Goal: Contribute content

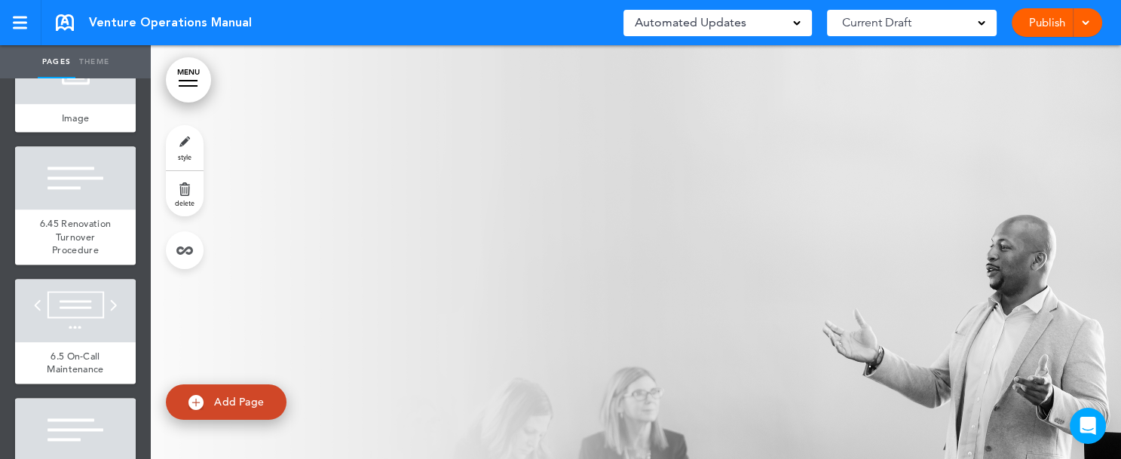
scroll to position [9694, 0]
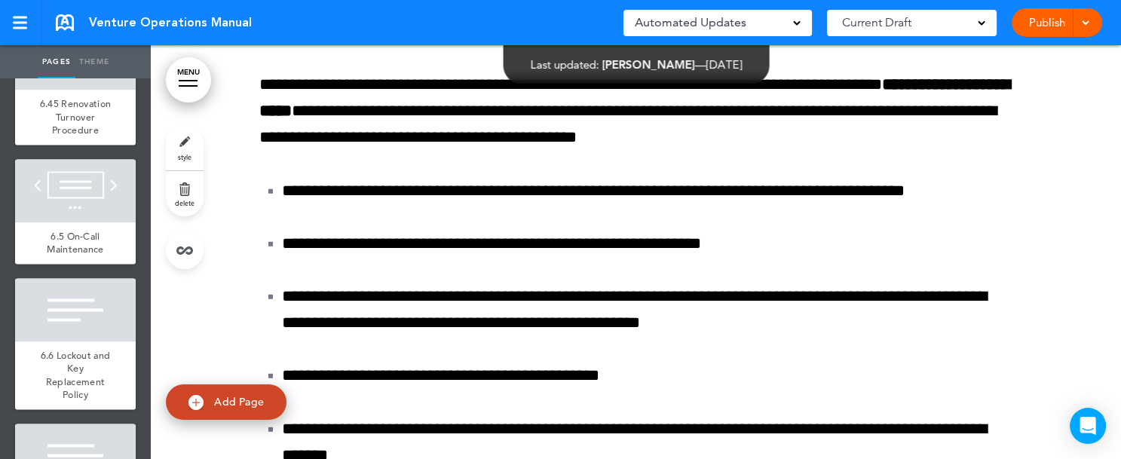
scroll to position [150995, 0]
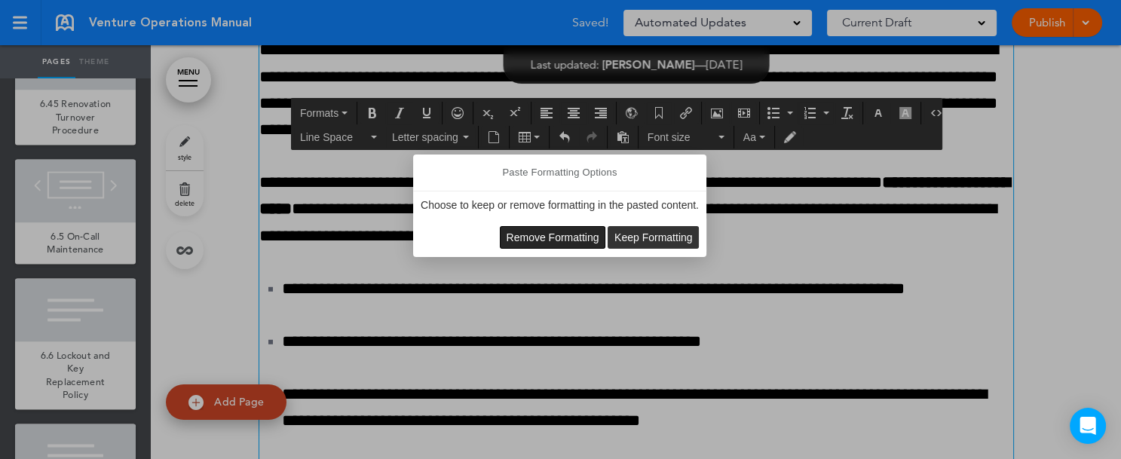
click at [567, 238] on span "Remove Formatting" at bounding box center [553, 238] width 93 height 12
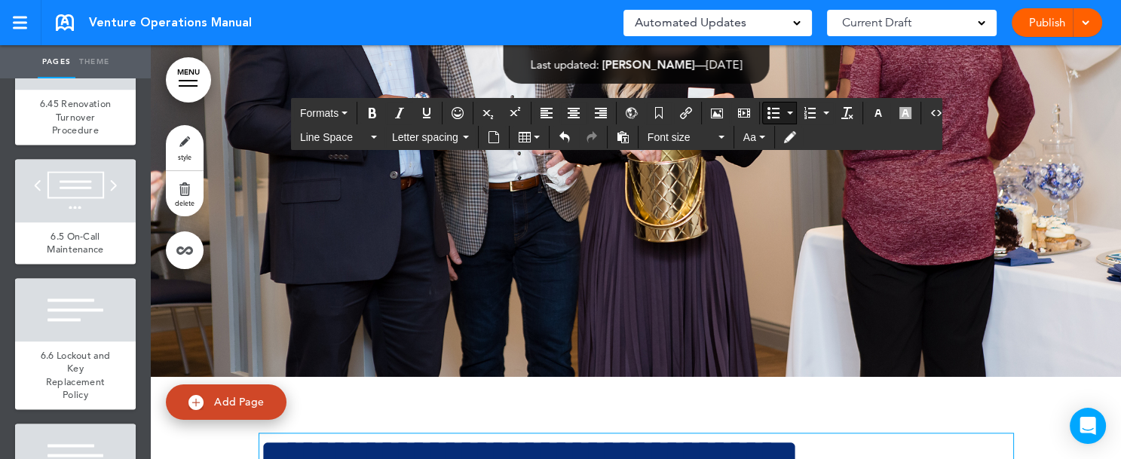
scroll to position [149597, 0]
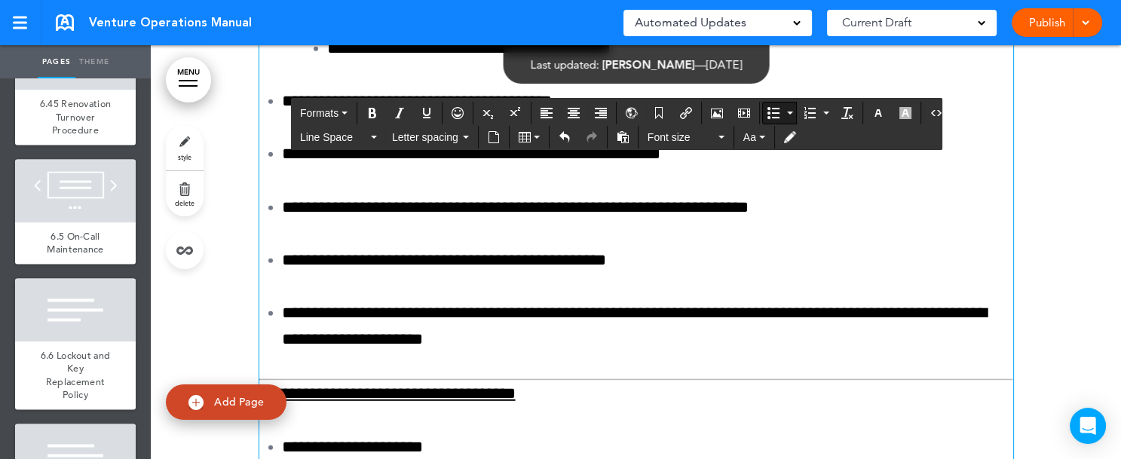
scroll to position [151103, 0]
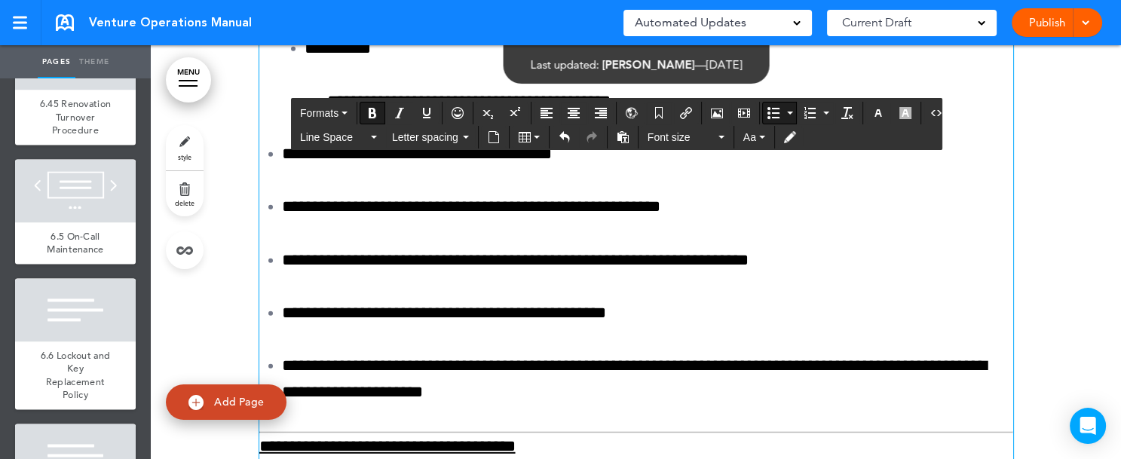
drag, startPoint x: 273, startPoint y: 311, endPoint x: 769, endPoint y: 337, distance: 496.2
click at [785, 114] on button "Bullet list" at bounding box center [790, 113] width 12 height 21
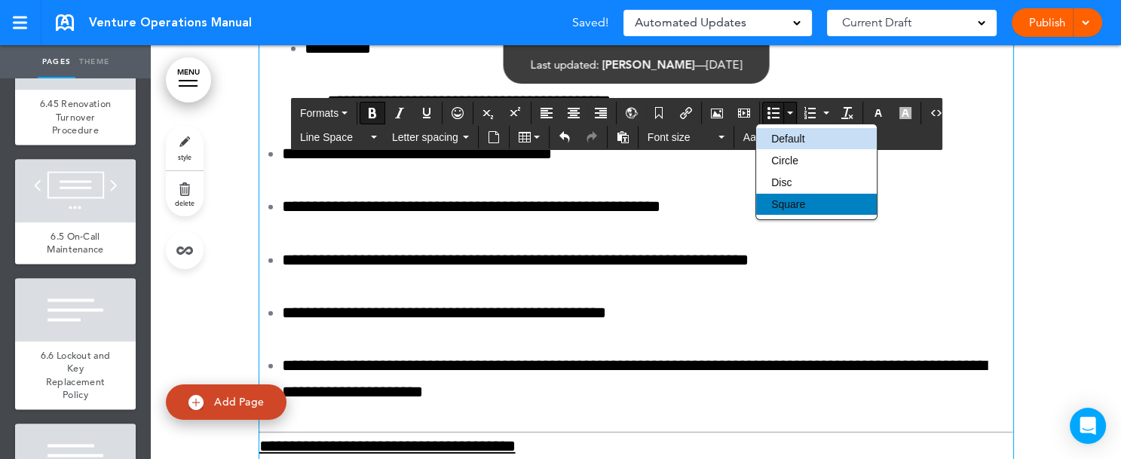
click at [797, 201] on span "Square" at bounding box center [789, 204] width 34 height 12
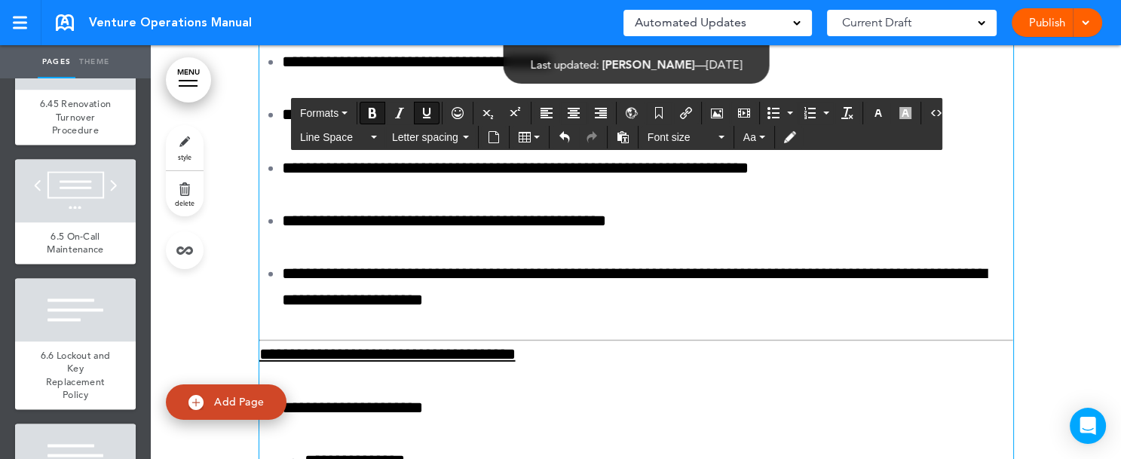
scroll to position [151238, 0]
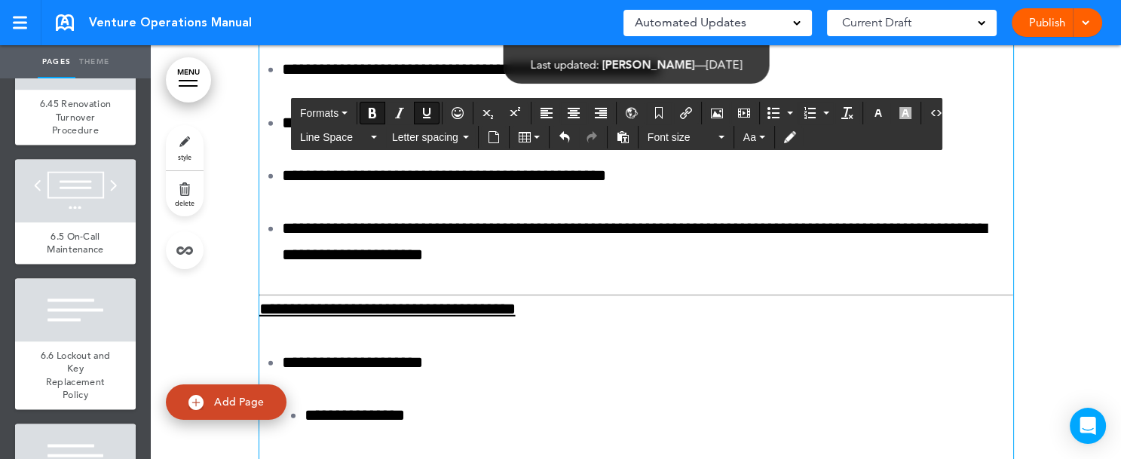
drag, startPoint x: 253, startPoint y: 277, endPoint x: 462, endPoint y: 287, distance: 209.2
click at [376, 107] on icon "Bold" at bounding box center [373, 113] width 12 height 12
drag, startPoint x: 275, startPoint y: 327, endPoint x: 753, endPoint y: 364, distance: 480.3
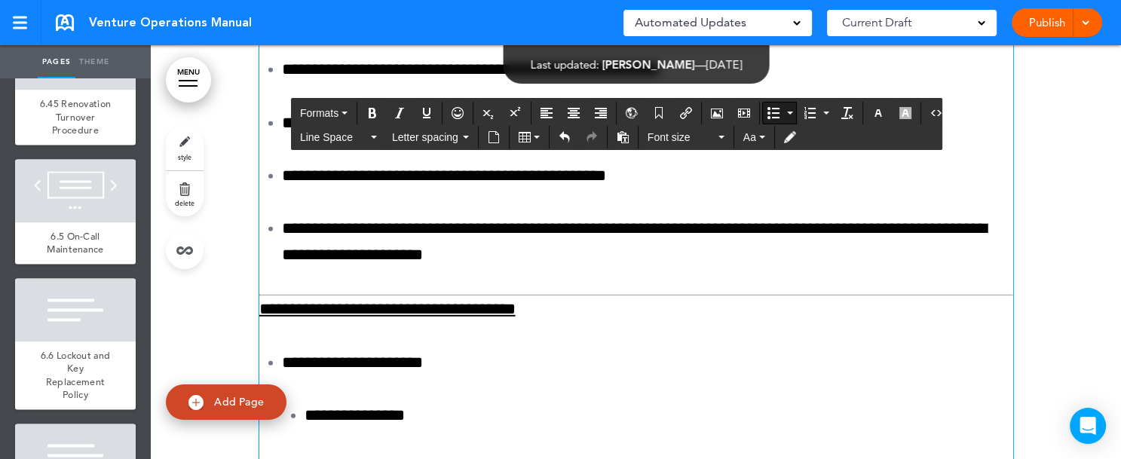
click at [775, 109] on button "Bullet list" at bounding box center [773, 113] width 21 height 21
click at [784, 115] on button "Bullet list" at bounding box center [790, 113] width 12 height 21
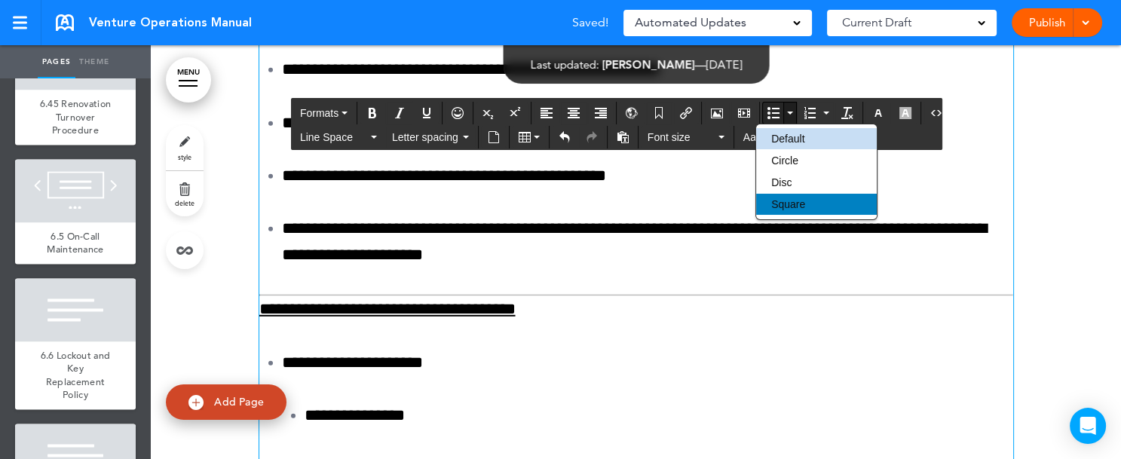
click at [785, 198] on span "Square" at bounding box center [789, 204] width 34 height 12
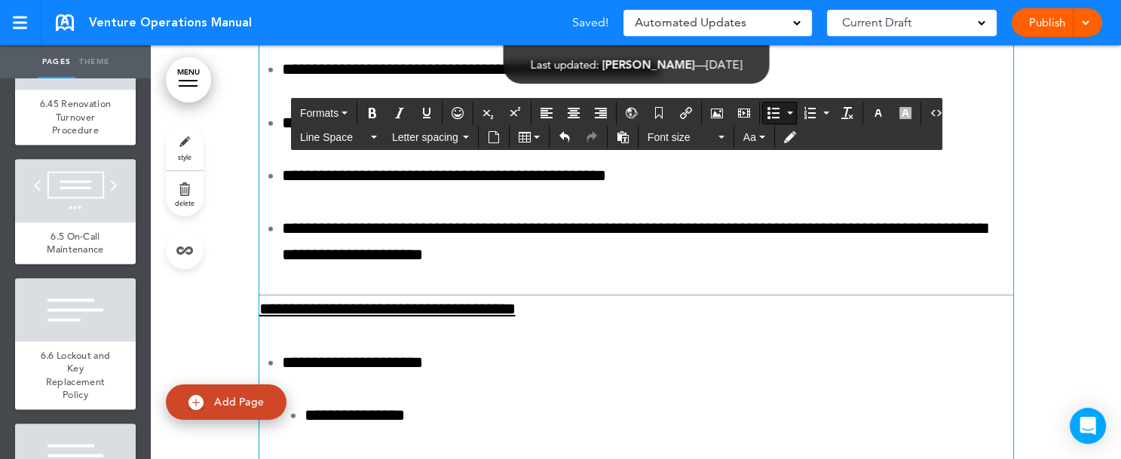
drag, startPoint x: 254, startPoint y: 278, endPoint x: 455, endPoint y: 277, distance: 200.6
click at [371, 109] on icon "Bold" at bounding box center [373, 113] width 12 height 12
drag, startPoint x: 318, startPoint y: 332, endPoint x: 404, endPoint y: 332, distance: 86.0
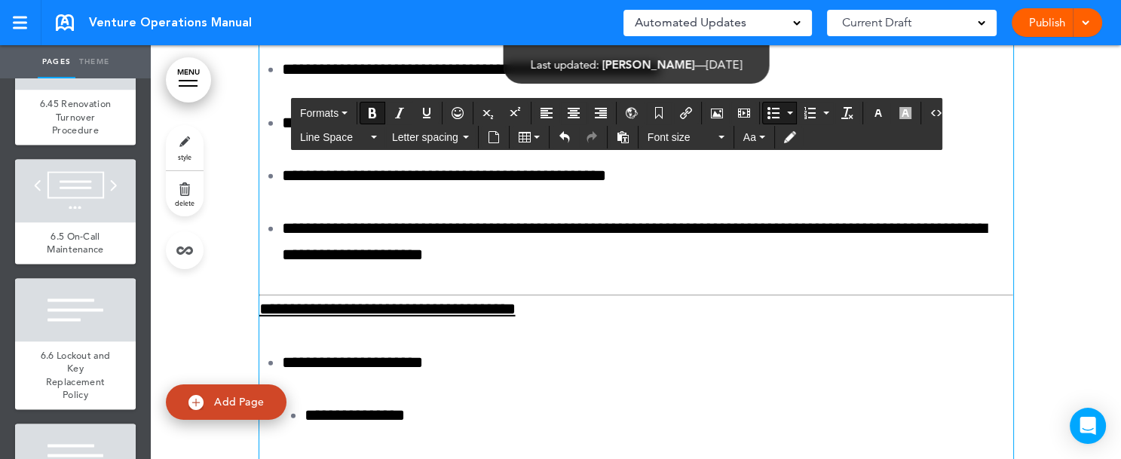
click at [374, 110] on icon "Bold" at bounding box center [373, 113] width 12 height 12
drag, startPoint x: 431, startPoint y: 332, endPoint x: 511, endPoint y: 330, distance: 79.2
click at [373, 107] on icon "Bold" at bounding box center [373, 113] width 12 height 12
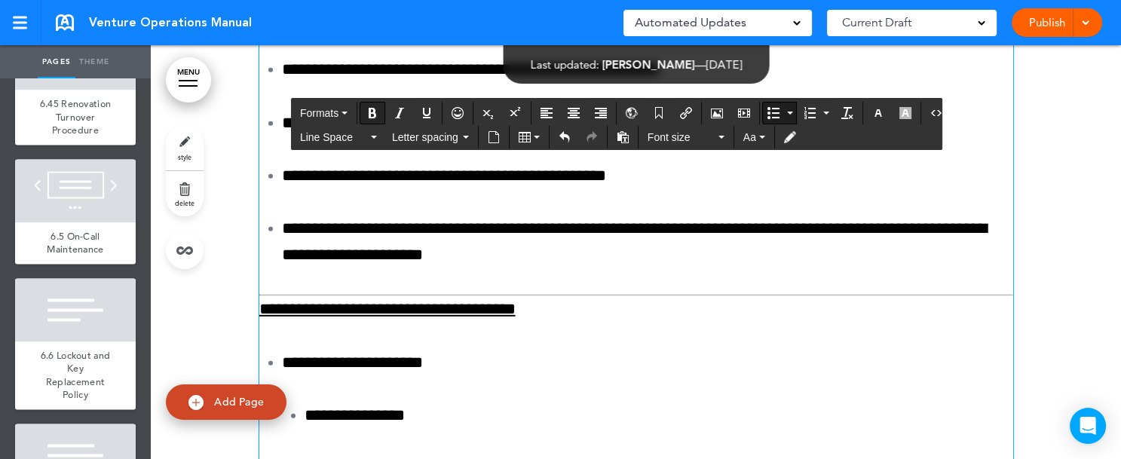
click at [373, 107] on icon "Bold" at bounding box center [373, 113] width 12 height 12
drag, startPoint x: 317, startPoint y: 327, endPoint x: 404, endPoint y: 336, distance: 88.0
click at [373, 109] on icon "Bold" at bounding box center [373, 113] width 12 height 12
drag, startPoint x: 345, startPoint y: 385, endPoint x: 436, endPoint y: 385, distance: 90.5
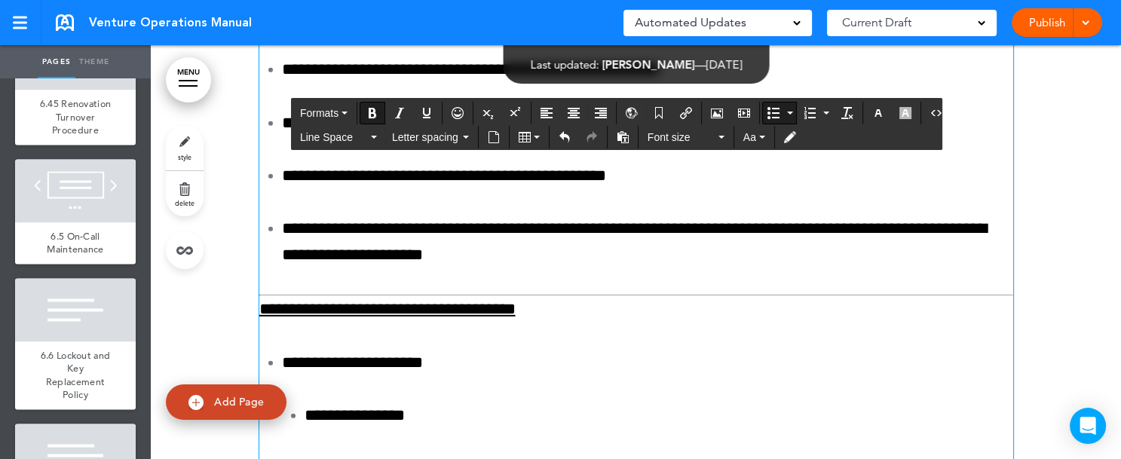
click at [374, 108] on icon "Bold" at bounding box center [373, 113] width 12 height 12
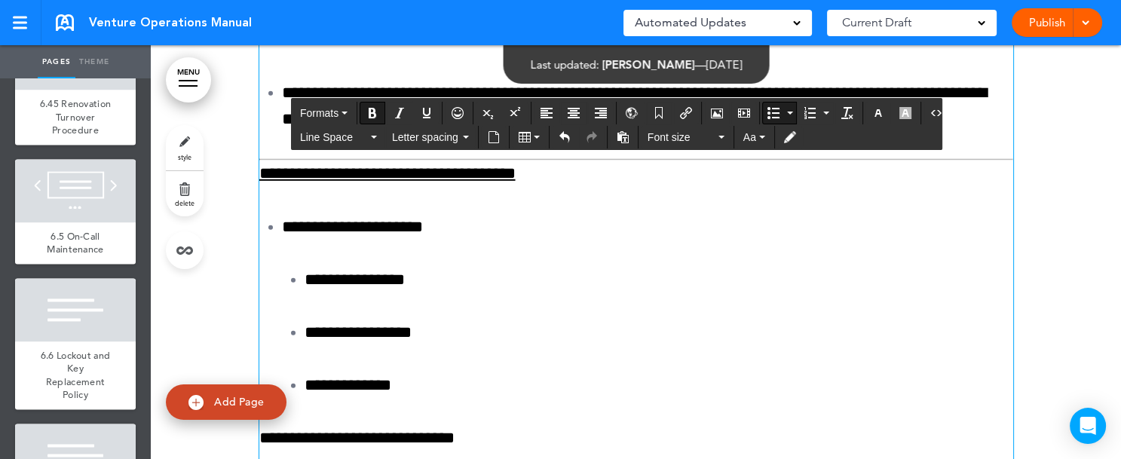
scroll to position [151419, 0]
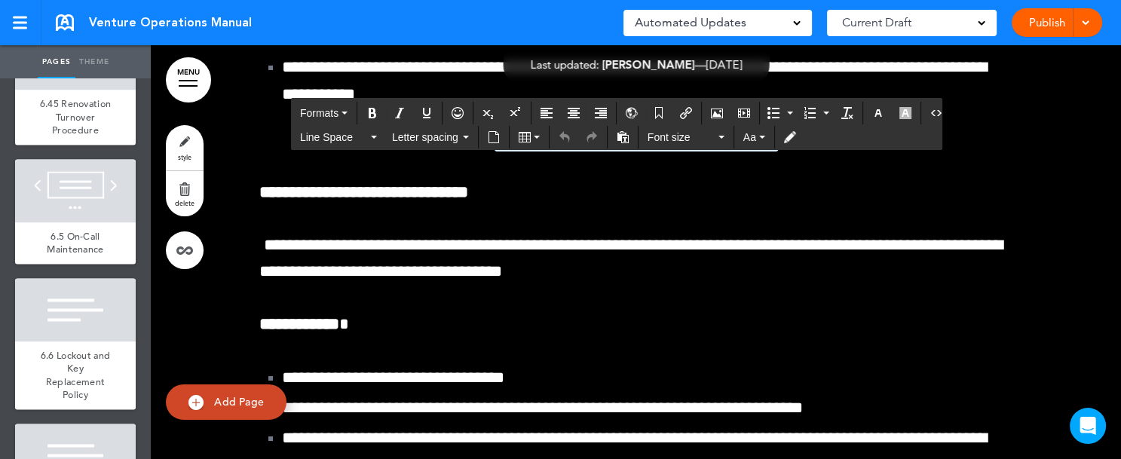
scroll to position [149815, 0]
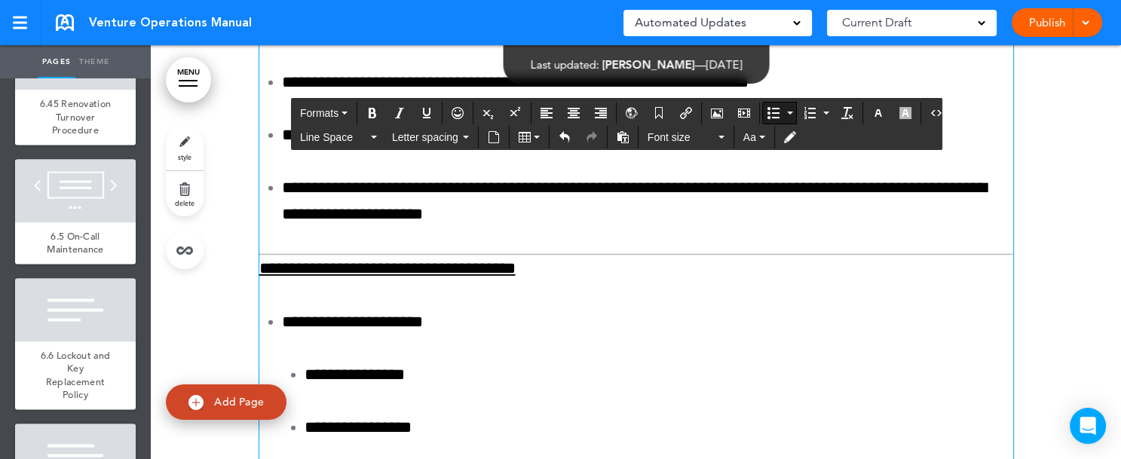
scroll to position [151332, 0]
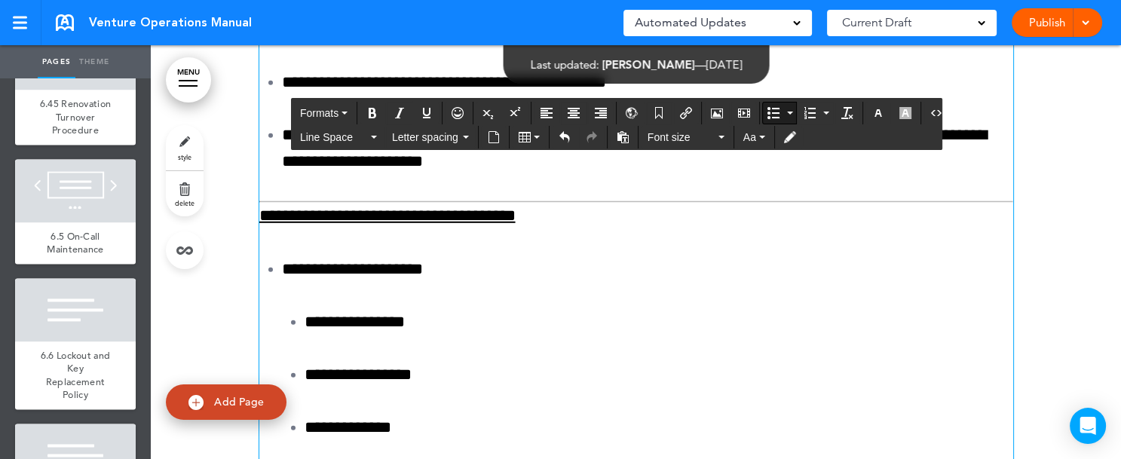
drag, startPoint x: 278, startPoint y: 344, endPoint x: 310, endPoint y: 342, distance: 32.5
click at [373, 112] on icon "Bold" at bounding box center [373, 113] width 12 height 12
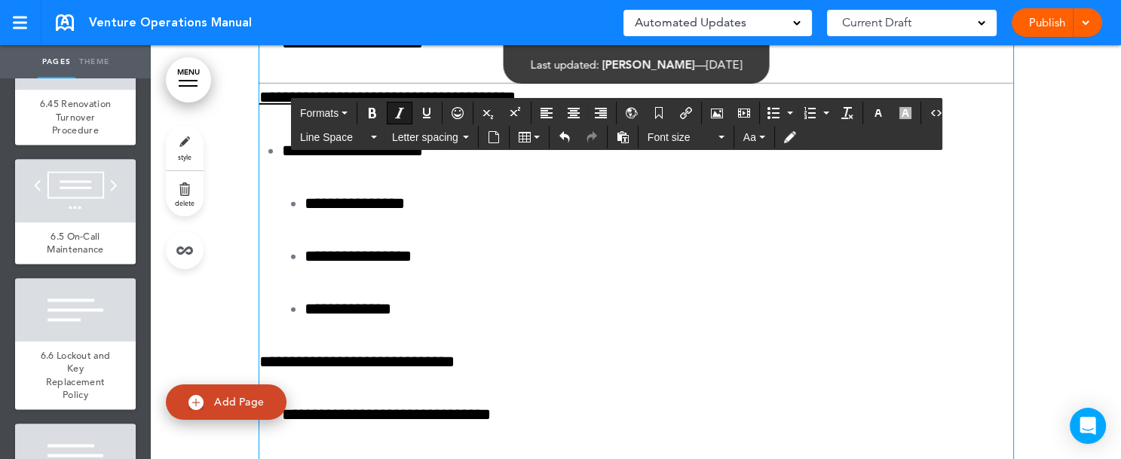
scroll to position [151405, 0]
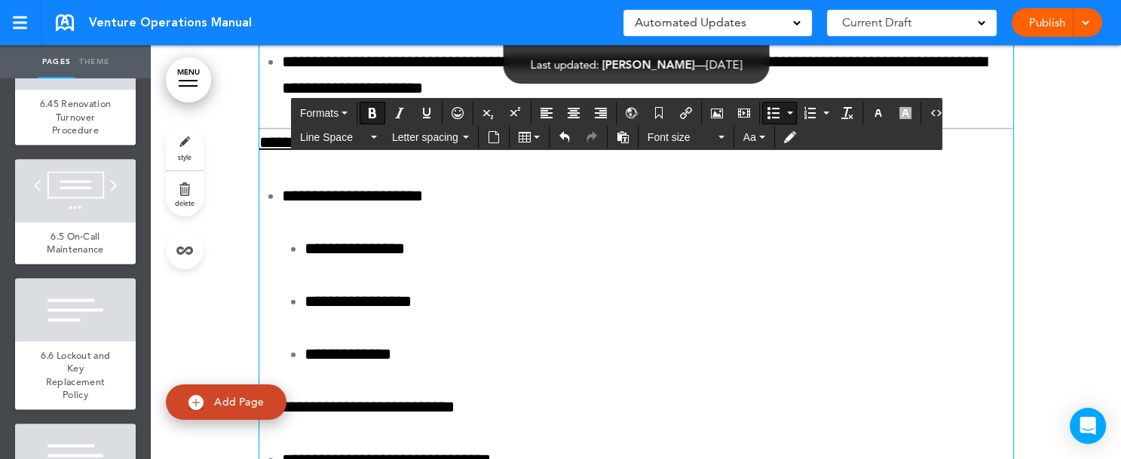
drag, startPoint x: 273, startPoint y: 322, endPoint x: 327, endPoint y: 323, distance: 53.6
click at [787, 112] on icon "Bullet list" at bounding box center [790, 113] width 6 height 3
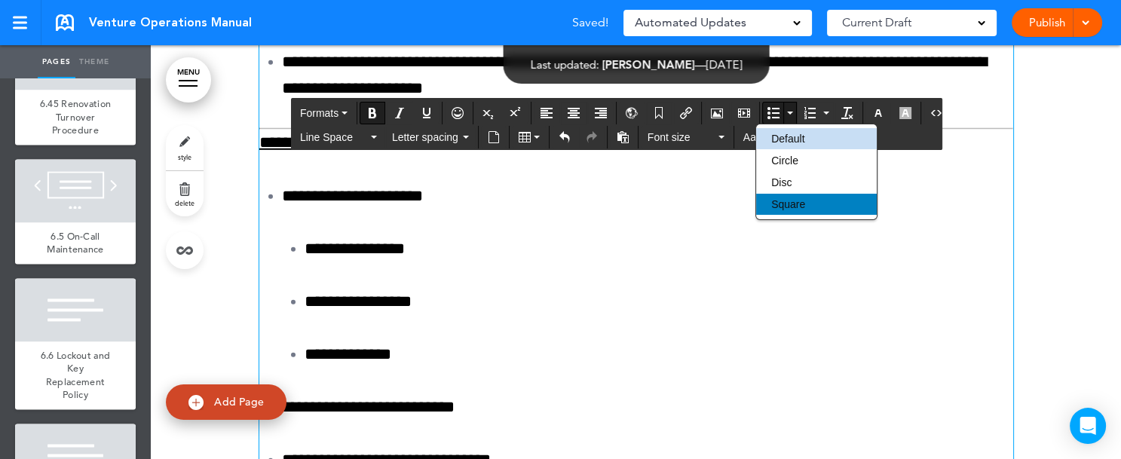
click at [775, 204] on span "Square" at bounding box center [789, 204] width 34 height 12
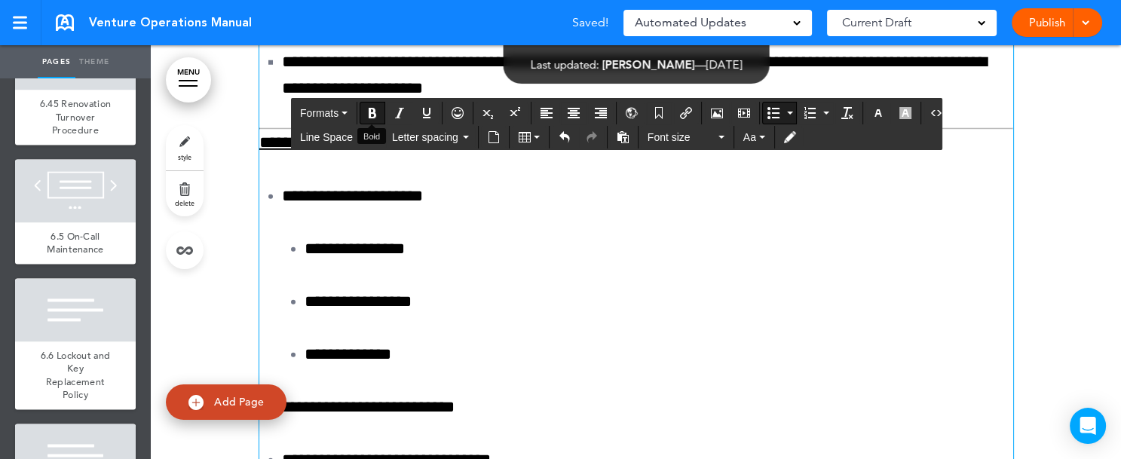
click at [376, 111] on icon "Bold" at bounding box center [373, 113] width 12 height 12
drag, startPoint x: 291, startPoint y: 350, endPoint x: 753, endPoint y: 363, distance: 462.5
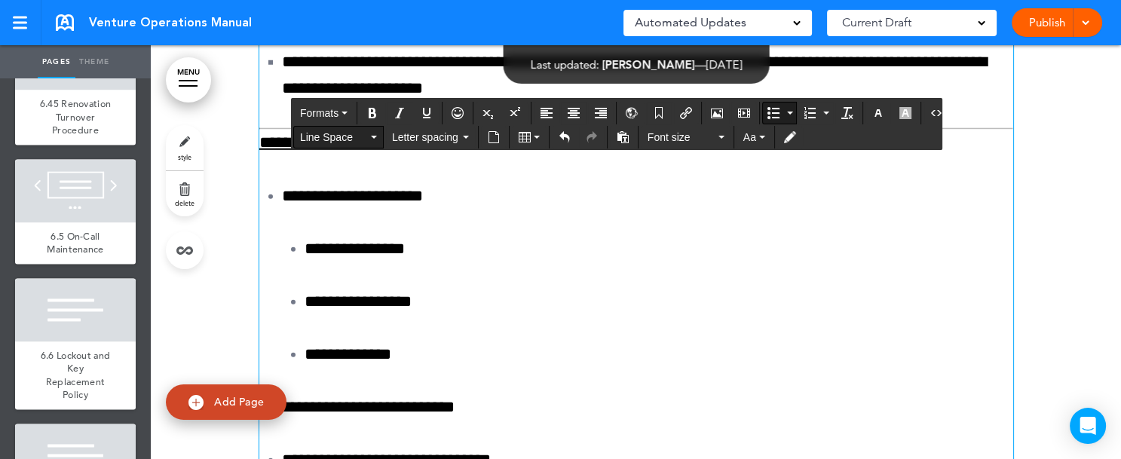
click at [373, 136] on icon "button" at bounding box center [374, 137] width 6 height 3
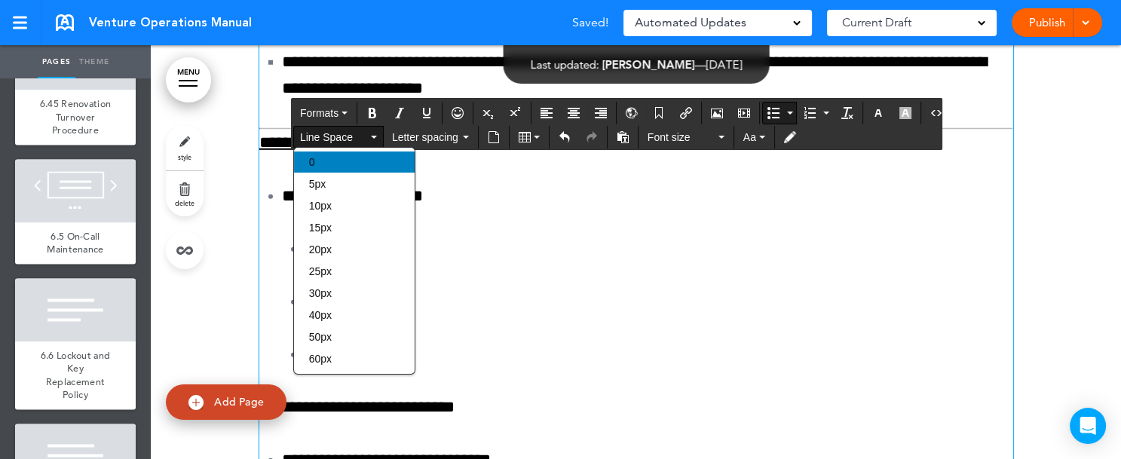
click at [356, 161] on div "0" at bounding box center [354, 162] width 121 height 21
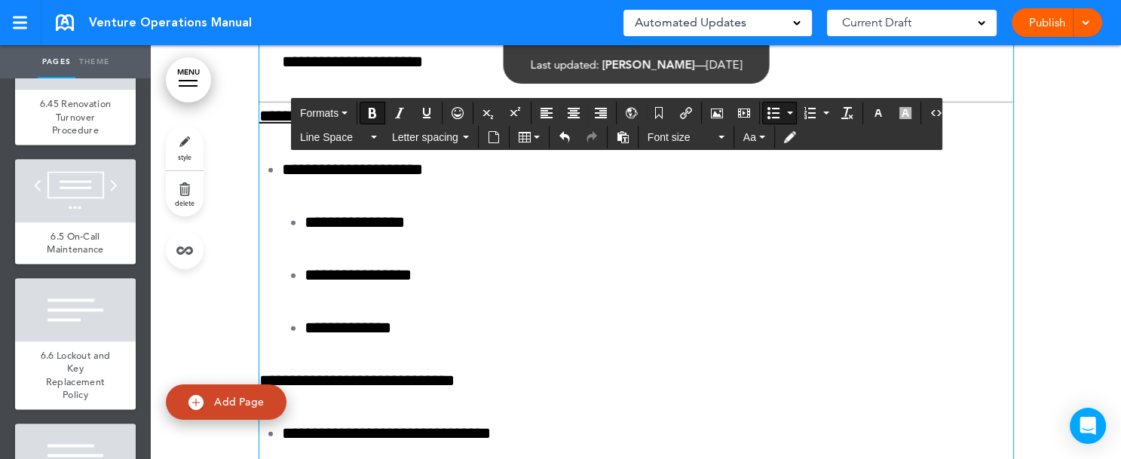
drag, startPoint x: 275, startPoint y: 322, endPoint x: 735, endPoint y: 364, distance: 461.2
click at [374, 139] on button "Line Space" at bounding box center [338, 137] width 89 height 21
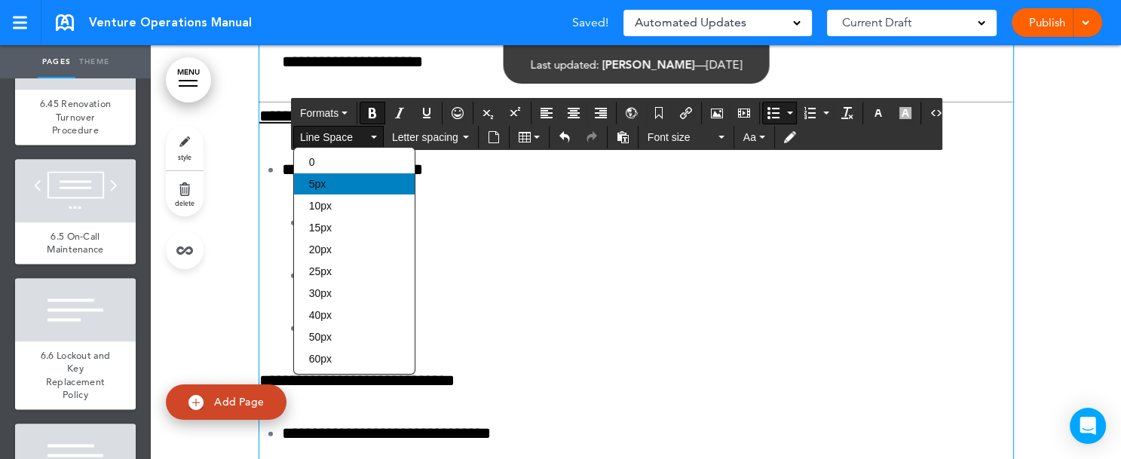
click at [353, 175] on div "5px" at bounding box center [354, 183] width 121 height 21
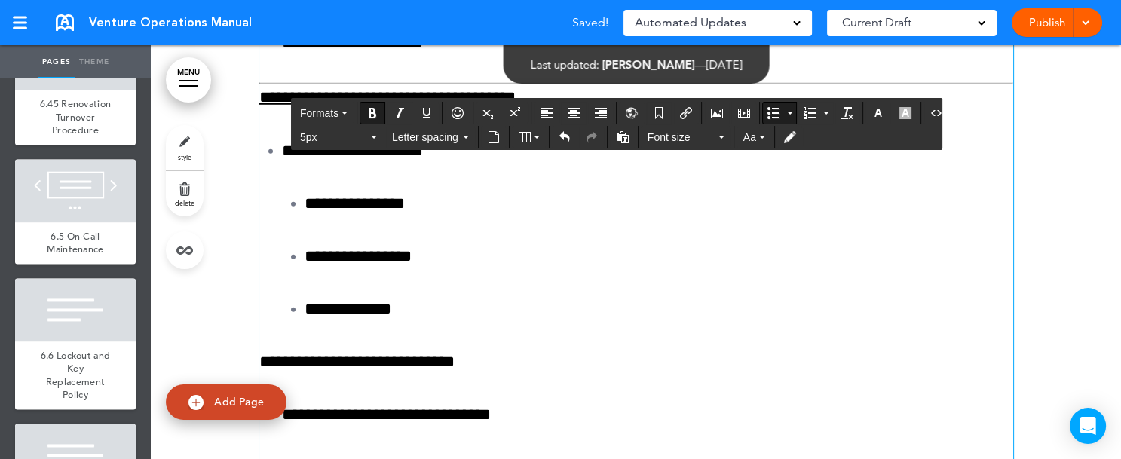
click at [784, 115] on button "Bullet list" at bounding box center [790, 113] width 12 height 21
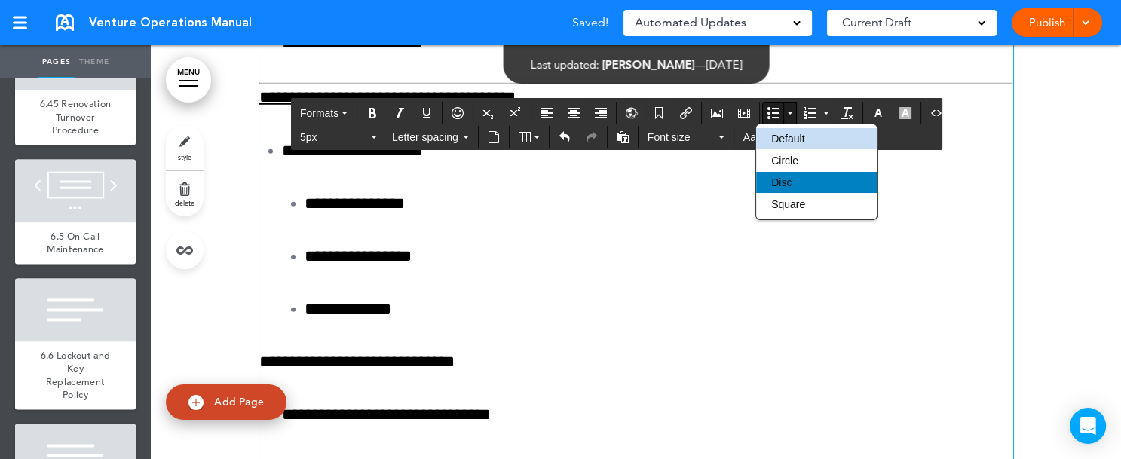
click at [780, 176] on span "Disc" at bounding box center [782, 182] width 20 height 12
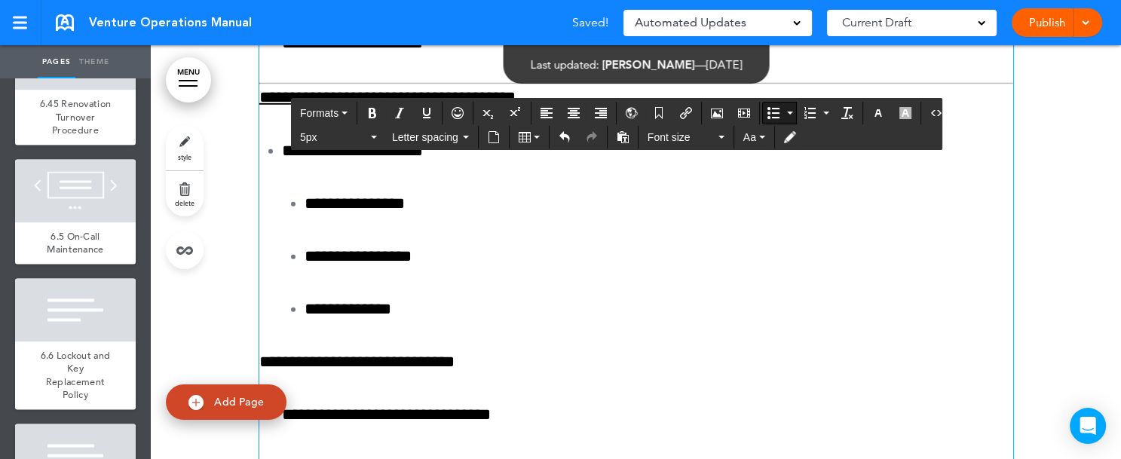
click at [784, 109] on button "Bullet list" at bounding box center [790, 113] width 12 height 21
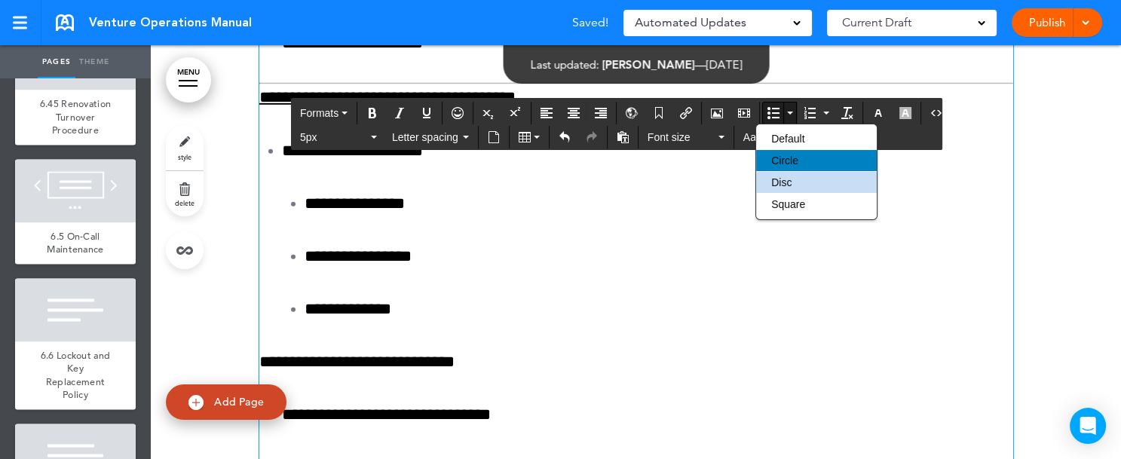
click at [775, 157] on span "Circle" at bounding box center [785, 161] width 27 height 12
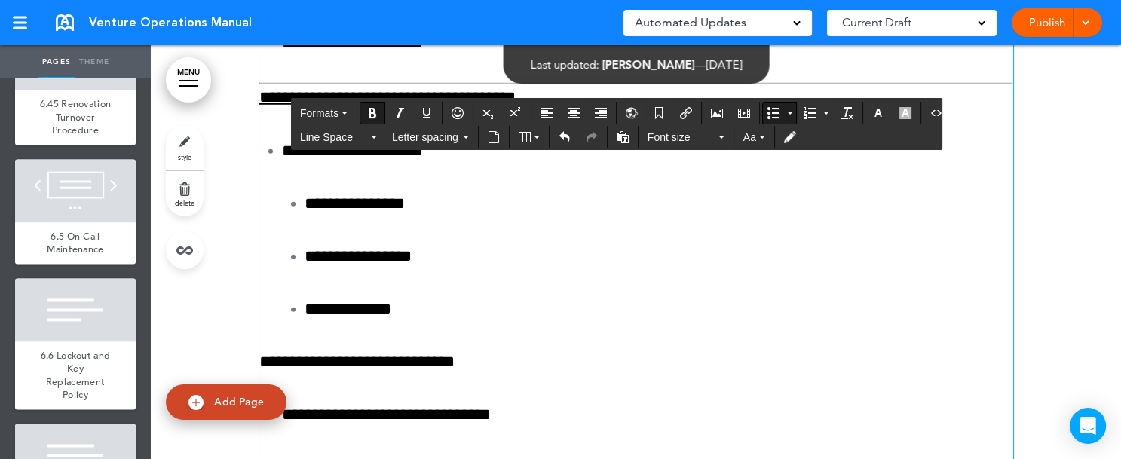
drag, startPoint x: 275, startPoint y: 382, endPoint x: 344, endPoint y: 382, distance: 68.6
click at [375, 112] on icon "Bold" at bounding box center [373, 113] width 12 height 12
click at [373, 115] on icon "Bold" at bounding box center [373, 113] width 12 height 12
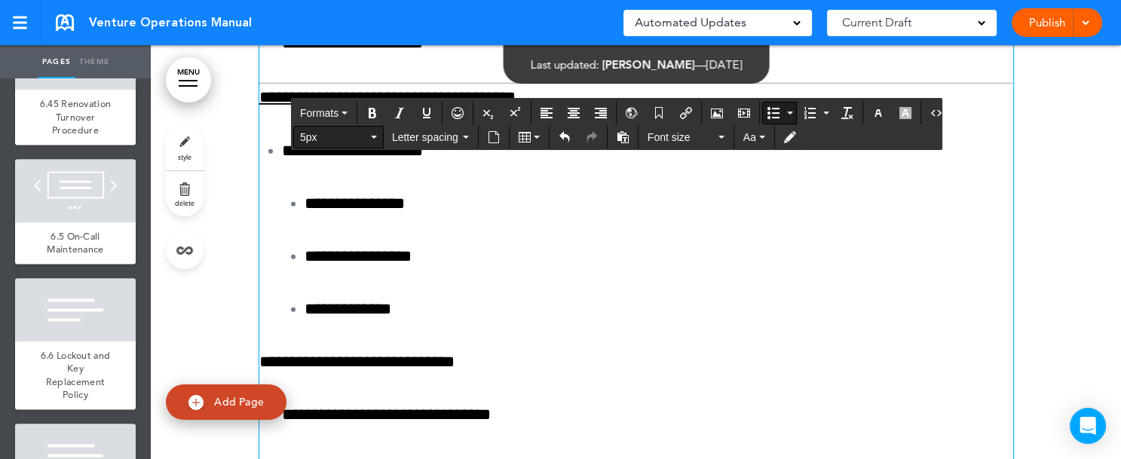
click at [375, 136] on icon "button" at bounding box center [374, 137] width 6 height 3
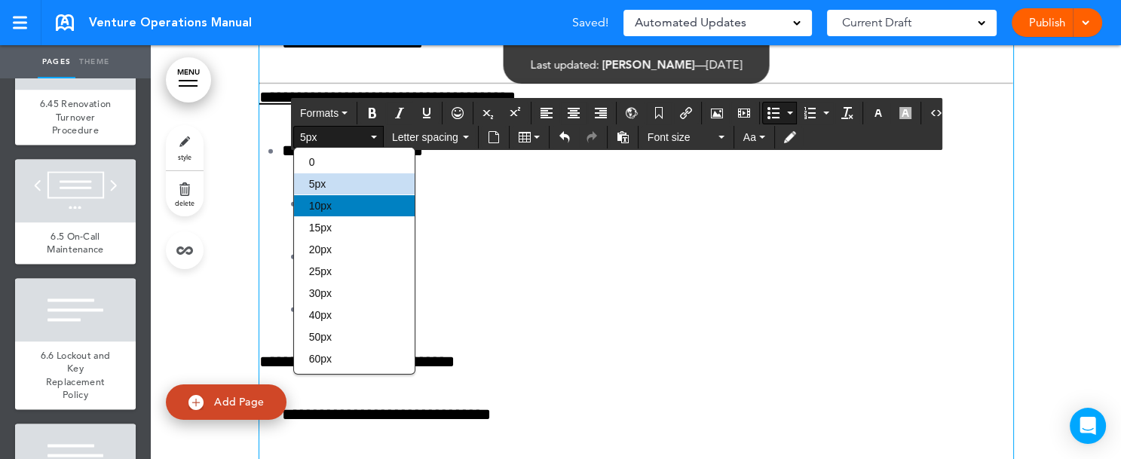
click at [350, 203] on div "10px" at bounding box center [354, 205] width 121 height 21
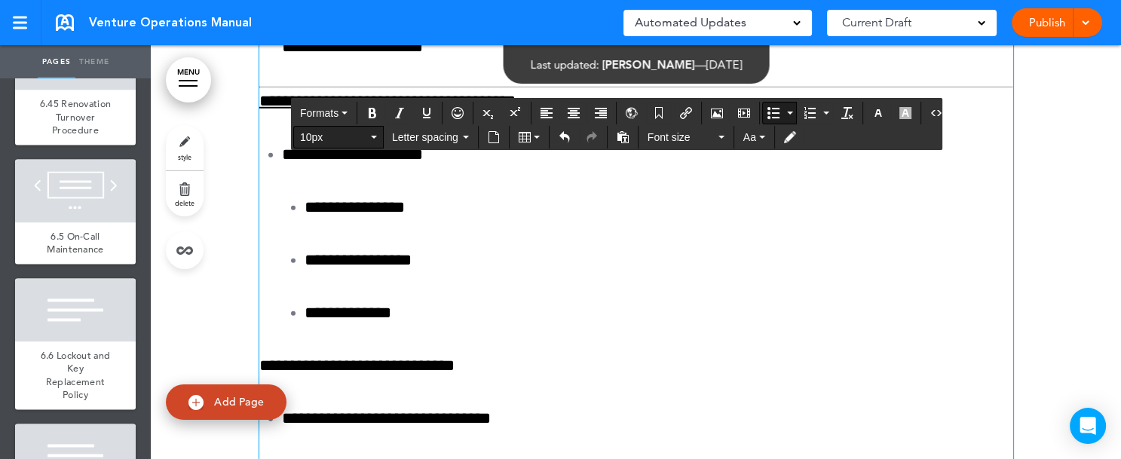
click at [373, 137] on icon "button" at bounding box center [374, 137] width 6 height 3
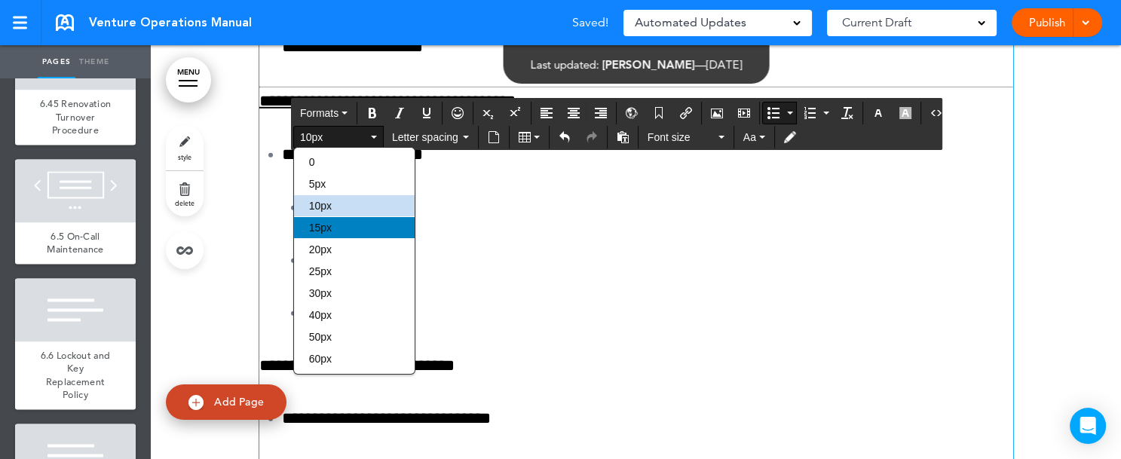
click at [346, 223] on div "15px" at bounding box center [354, 227] width 121 height 21
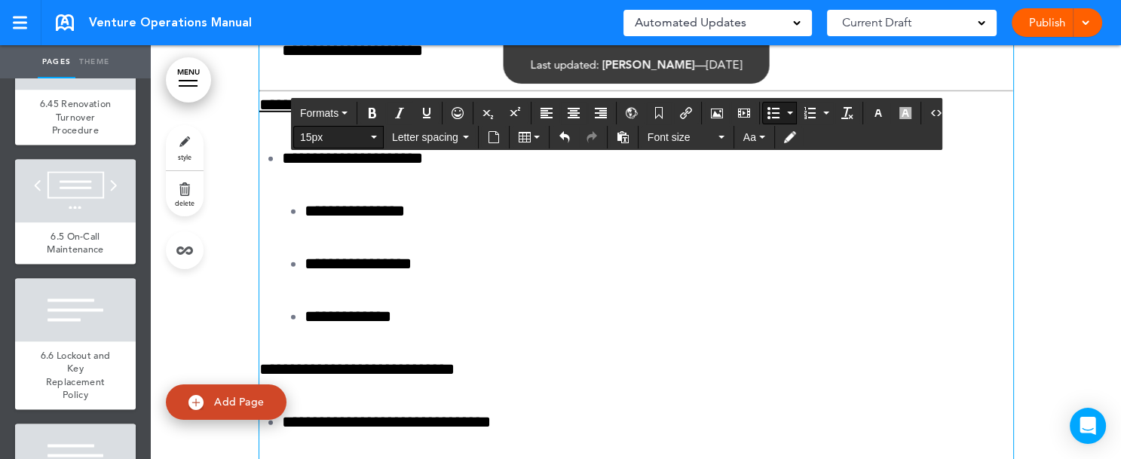
click at [373, 139] on button "15px" at bounding box center [338, 137] width 89 height 21
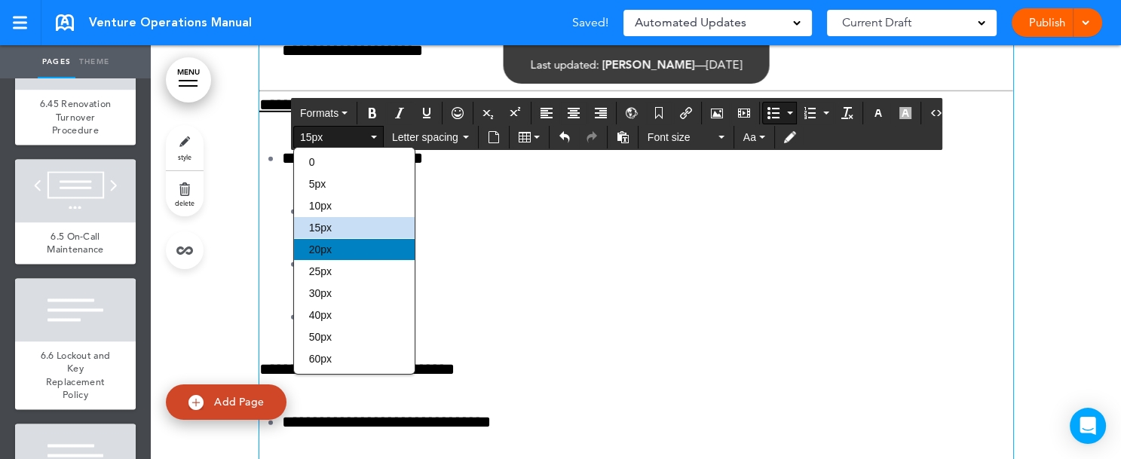
click at [341, 244] on div "20px" at bounding box center [354, 249] width 121 height 21
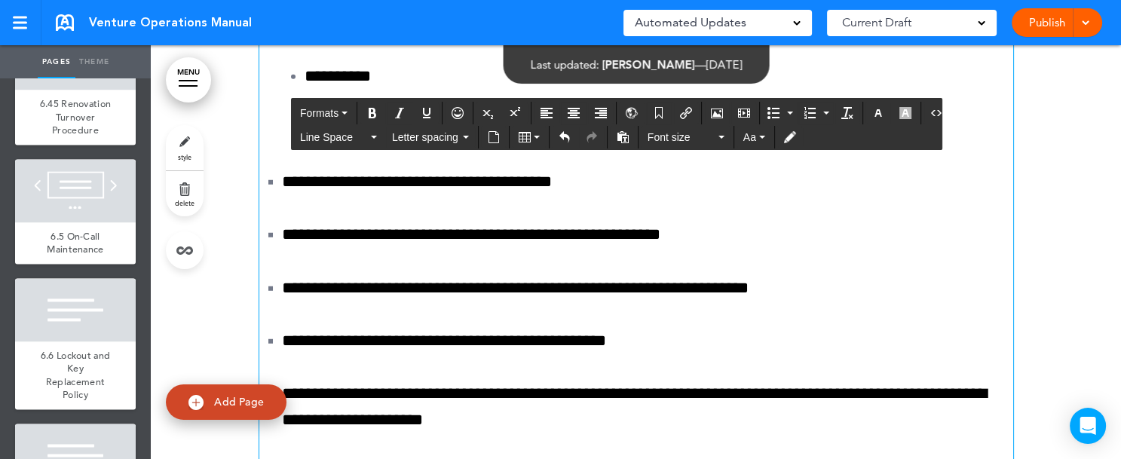
drag, startPoint x: 290, startPoint y: 319, endPoint x: 431, endPoint y: 321, distance: 141.1
click at [371, 116] on icon "Bold" at bounding box center [373, 113] width 12 height 12
drag, startPoint x: 561, startPoint y: 319, endPoint x: 658, endPoint y: 319, distance: 97.3
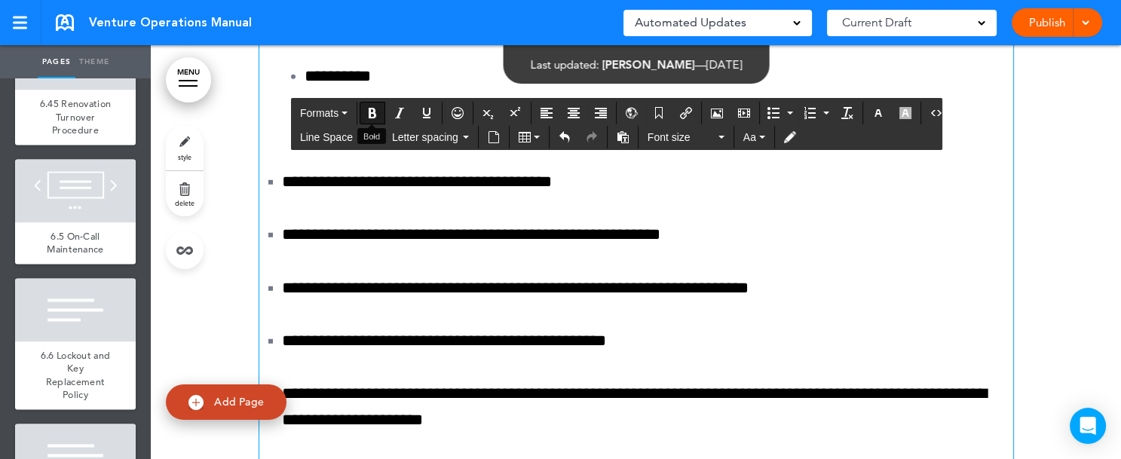
click at [367, 109] on icon "Bold" at bounding box center [373, 113] width 12 height 12
click at [370, 112] on icon "Bold" at bounding box center [373, 113] width 12 height 12
drag, startPoint x: 692, startPoint y: 318, endPoint x: 753, endPoint y: 320, distance: 61.1
click at [372, 113] on icon "Bold" at bounding box center [373, 113] width 12 height 12
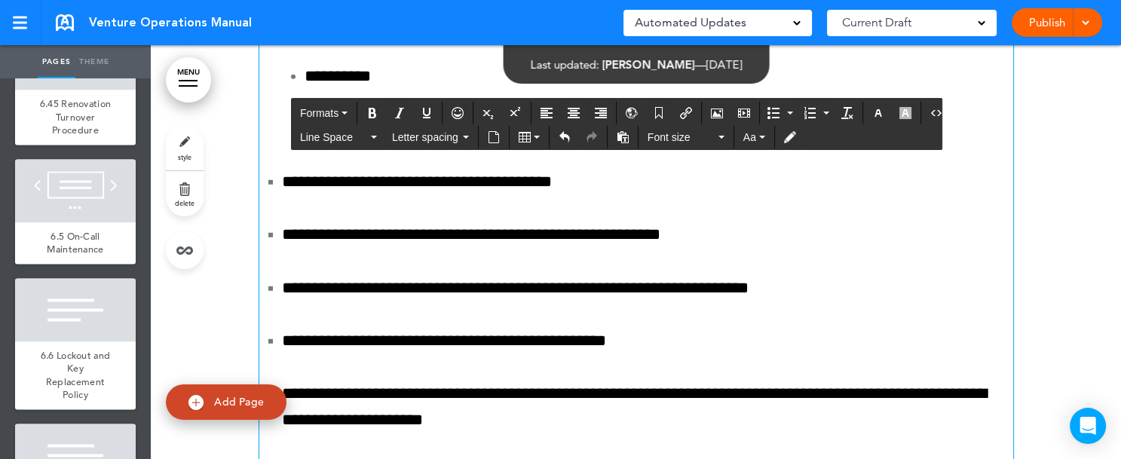
click at [431, 332] on div "**********" at bounding box center [636, 106] width 754 height 5168
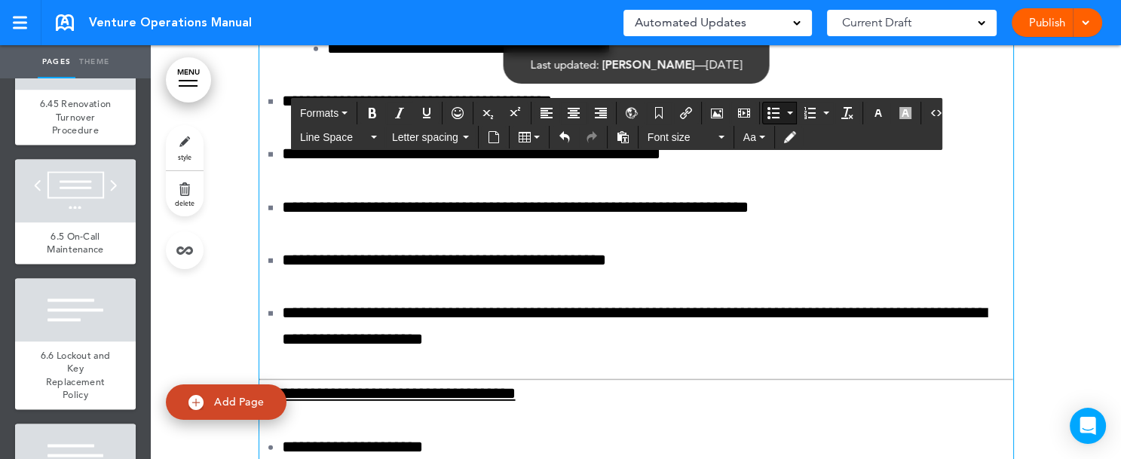
scroll to position [151174, 0]
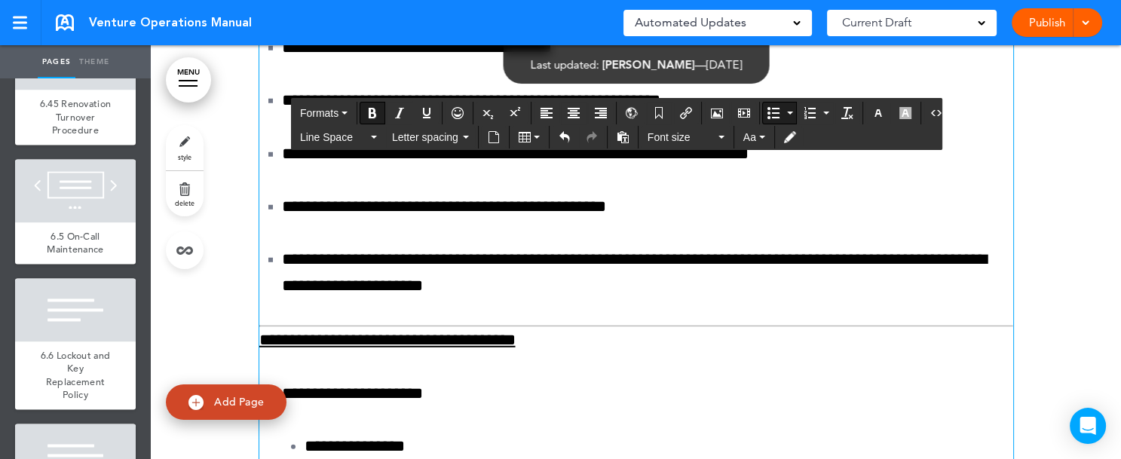
drag, startPoint x: 273, startPoint y: 235, endPoint x: 385, endPoint y: 241, distance: 112.5
click at [371, 109] on icon "Bold" at bounding box center [373, 113] width 12 height 12
click at [369, 115] on icon "Bold" at bounding box center [373, 113] width 12 height 12
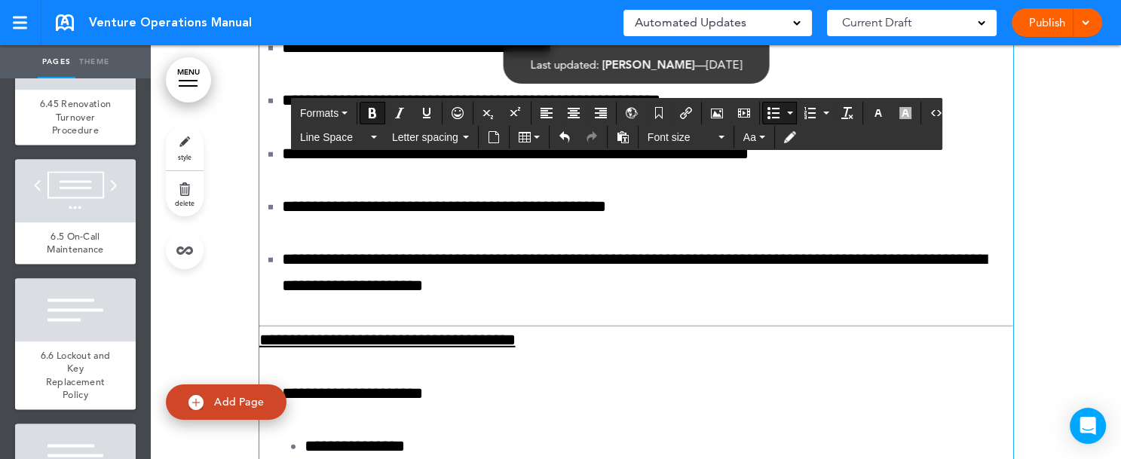
drag, startPoint x: 272, startPoint y: 241, endPoint x: 298, endPoint y: 240, distance: 26.4
drag, startPoint x: 271, startPoint y: 235, endPoint x: 315, endPoint y: 235, distance: 44.5
click at [402, 115] on icon "Italic" at bounding box center [400, 113] width 12 height 12
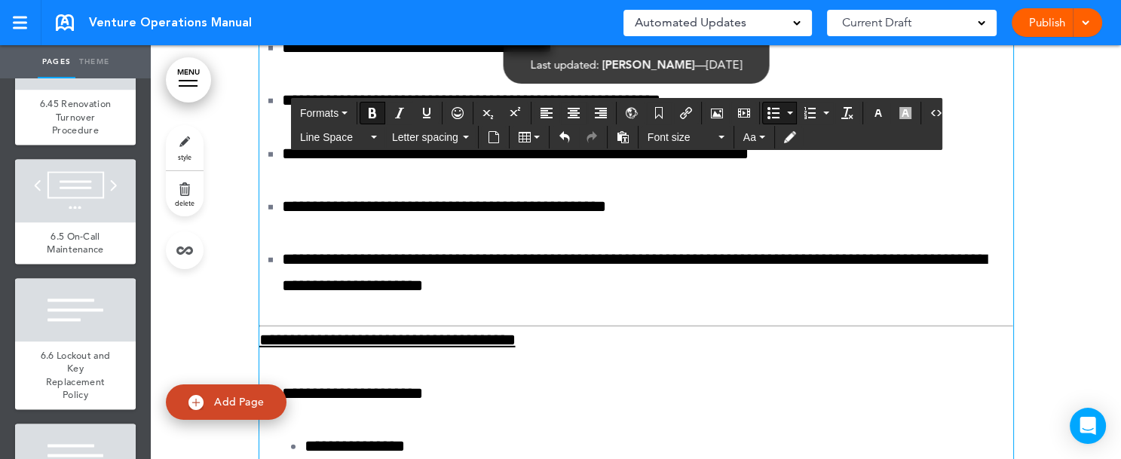
drag, startPoint x: 271, startPoint y: 290, endPoint x: 354, endPoint y: 290, distance: 83.7
click at [372, 118] on icon "Bold" at bounding box center [373, 113] width 12 height 12
click at [400, 116] on icon "Italic" at bounding box center [400, 113] width 12 height 12
click at [370, 118] on button "Bold" at bounding box center [373, 113] width 24 height 21
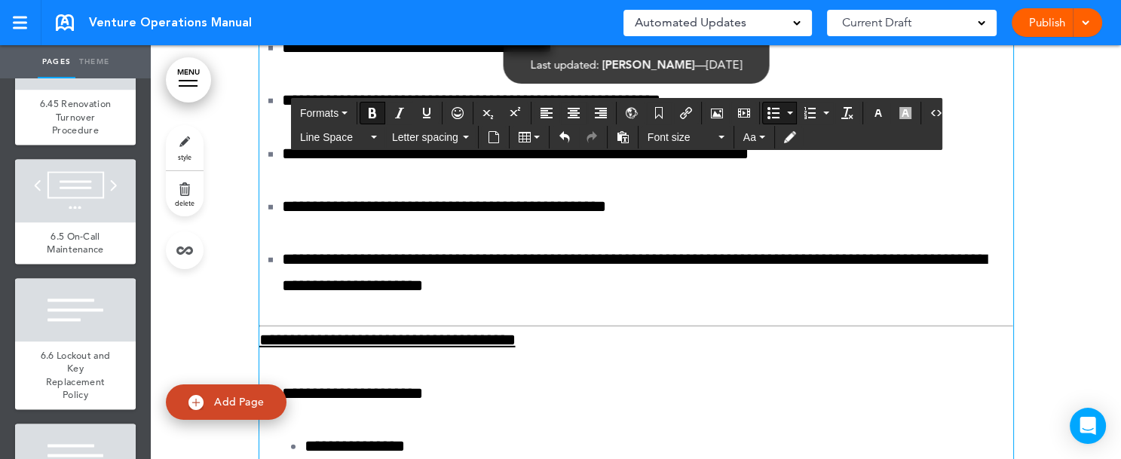
drag, startPoint x: 358, startPoint y: 285, endPoint x: 399, endPoint y: 286, distance: 40.7
click at [375, 114] on icon "Bold" at bounding box center [373, 113] width 12 height 12
click at [371, 109] on icon "Bold" at bounding box center [373, 113] width 12 height 12
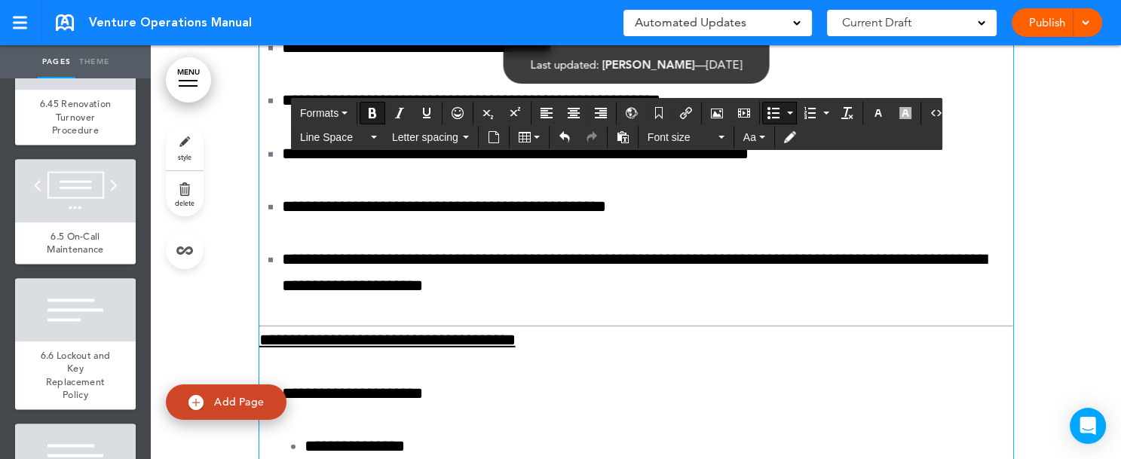
drag, startPoint x: 627, startPoint y: 238, endPoint x: 778, endPoint y: 239, distance: 150.8
click at [372, 109] on icon "Bold" at bounding box center [373, 113] width 12 height 12
drag, startPoint x: 526, startPoint y: 293, endPoint x: 741, endPoint y: 299, distance: 215.0
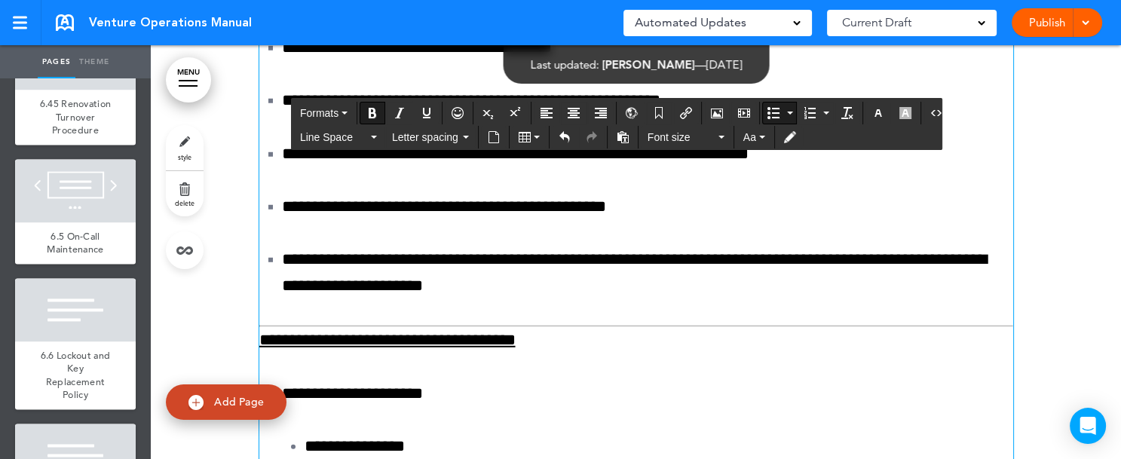
click at [371, 109] on icon "Bold" at bounding box center [373, 113] width 12 height 12
drag, startPoint x: 632, startPoint y: 237, endPoint x: 784, endPoint y: 241, distance: 152.4
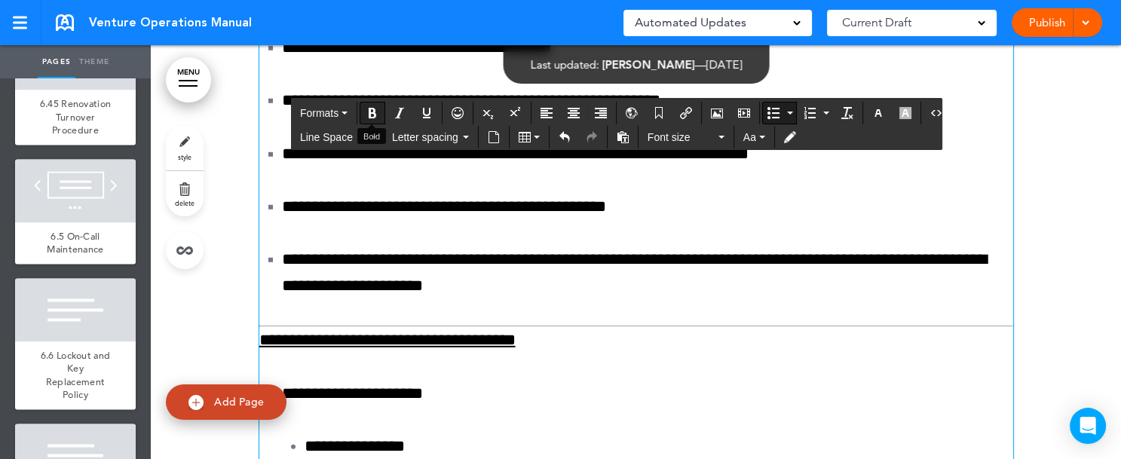
click at [382, 115] on button "Bold" at bounding box center [373, 113] width 24 height 21
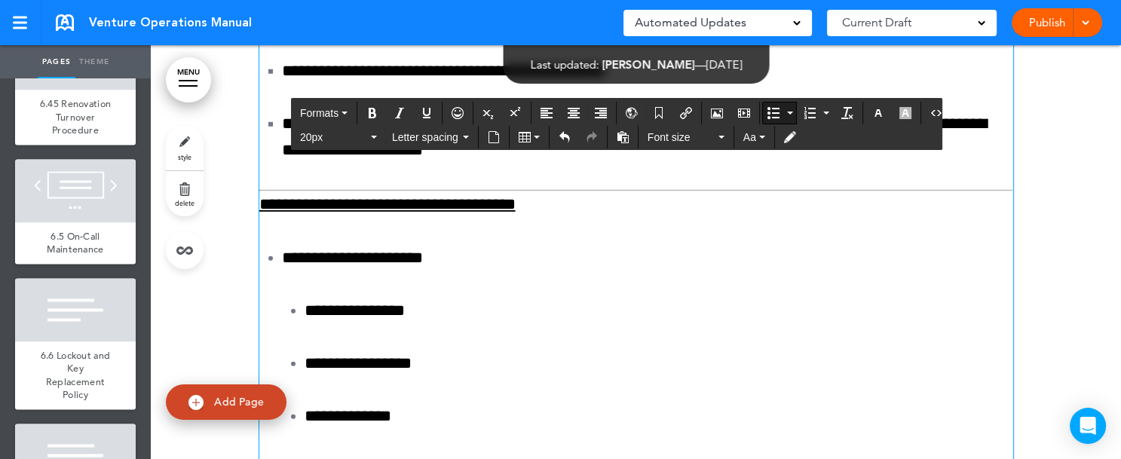
scroll to position [151351, 0]
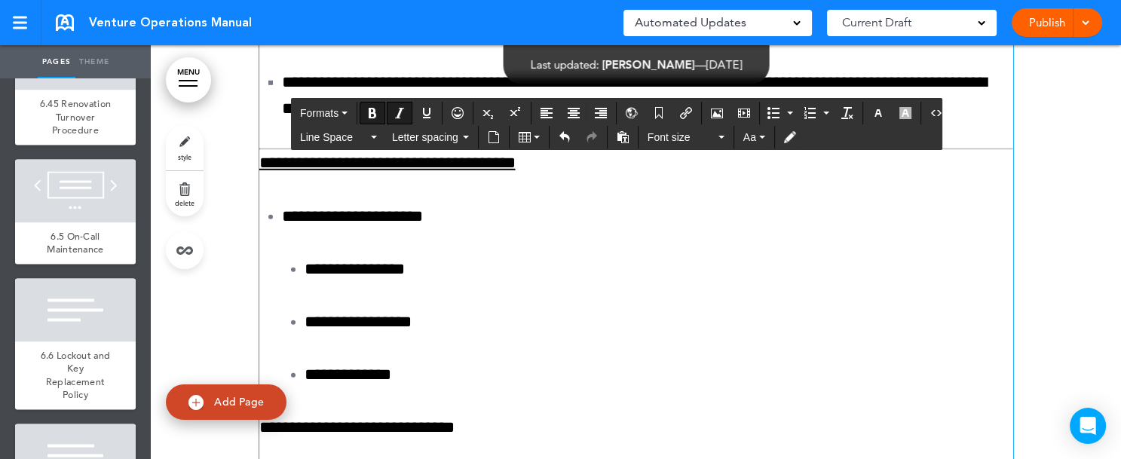
drag, startPoint x: 275, startPoint y: 292, endPoint x: 653, endPoint y: 308, distance: 378.2
click at [375, 137] on icon "button" at bounding box center [374, 137] width 6 height 3
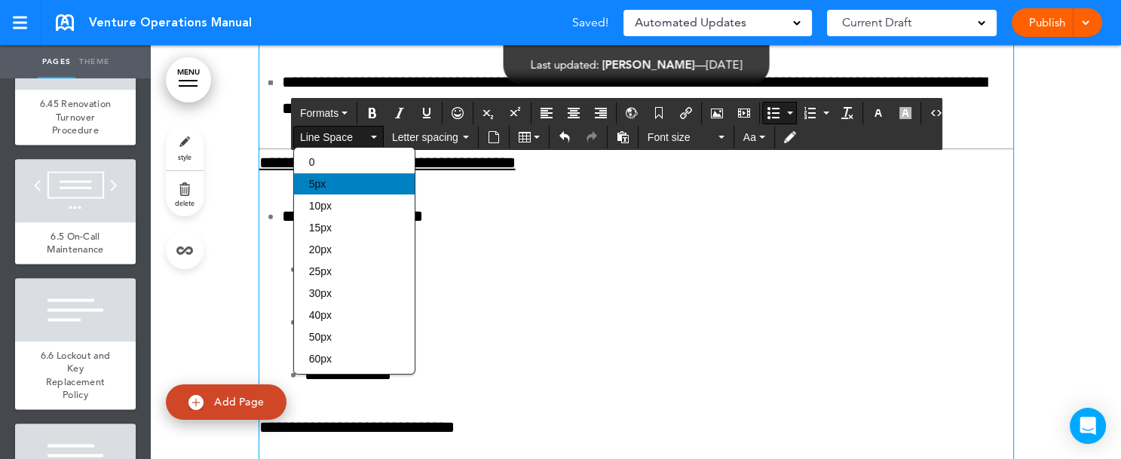
click at [345, 186] on div "5px" at bounding box center [354, 183] width 121 height 21
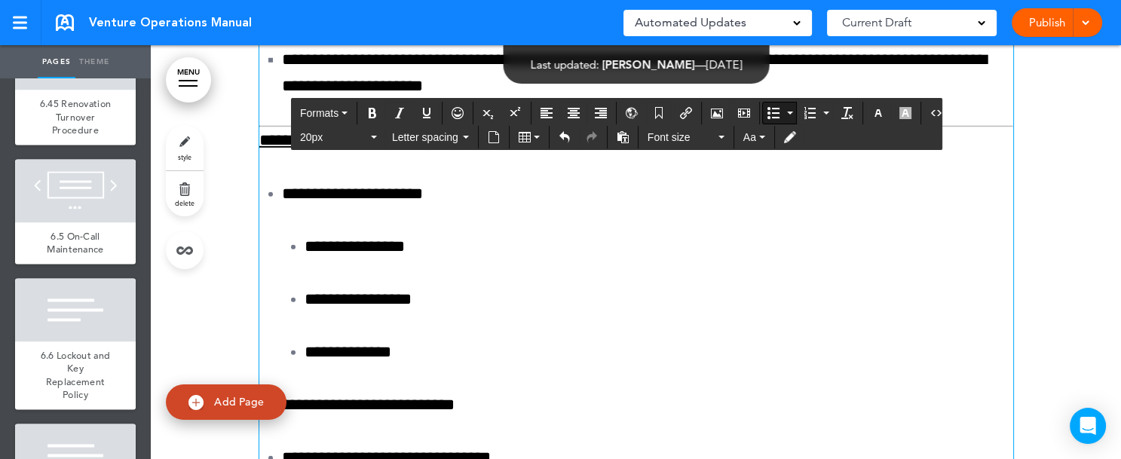
click at [372, 137] on icon "button" at bounding box center [374, 137] width 6 height 3
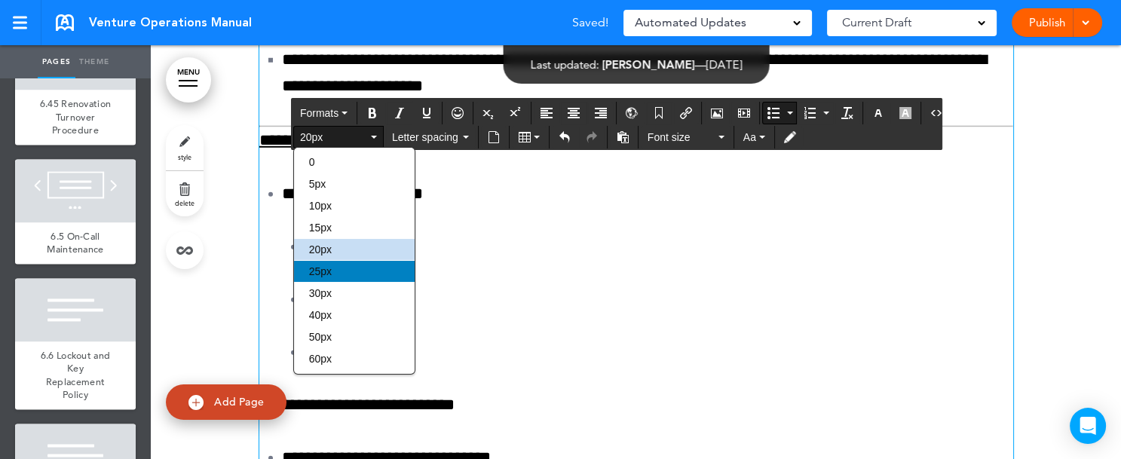
click at [357, 272] on div "25px" at bounding box center [354, 271] width 121 height 21
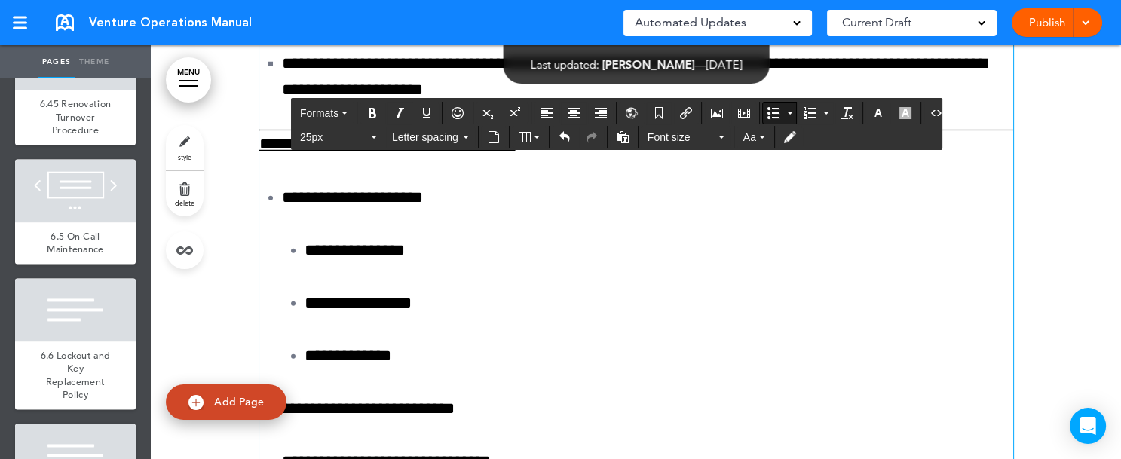
click at [372, 136] on icon "button" at bounding box center [374, 137] width 6 height 3
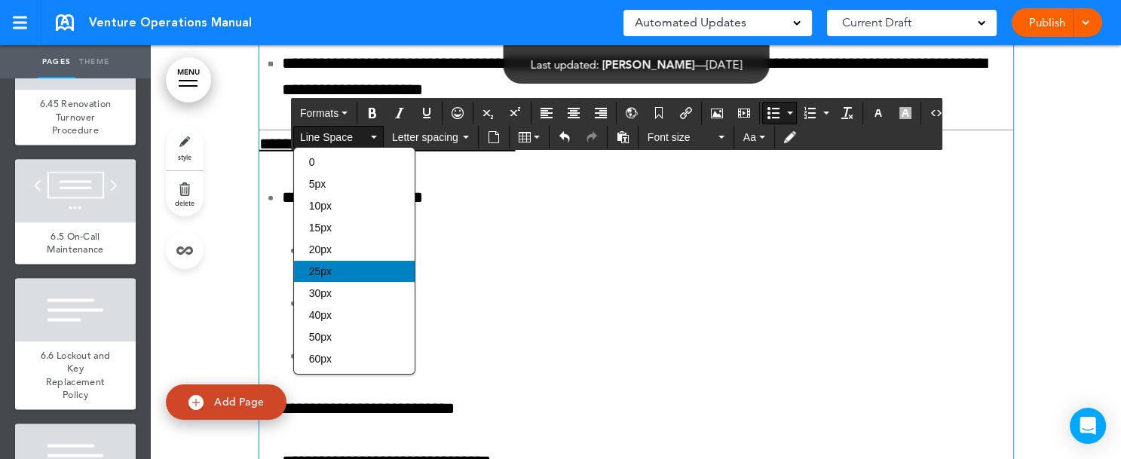
click at [352, 266] on div "25px" at bounding box center [354, 271] width 121 height 21
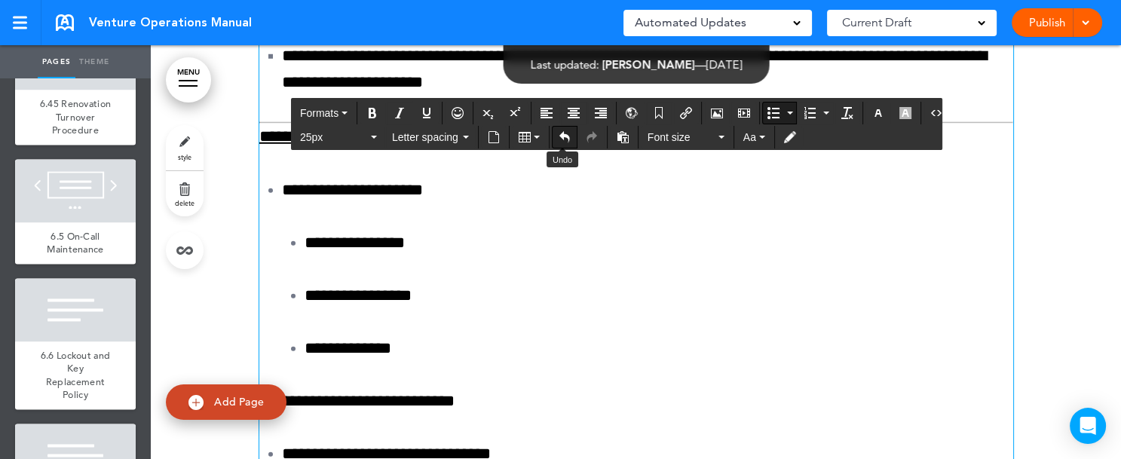
click at [563, 137] on icon "Undo" at bounding box center [565, 137] width 12 height 12
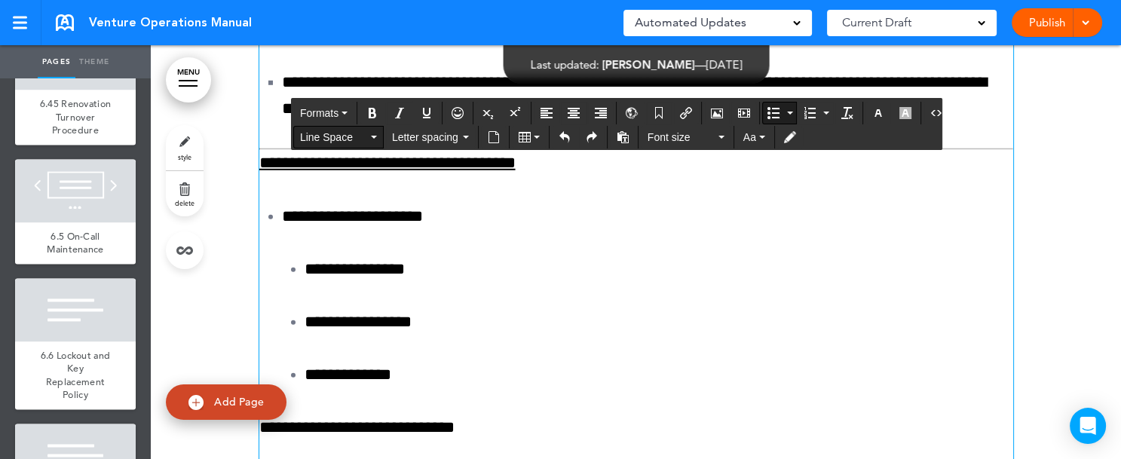
click at [373, 137] on icon "button" at bounding box center [374, 137] width 6 height 3
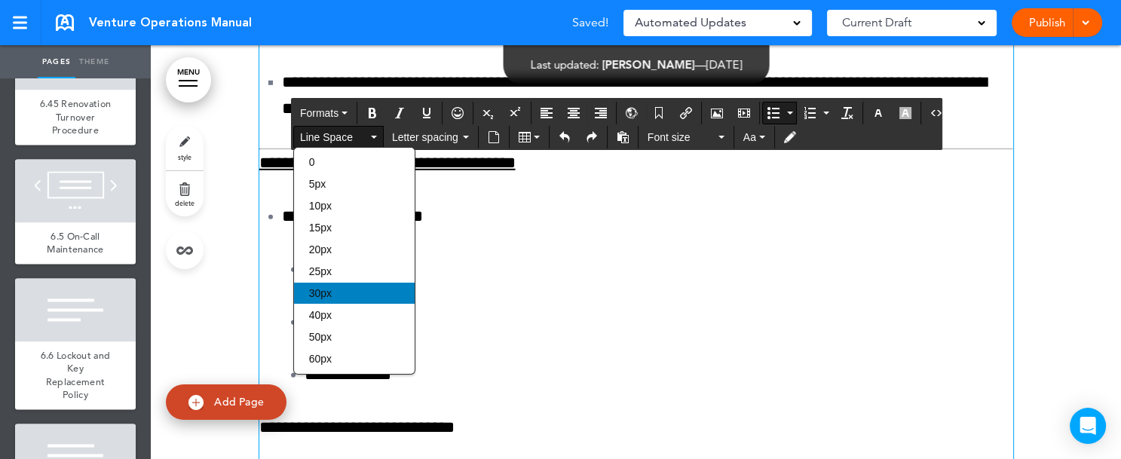
click at [336, 290] on div "30px" at bounding box center [354, 293] width 121 height 21
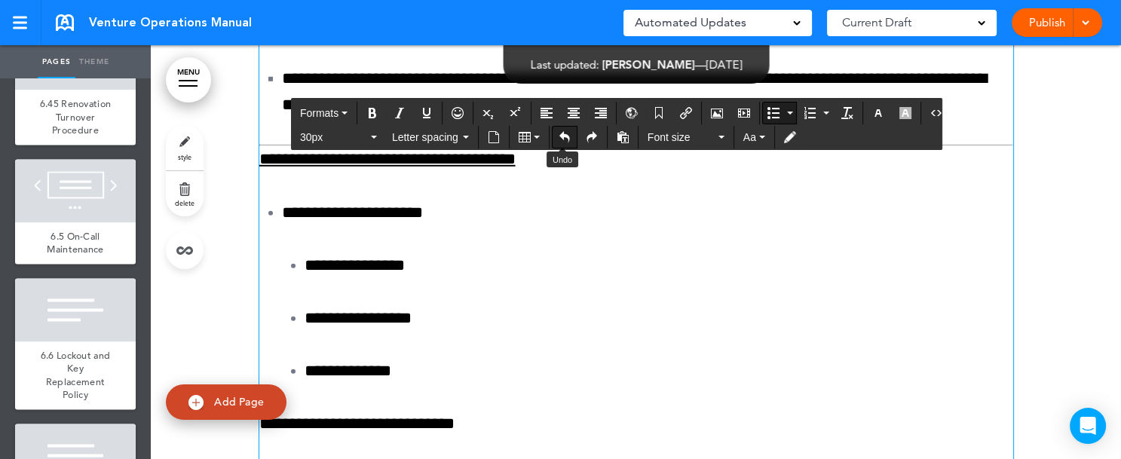
click at [565, 137] on icon "Undo" at bounding box center [565, 137] width 12 height 12
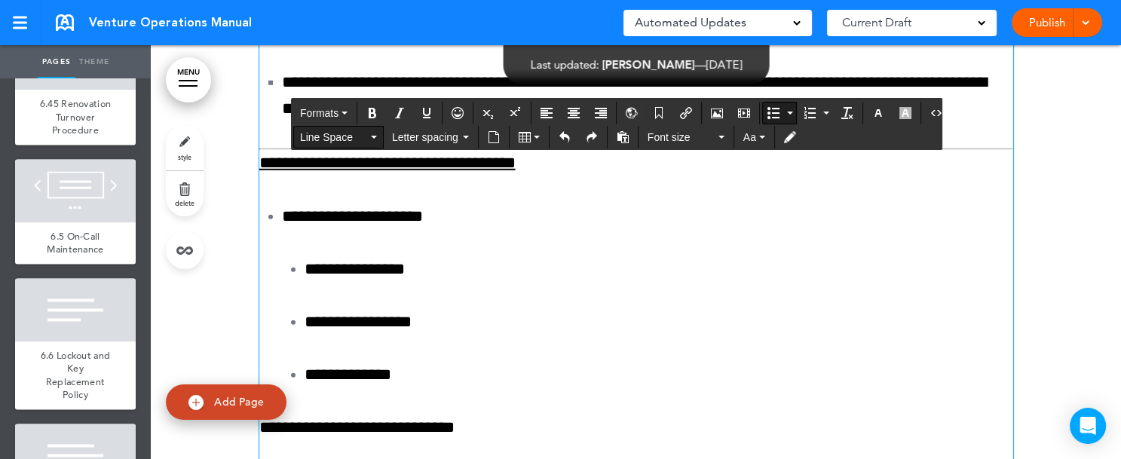
click at [374, 133] on button "Line Space" at bounding box center [338, 137] width 89 height 21
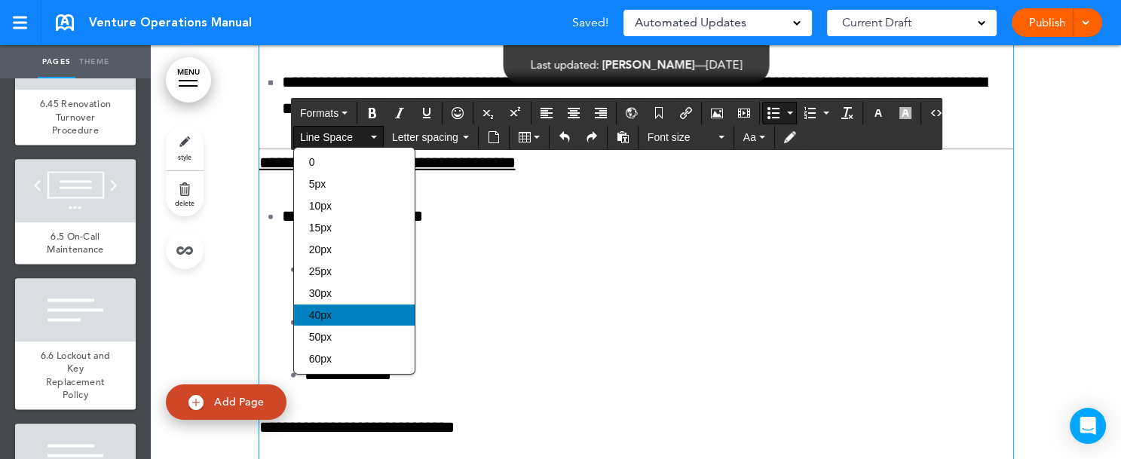
click at [348, 310] on div "40px" at bounding box center [354, 315] width 121 height 21
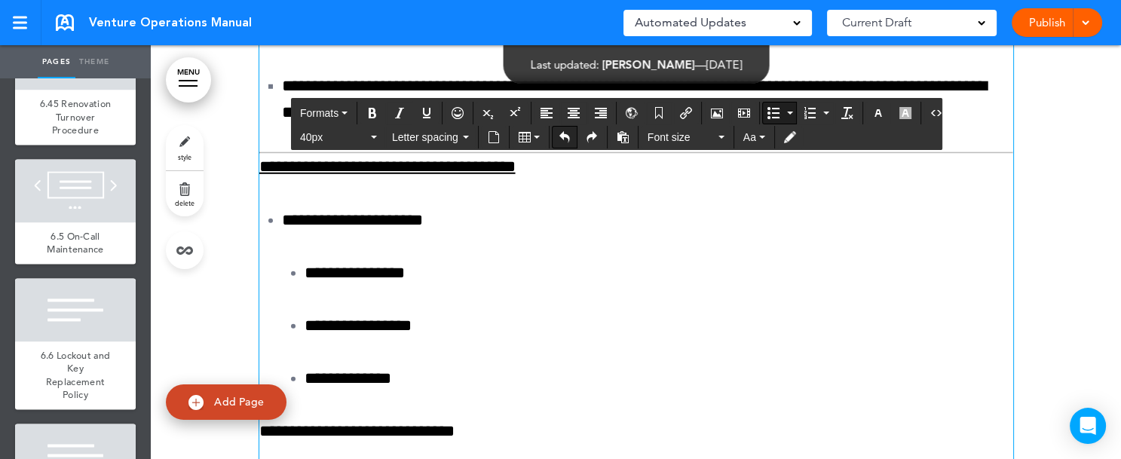
click at [562, 136] on icon "Undo" at bounding box center [565, 137] width 12 height 12
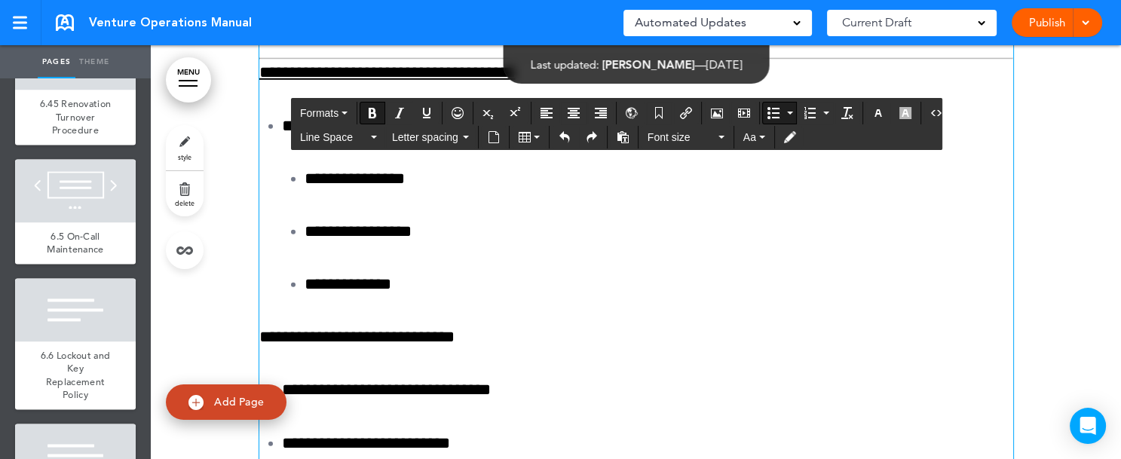
scroll to position [151487, 0]
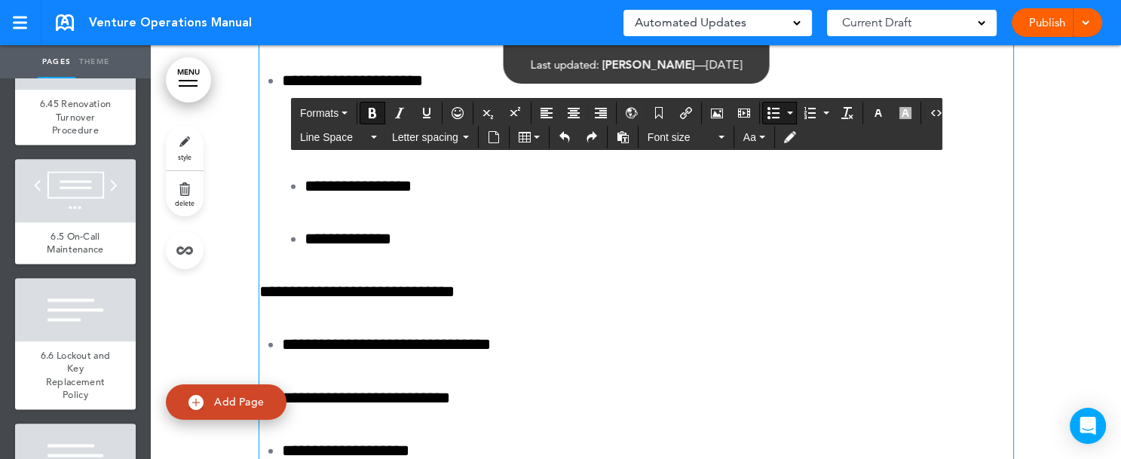
click at [376, 137] on icon "button" at bounding box center [374, 137] width 6 height 3
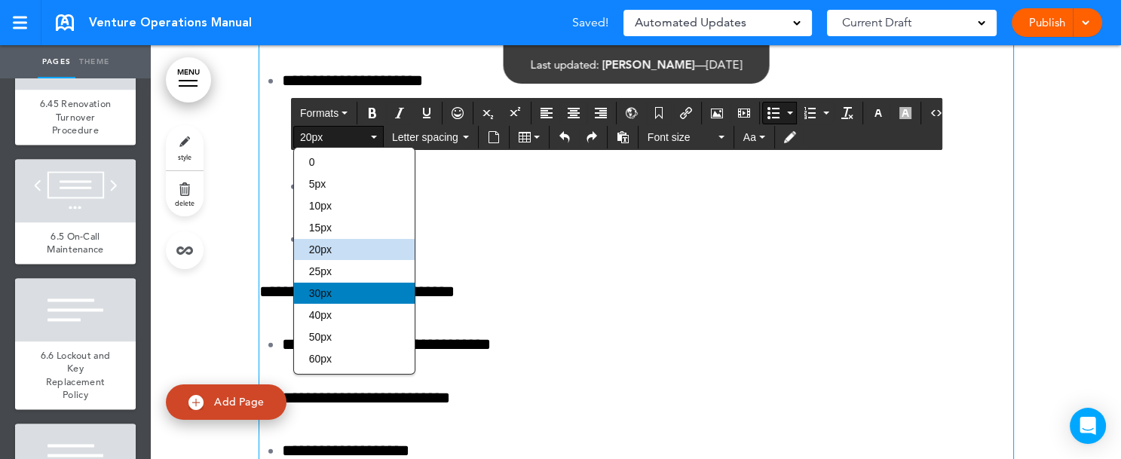
click at [335, 288] on div "30px" at bounding box center [354, 293] width 121 height 21
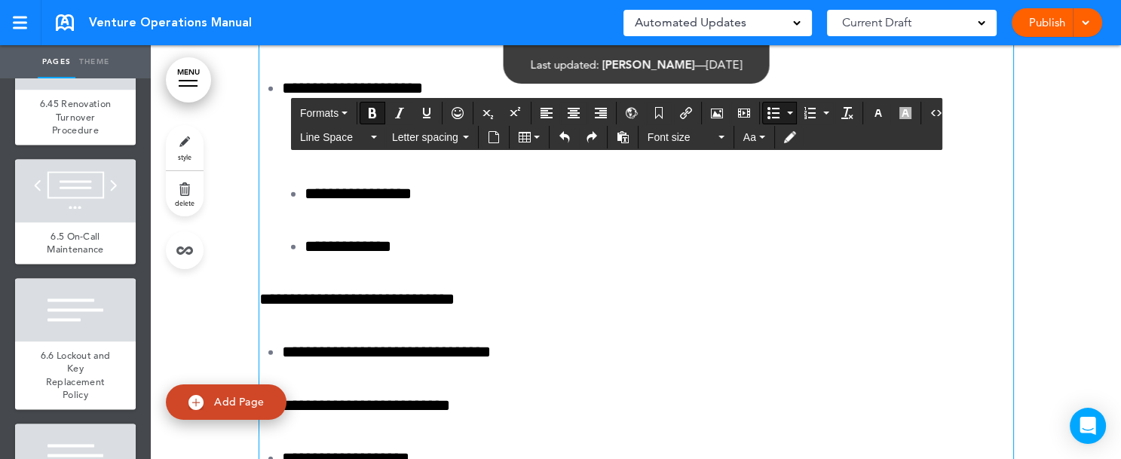
drag, startPoint x: 289, startPoint y: 345, endPoint x: 508, endPoint y: 409, distance: 227.9
click at [376, 136] on icon "button" at bounding box center [374, 137] width 6 height 3
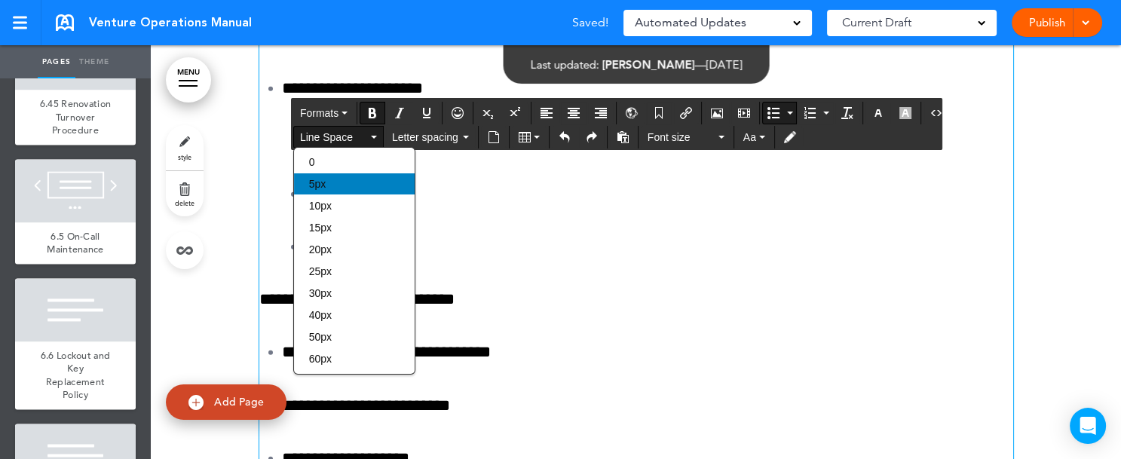
click at [359, 183] on div "5px" at bounding box center [354, 183] width 121 height 21
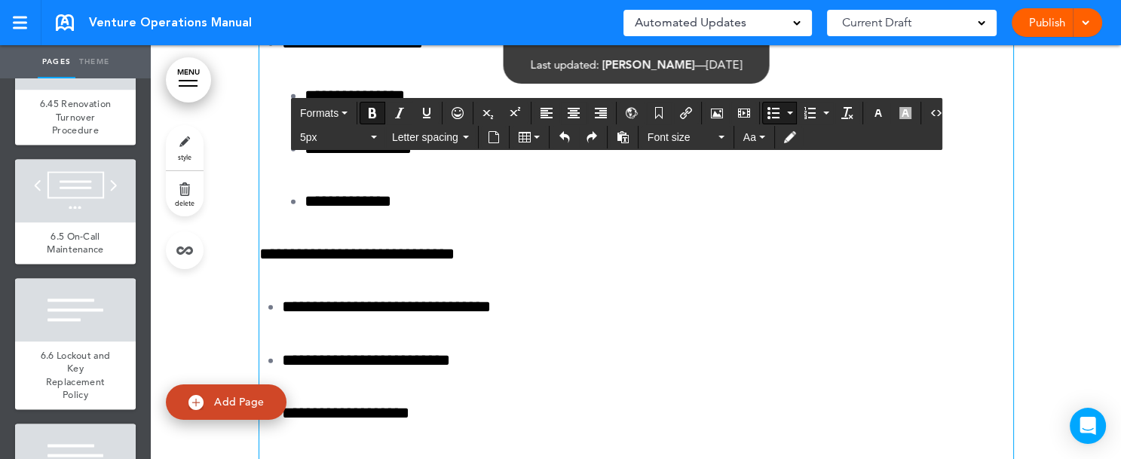
click at [787, 112] on icon "Bullet list" at bounding box center [790, 113] width 6 height 3
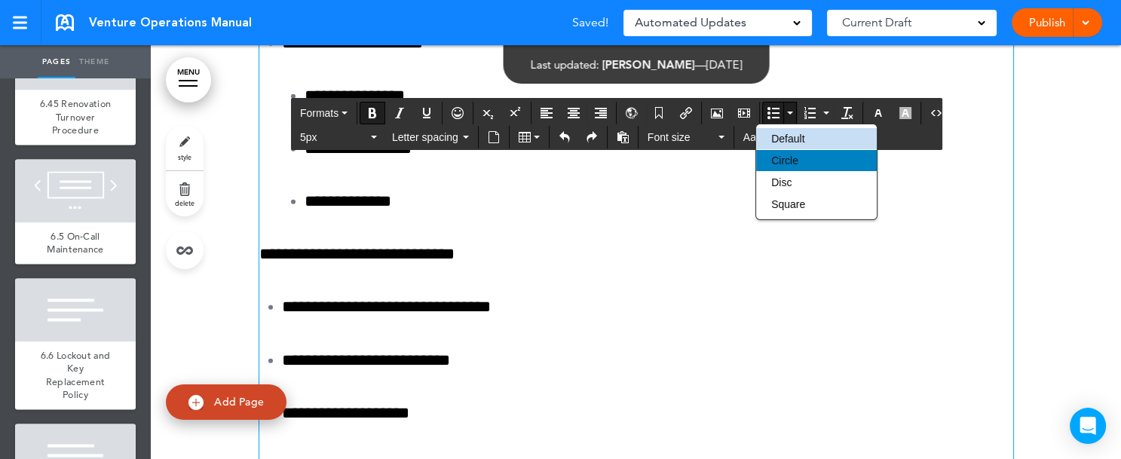
click at [776, 159] on span "Circle" at bounding box center [785, 161] width 27 height 12
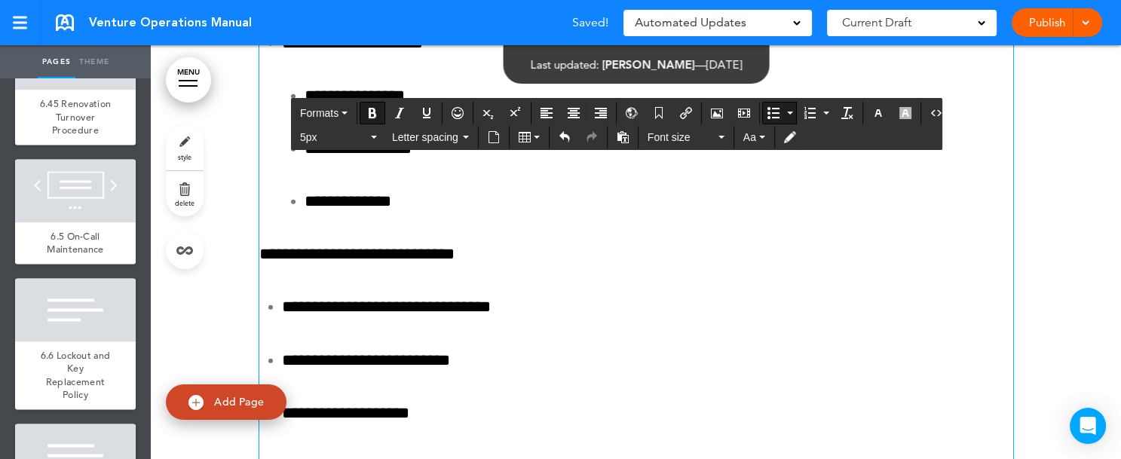
drag, startPoint x: 296, startPoint y: 373, endPoint x: 405, endPoint y: 372, distance: 109.4
click at [368, 112] on icon "Bold" at bounding box center [373, 113] width 12 height 12
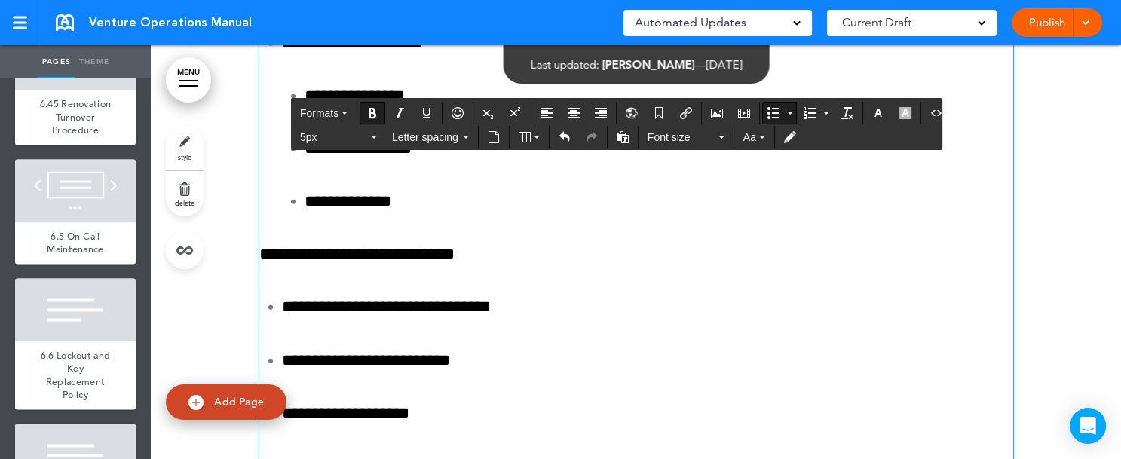
drag, startPoint x: 298, startPoint y: 407, endPoint x: 392, endPoint y: 406, distance: 94.3
click at [370, 111] on icon "Bold" at bounding box center [373, 113] width 12 height 12
drag, startPoint x: 297, startPoint y: 435, endPoint x: 399, endPoint y: 435, distance: 101.8
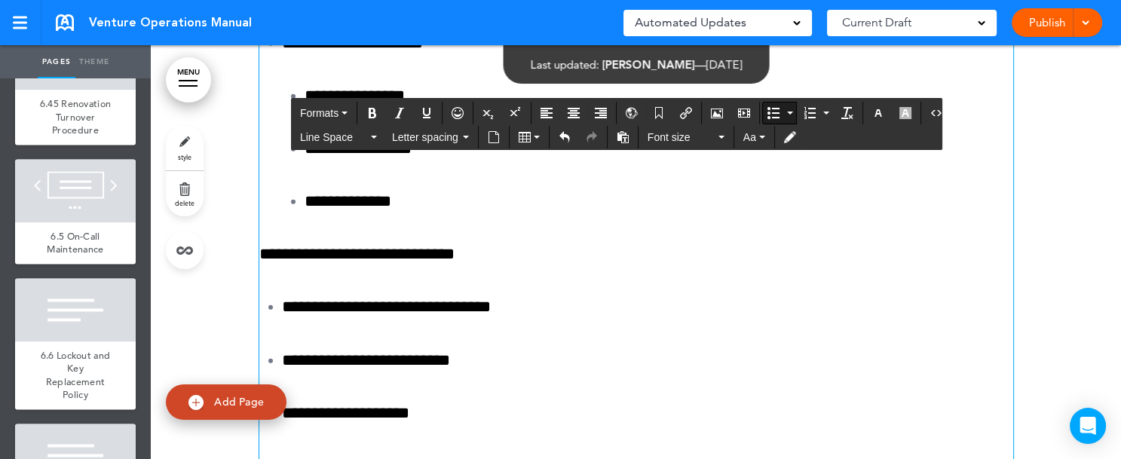
click at [373, 109] on icon "Bold" at bounding box center [373, 113] width 12 height 12
click at [373, 103] on button "Bold" at bounding box center [373, 113] width 24 height 21
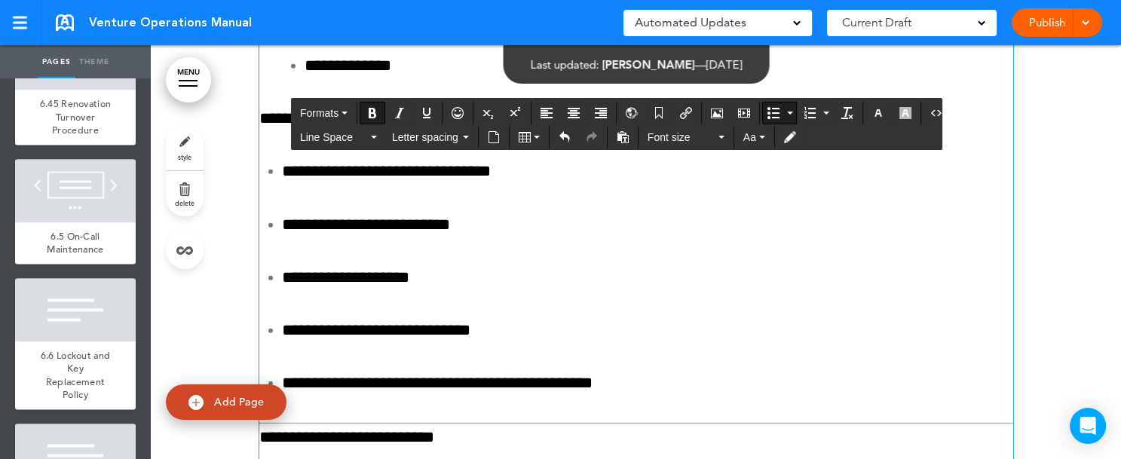
scroll to position [151668, 0]
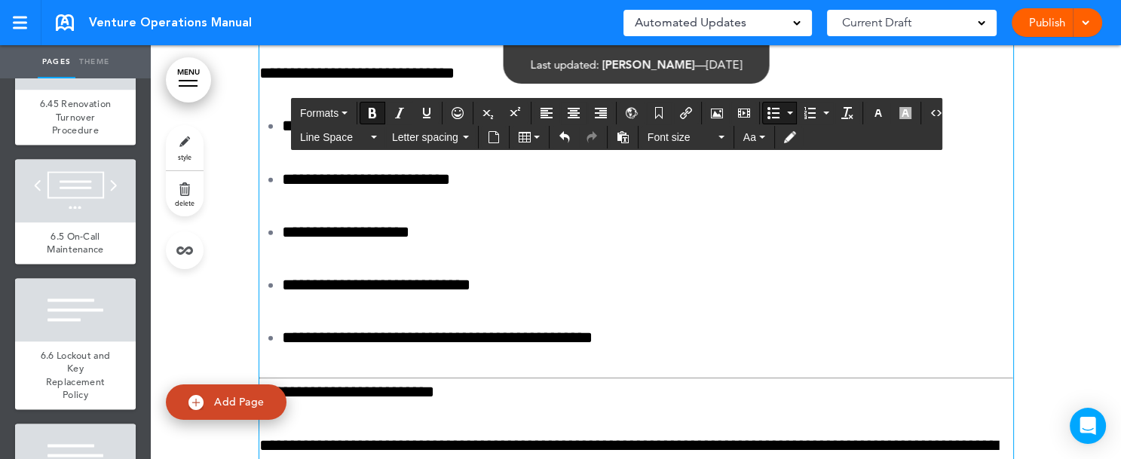
drag, startPoint x: 273, startPoint y: 308, endPoint x: 389, endPoint y: 308, distance: 116.1
click at [372, 112] on icon "Bold" at bounding box center [373, 113] width 12 height 12
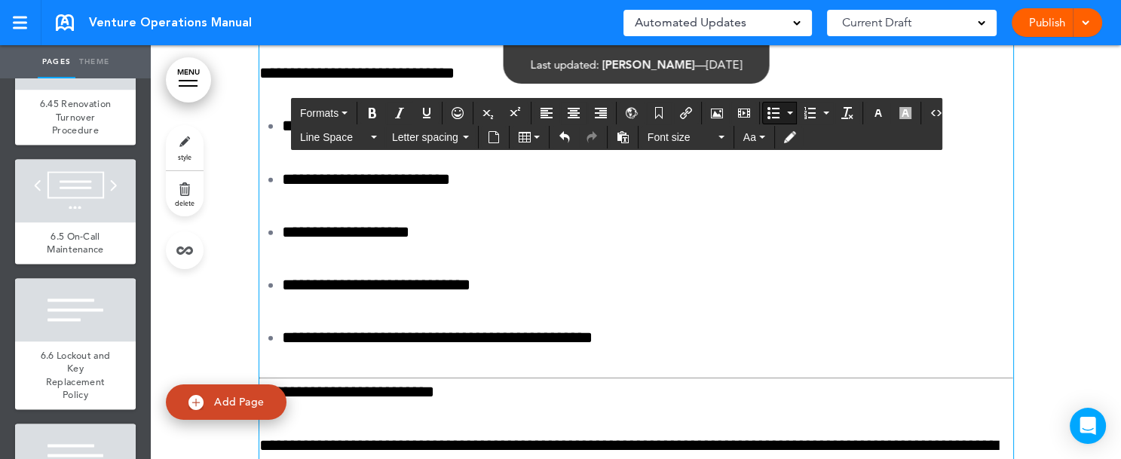
drag, startPoint x: 394, startPoint y: 305, endPoint x: 426, endPoint y: 309, distance: 32.7
click at [374, 107] on icon "Bold" at bounding box center [373, 113] width 12 height 12
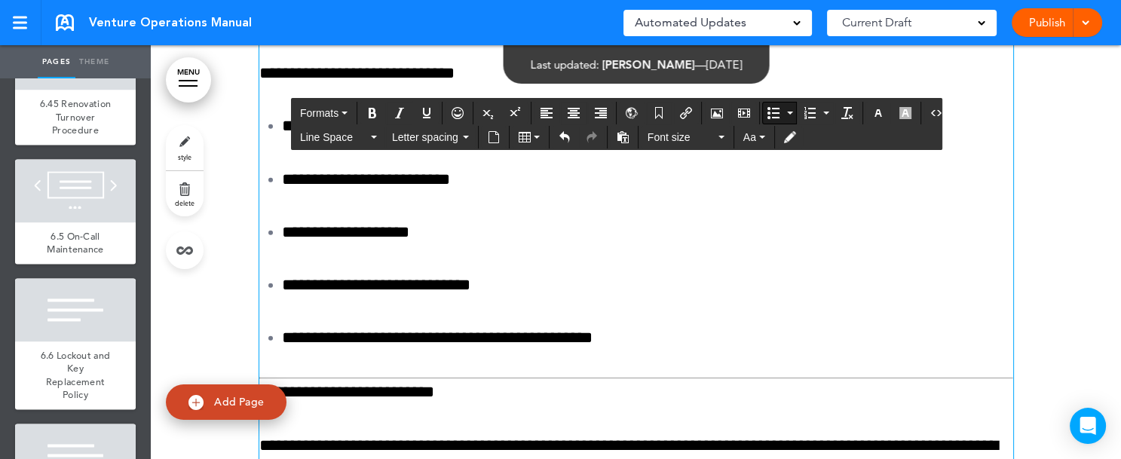
drag, startPoint x: 327, startPoint y: 387, endPoint x: 383, endPoint y: 390, distance: 55.9
drag, startPoint x: 330, startPoint y: 391, endPoint x: 392, endPoint y: 391, distance: 62.6
click at [375, 113] on icon "Bold" at bounding box center [373, 113] width 12 height 12
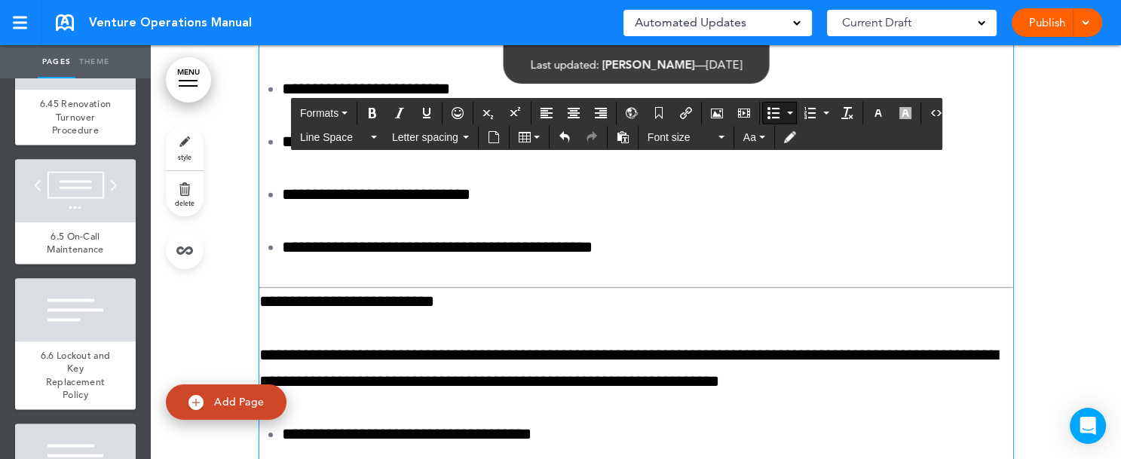
scroll to position [151803, 0]
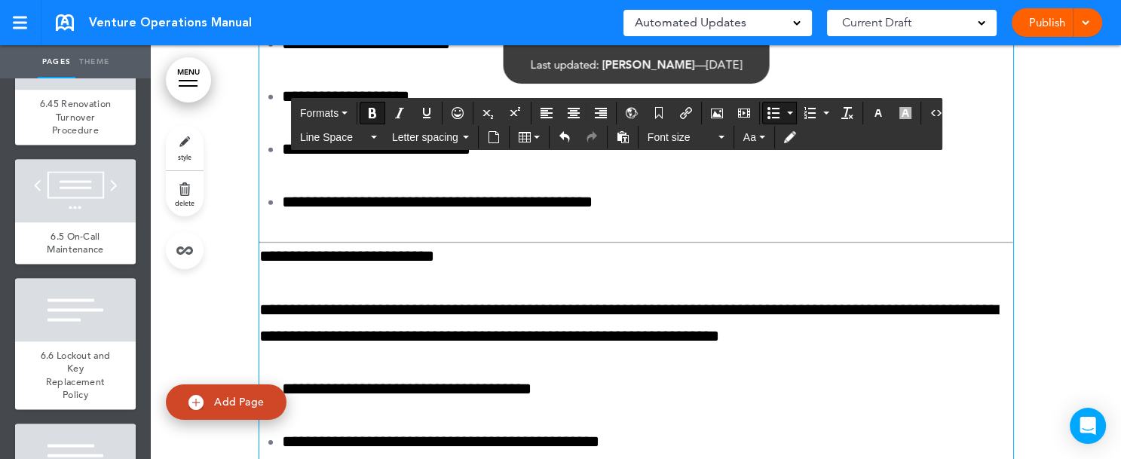
drag, startPoint x: 292, startPoint y: 285, endPoint x: 444, endPoint y: 385, distance: 182.4
click at [375, 136] on icon "button" at bounding box center [374, 137] width 6 height 3
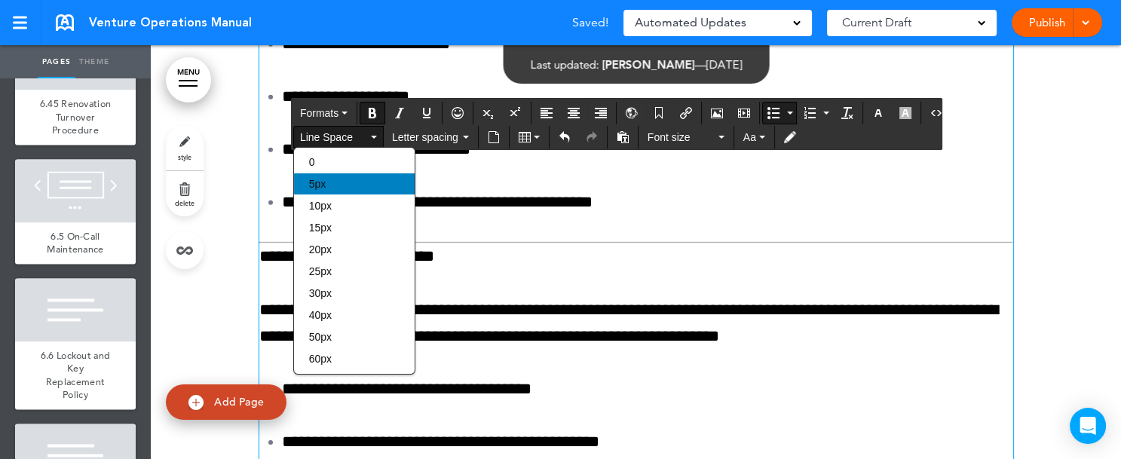
click at [342, 186] on div "5px" at bounding box center [354, 183] width 121 height 21
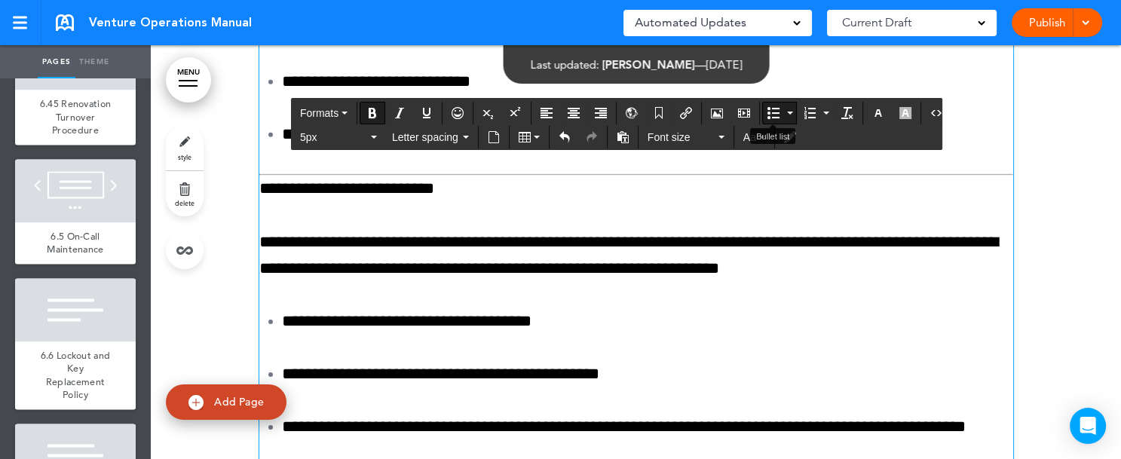
click at [787, 112] on icon "Bullet list" at bounding box center [790, 113] width 6 height 3
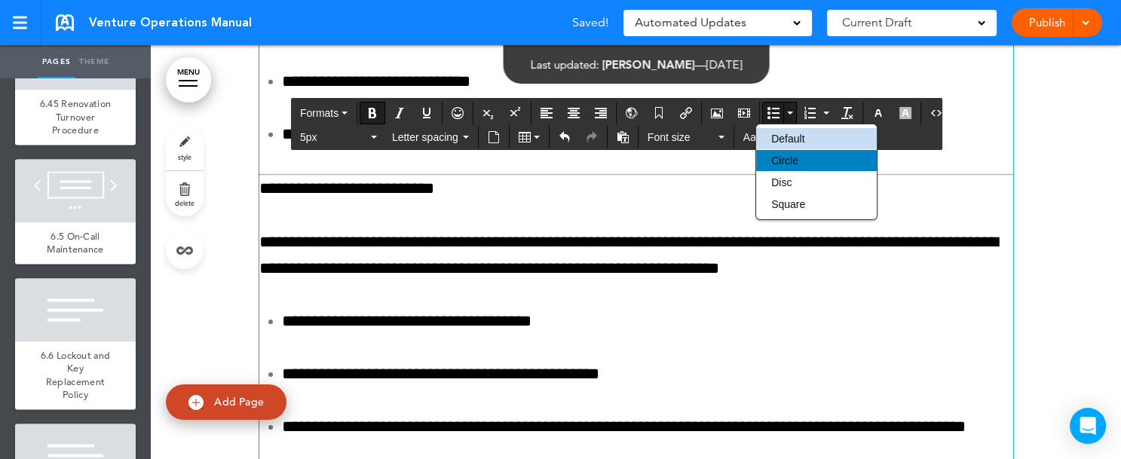
click at [775, 158] on span "Circle" at bounding box center [785, 161] width 27 height 12
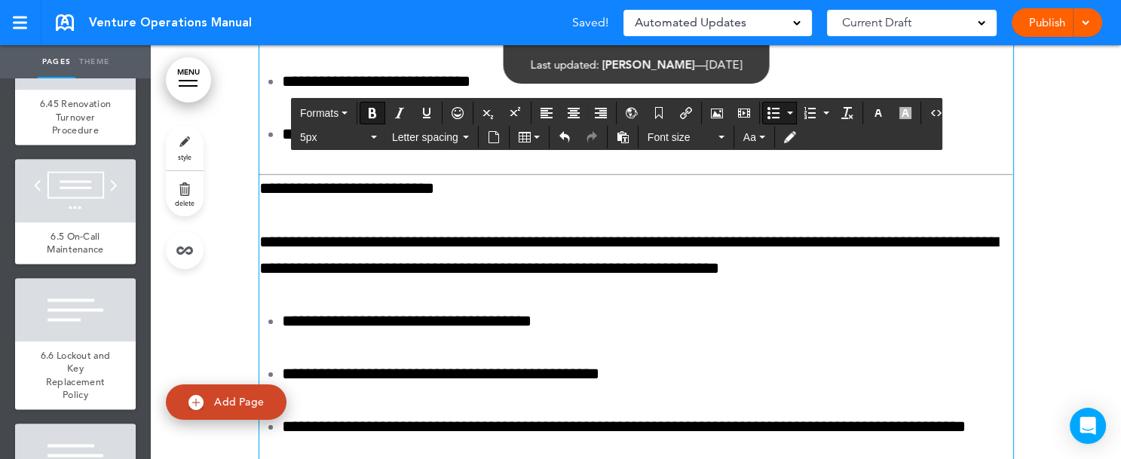
drag, startPoint x: 298, startPoint y: 302, endPoint x: 387, endPoint y: 311, distance: 89.4
click at [368, 112] on icon "Bold" at bounding box center [373, 113] width 12 height 12
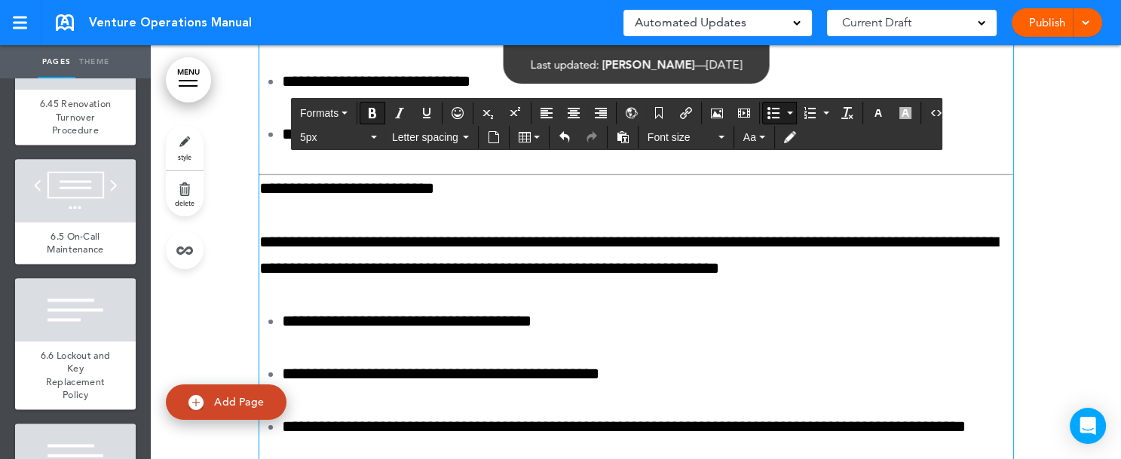
click at [368, 112] on icon "Bold" at bounding box center [373, 113] width 12 height 12
drag, startPoint x: 298, startPoint y: 336, endPoint x: 347, endPoint y: 337, distance: 49.0
click at [375, 113] on icon "Bold" at bounding box center [373, 113] width 12 height 12
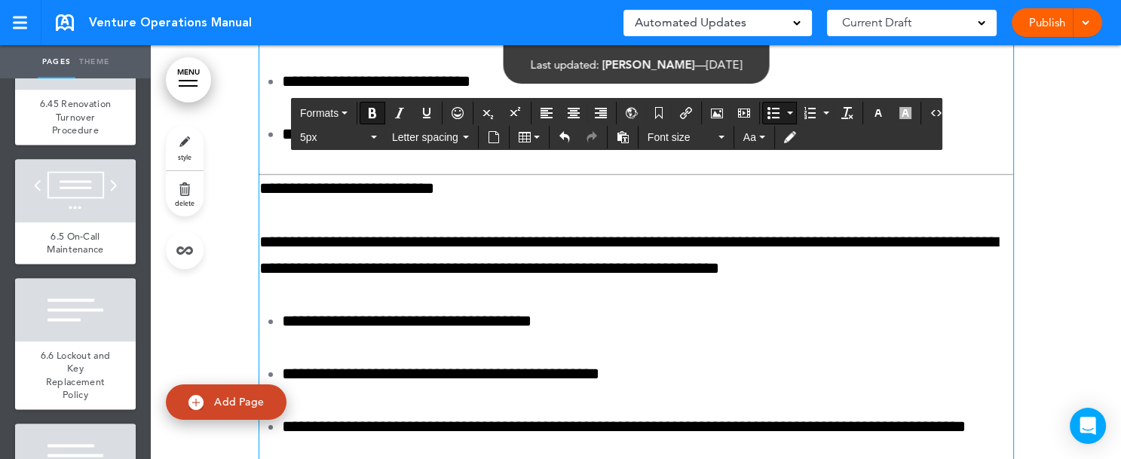
click at [375, 113] on icon "Bold" at bounding box center [373, 113] width 12 height 12
drag, startPoint x: 298, startPoint y: 362, endPoint x: 358, endPoint y: 364, distance: 60.4
click at [374, 109] on icon "Bold" at bounding box center [373, 113] width 12 height 12
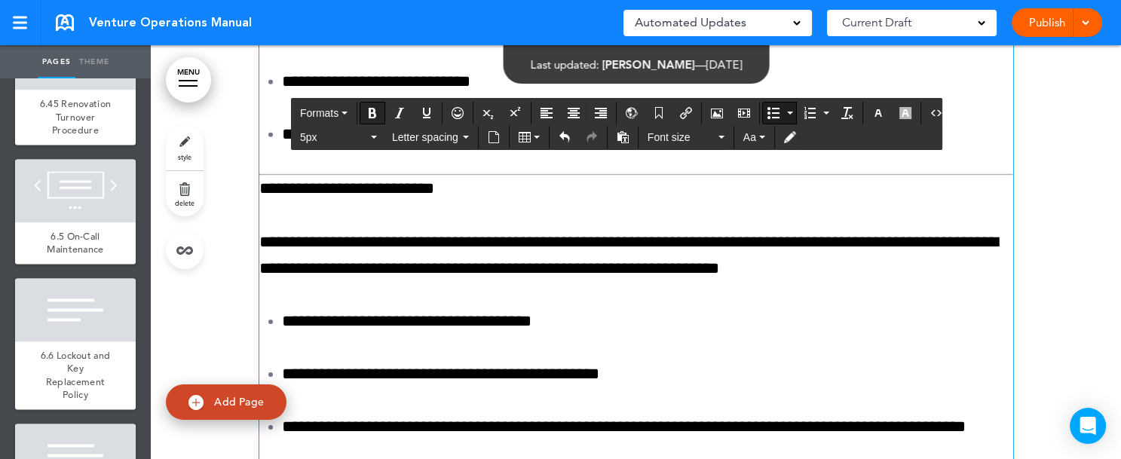
click at [374, 109] on icon "Bold" at bounding box center [373, 113] width 12 height 12
drag, startPoint x: 297, startPoint y: 394, endPoint x: 369, endPoint y: 399, distance: 71.8
click at [371, 109] on icon "Bold" at bounding box center [373, 113] width 12 height 12
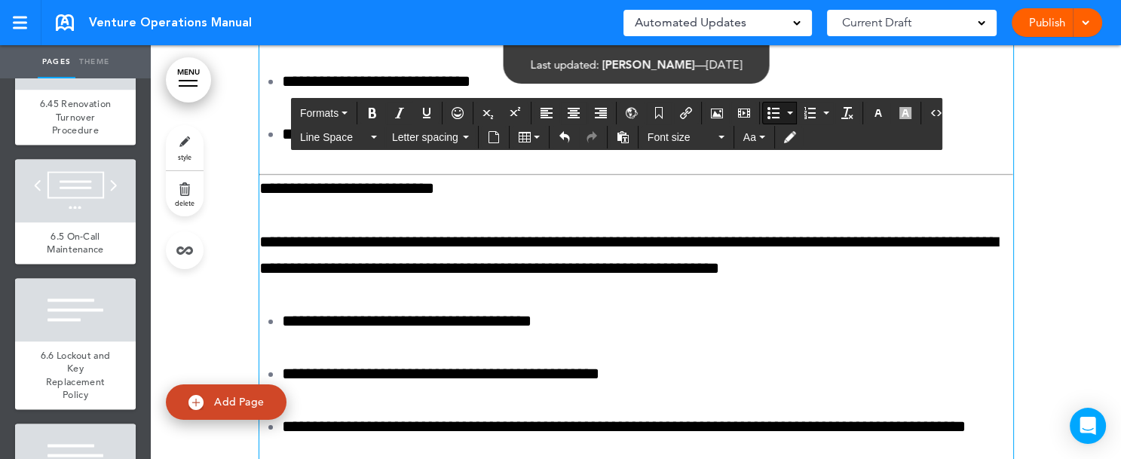
click at [376, 137] on icon "button" at bounding box center [374, 137] width 6 height 3
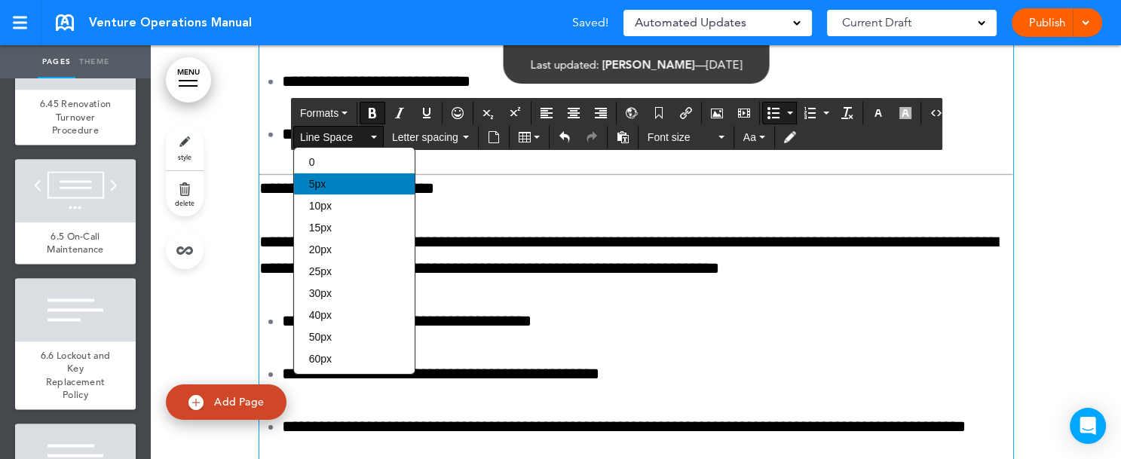
click at [356, 186] on div "5px" at bounding box center [354, 183] width 121 height 21
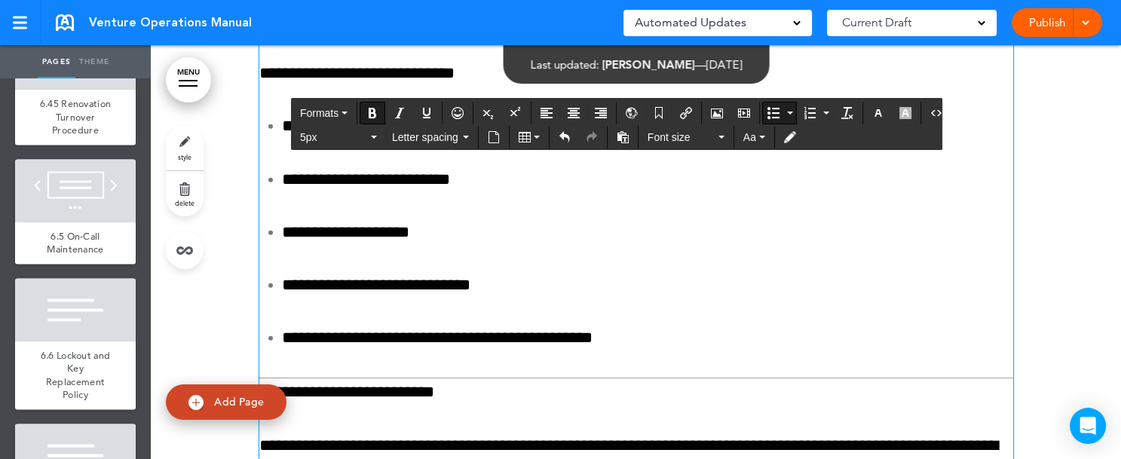
scroll to position [151532, 0]
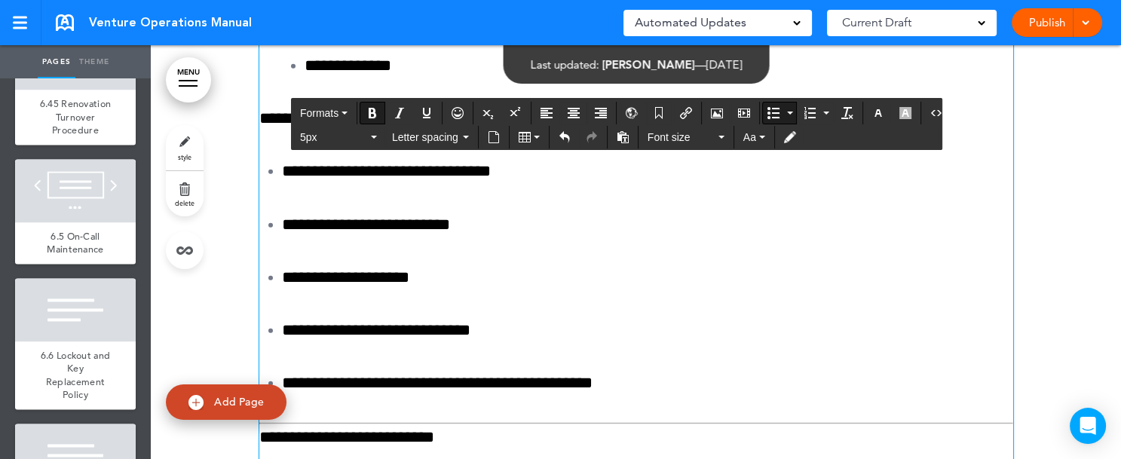
click at [373, 138] on button "Line Space" at bounding box center [338, 137] width 89 height 21
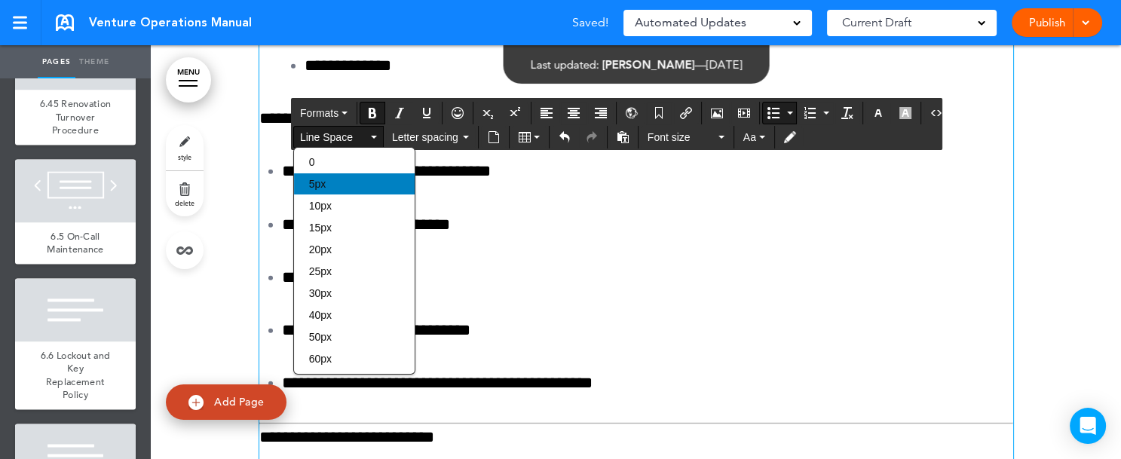
click at [365, 179] on div "5px" at bounding box center [354, 183] width 121 height 21
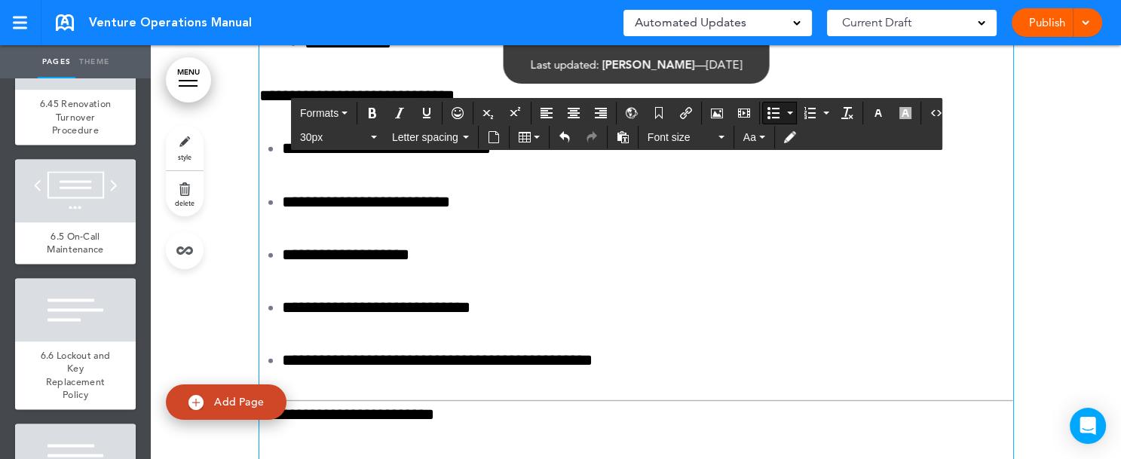
drag, startPoint x: 511, startPoint y: 226, endPoint x: 572, endPoint y: 229, distance: 61.2
click at [563, 134] on icon "Undo" at bounding box center [565, 137] width 12 height 12
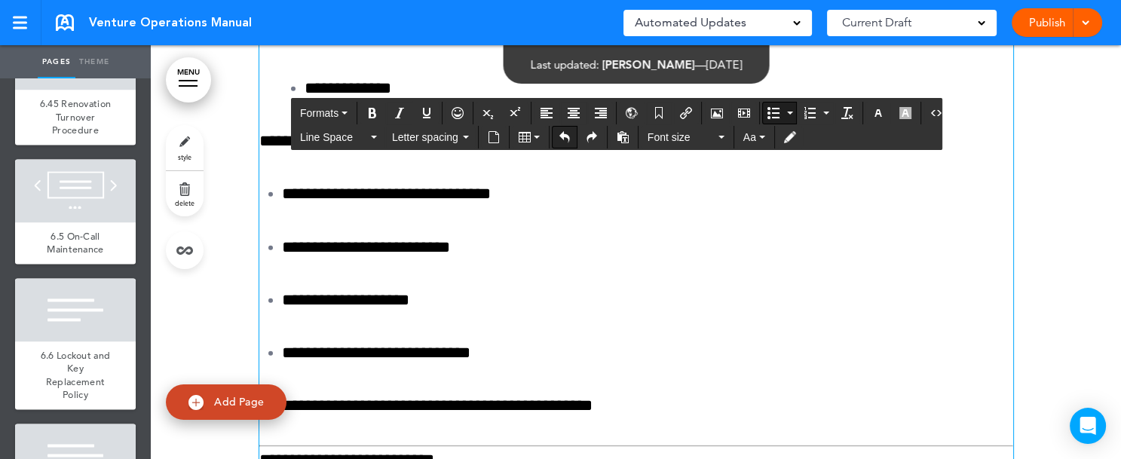
click at [564, 139] on icon "Undo" at bounding box center [565, 137] width 12 height 12
click at [588, 138] on icon "Redo" at bounding box center [592, 137] width 12 height 12
click at [563, 141] on icon "Undo" at bounding box center [565, 137] width 12 height 12
drag, startPoint x: 512, startPoint y: 226, endPoint x: 574, endPoint y: 222, distance: 62.0
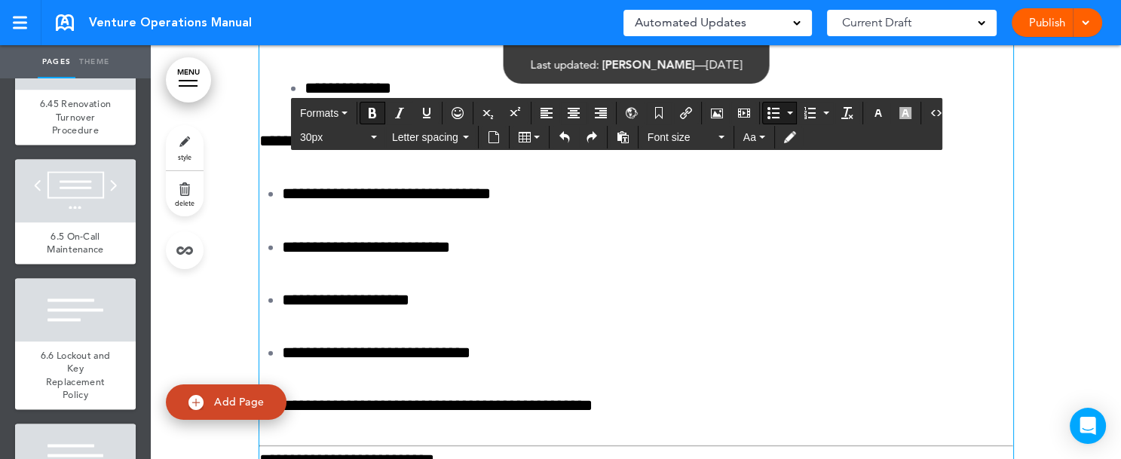
click at [377, 110] on icon "Bold" at bounding box center [373, 113] width 12 height 12
click at [374, 136] on icon "button" at bounding box center [374, 137] width 6 height 3
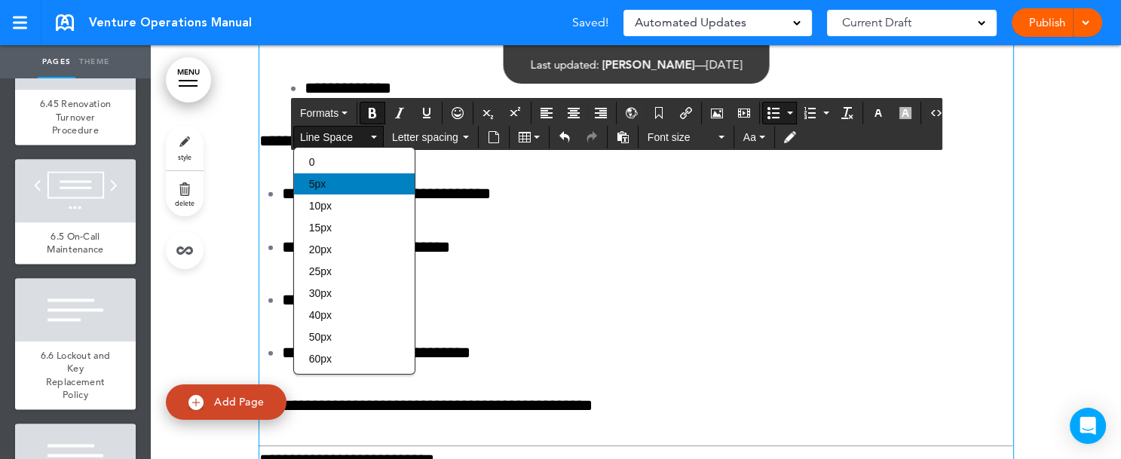
click at [359, 180] on div "5px" at bounding box center [354, 183] width 121 height 21
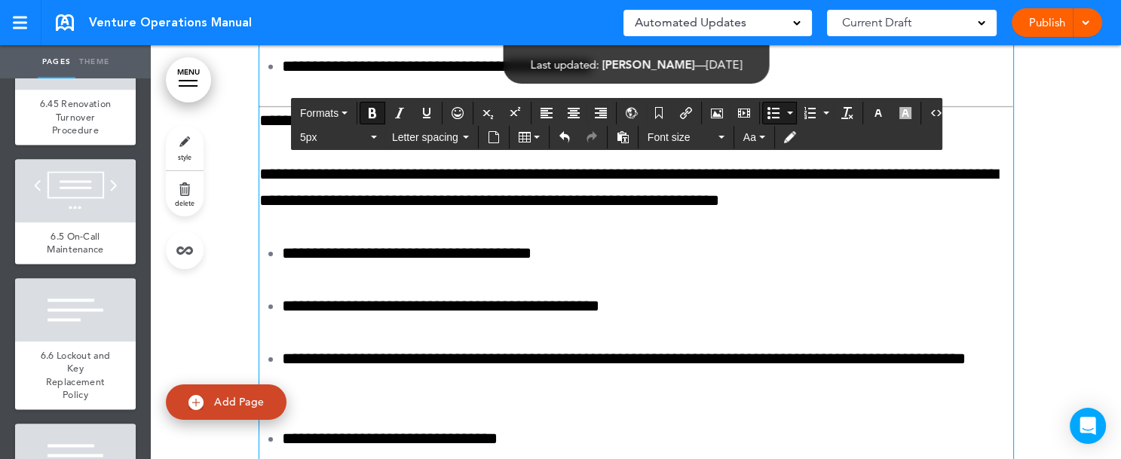
scroll to position [151894, 0]
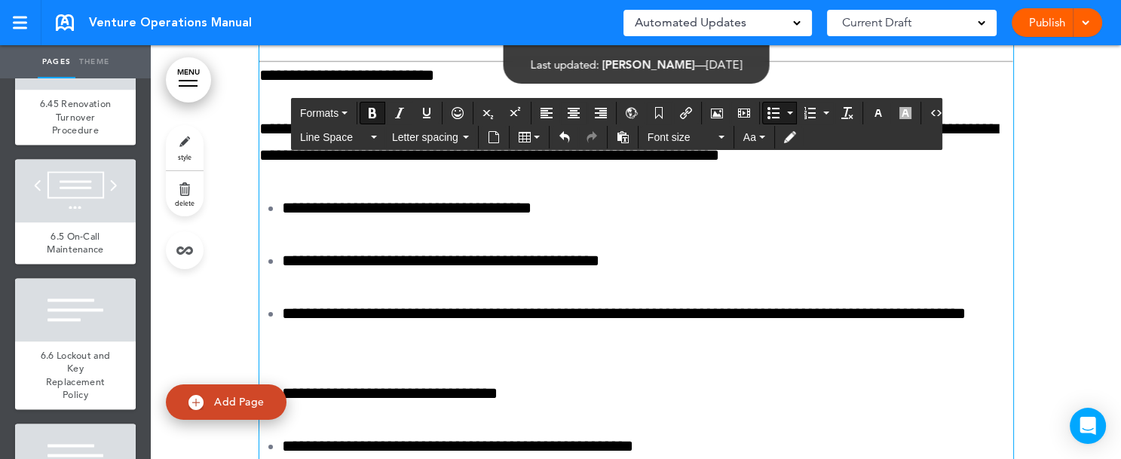
click at [376, 136] on icon "button" at bounding box center [374, 137] width 6 height 3
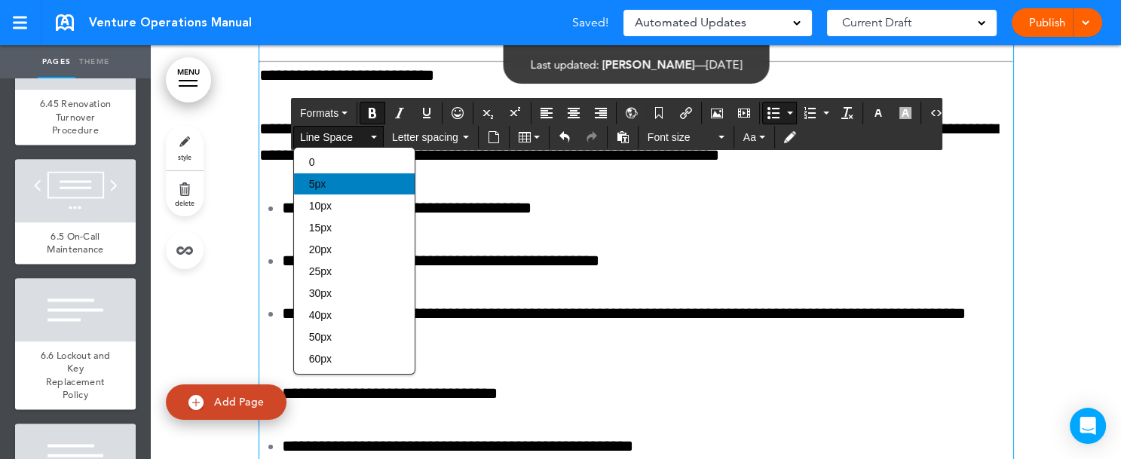
click at [354, 186] on div "5px" at bounding box center [354, 183] width 121 height 21
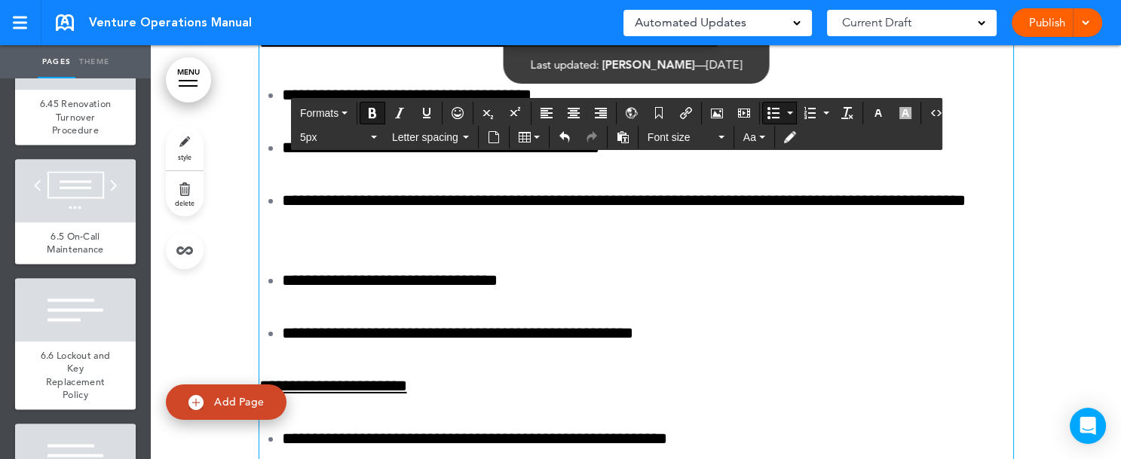
scroll to position [152030, 0]
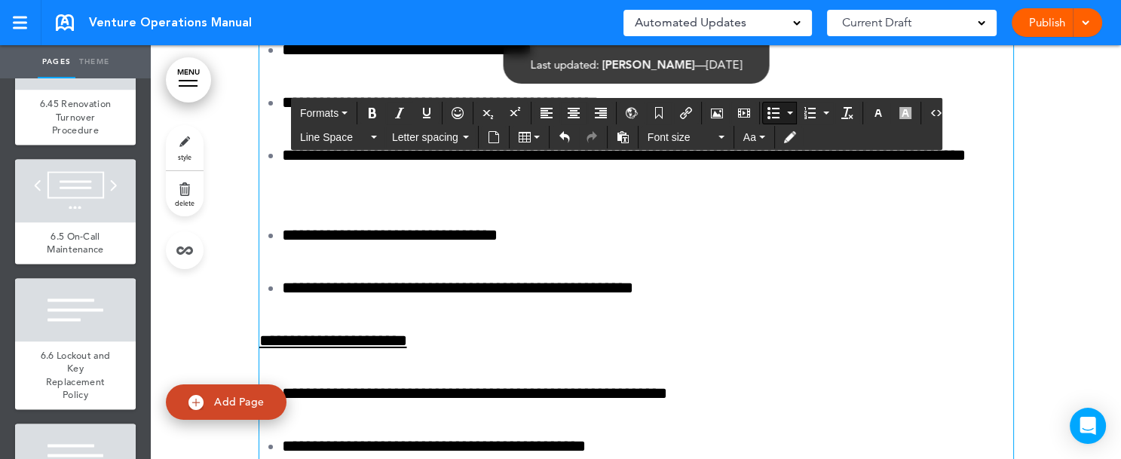
drag, startPoint x: 331, startPoint y: 228, endPoint x: 404, endPoint y: 233, distance: 73.3
click at [368, 109] on icon "Bold" at bounding box center [373, 113] width 12 height 12
drag, startPoint x: 343, startPoint y: 278, endPoint x: 436, endPoint y: 276, distance: 92.8
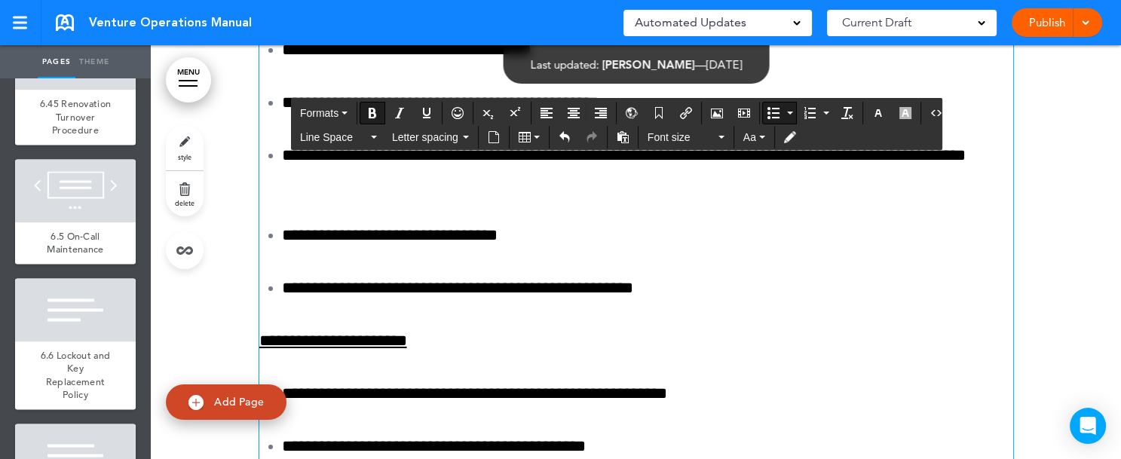
click at [368, 115] on icon "Bold" at bounding box center [373, 113] width 12 height 12
drag, startPoint x: 332, startPoint y: 336, endPoint x: 450, endPoint y: 340, distance: 118.5
click at [372, 108] on icon "Bold" at bounding box center [373, 113] width 12 height 12
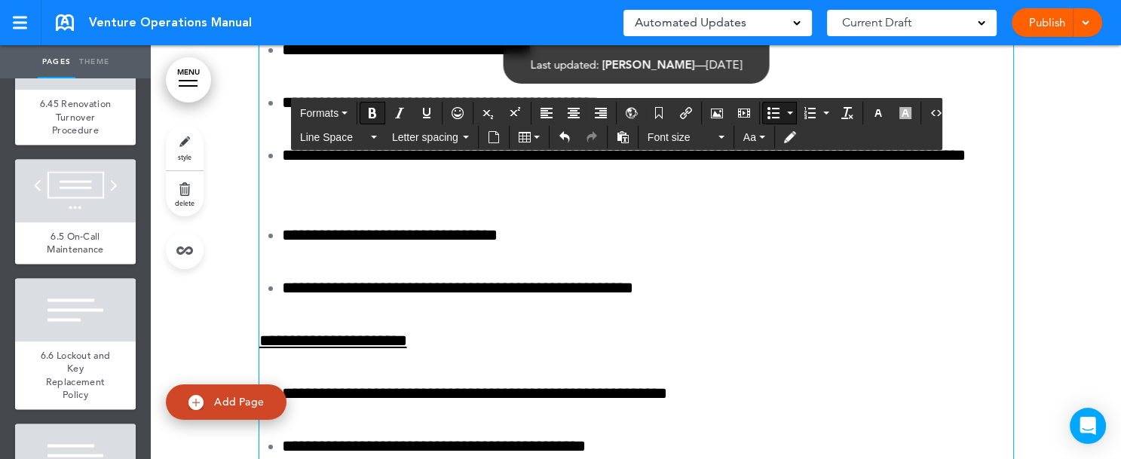
click at [372, 109] on icon "Bold" at bounding box center [373, 113] width 12 height 12
drag, startPoint x: 272, startPoint y: 439, endPoint x: 348, endPoint y: 448, distance: 76.7
click at [375, 108] on icon "Bold" at bounding box center [373, 113] width 12 height 12
click at [375, 109] on icon "Bold" at bounding box center [373, 113] width 12 height 12
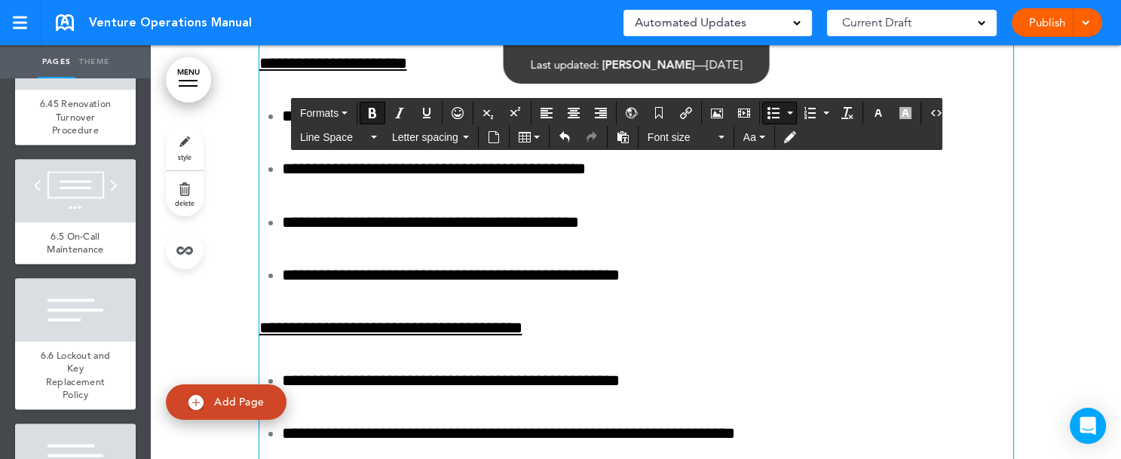
scroll to position [152262, 0]
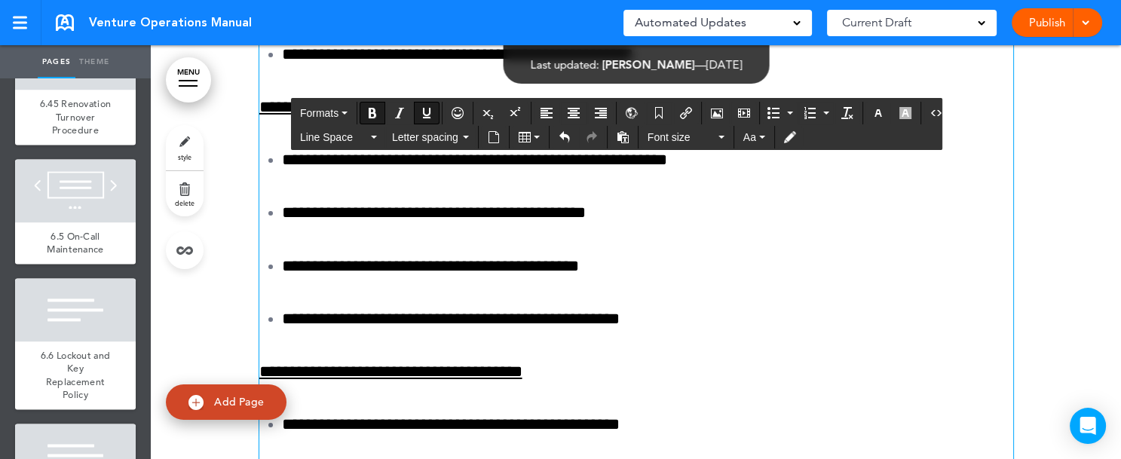
drag, startPoint x: 253, startPoint y: 290, endPoint x: 566, endPoint y: 299, distance: 312.4
click at [367, 111] on icon "Bold" at bounding box center [373, 113] width 12 height 12
drag, startPoint x: 274, startPoint y: 345, endPoint x: 434, endPoint y: 340, distance: 160.7
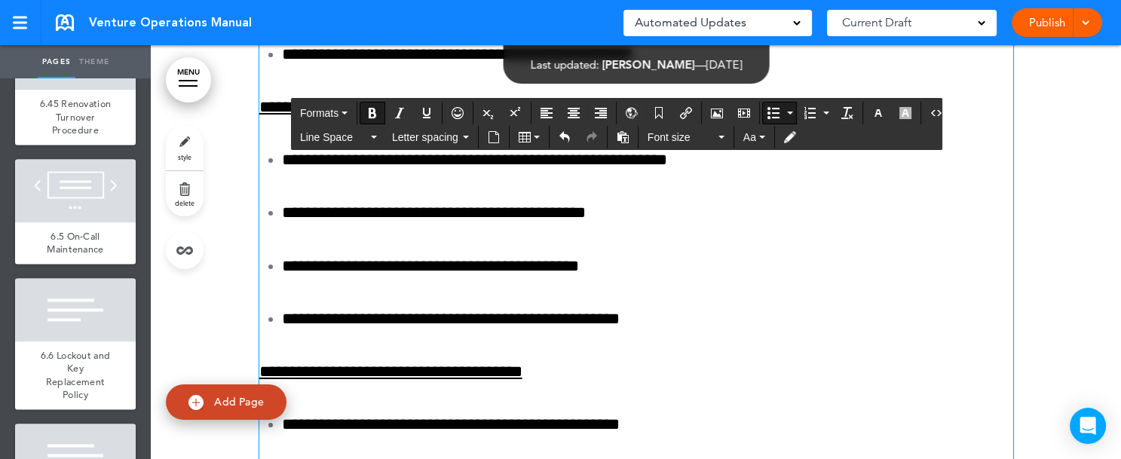
click at [787, 112] on icon "Bullet list" at bounding box center [790, 113] width 6 height 3
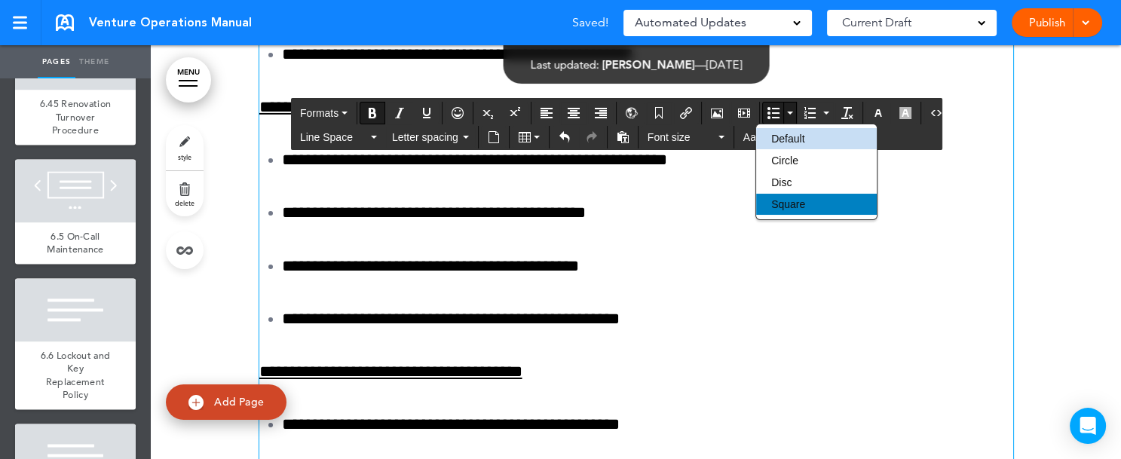
click at [781, 201] on span "Square" at bounding box center [789, 204] width 34 height 12
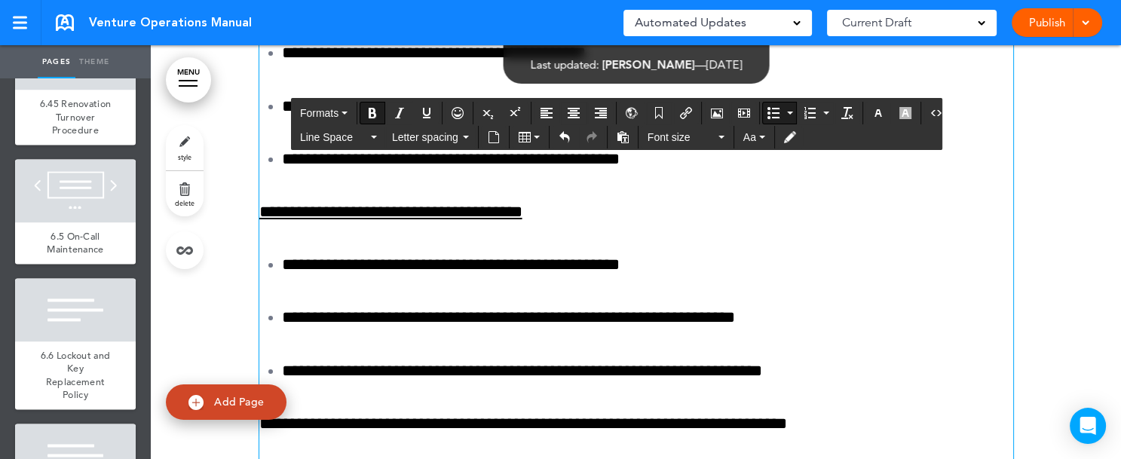
scroll to position [152441, 0]
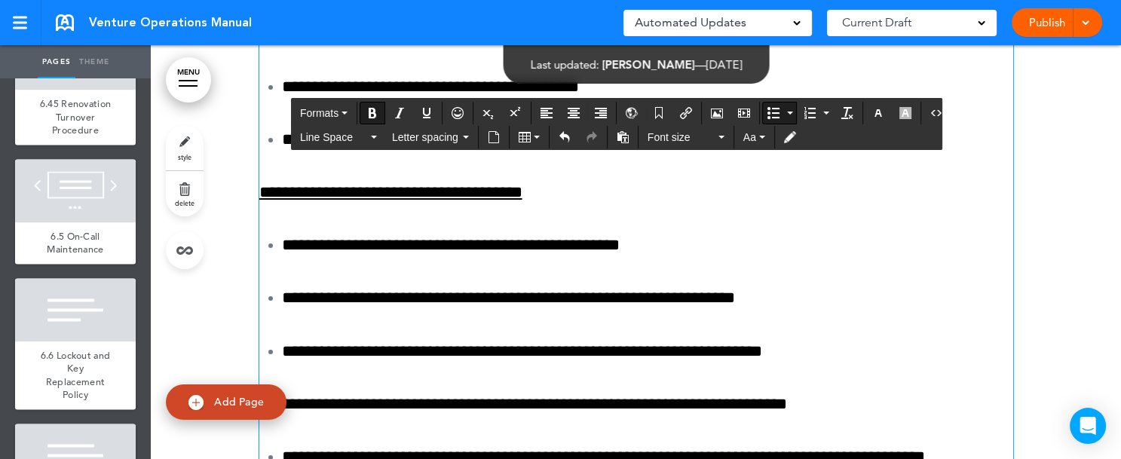
drag, startPoint x: 435, startPoint y: 343, endPoint x: 478, endPoint y: 317, distance: 50.4
click at [784, 116] on button "Bullet list" at bounding box center [790, 113] width 12 height 21
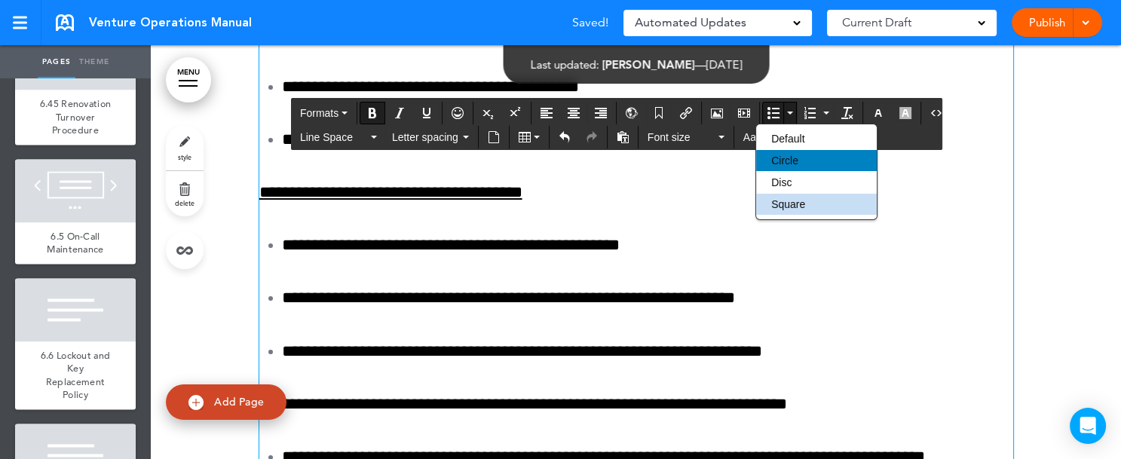
click at [778, 153] on div "Circle" at bounding box center [816, 160] width 121 height 21
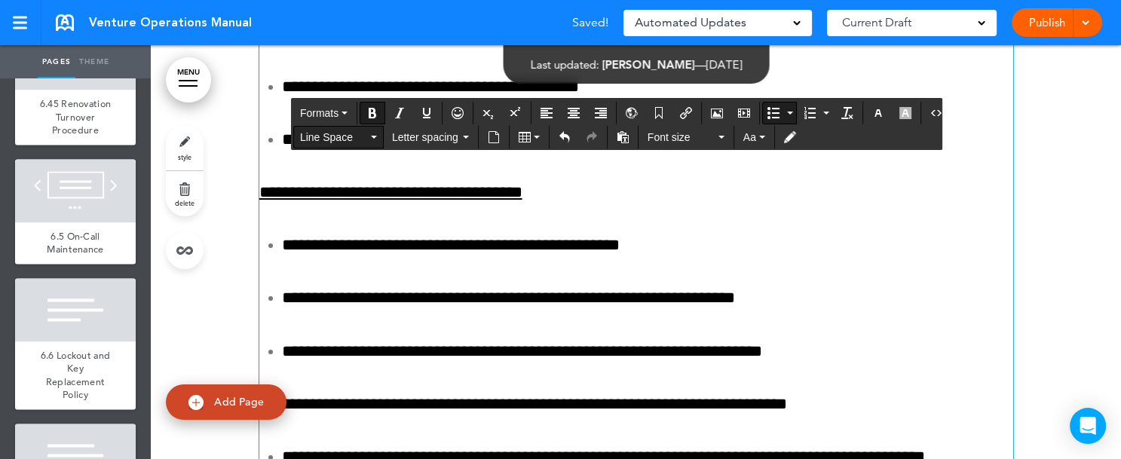
click at [376, 130] on button "Line Space" at bounding box center [338, 137] width 89 height 21
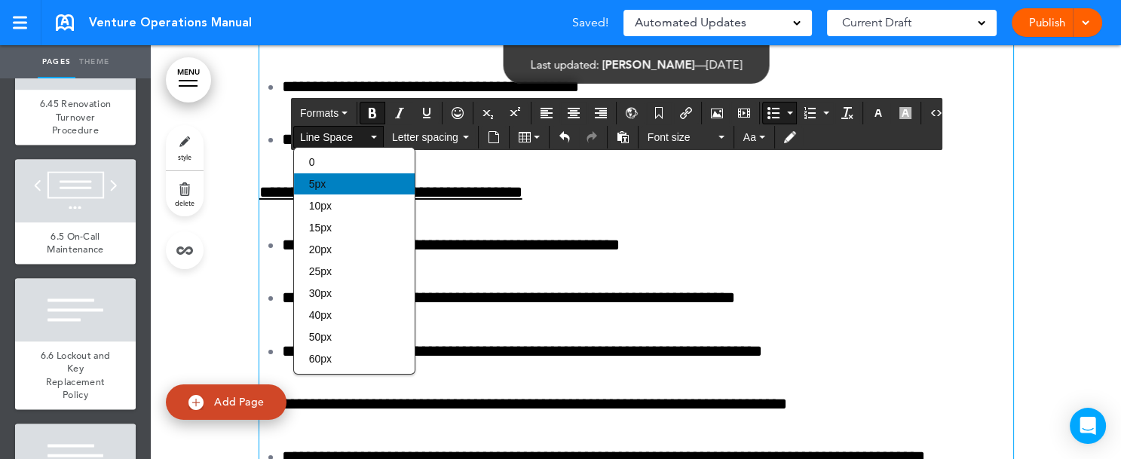
click at [352, 179] on div "5px" at bounding box center [354, 183] width 121 height 21
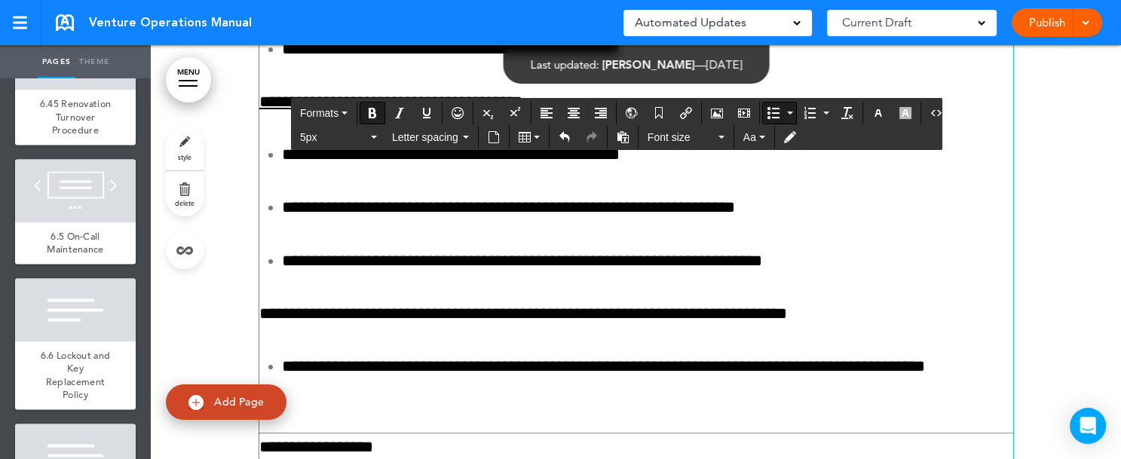
click at [372, 139] on button "5px" at bounding box center [338, 137] width 89 height 21
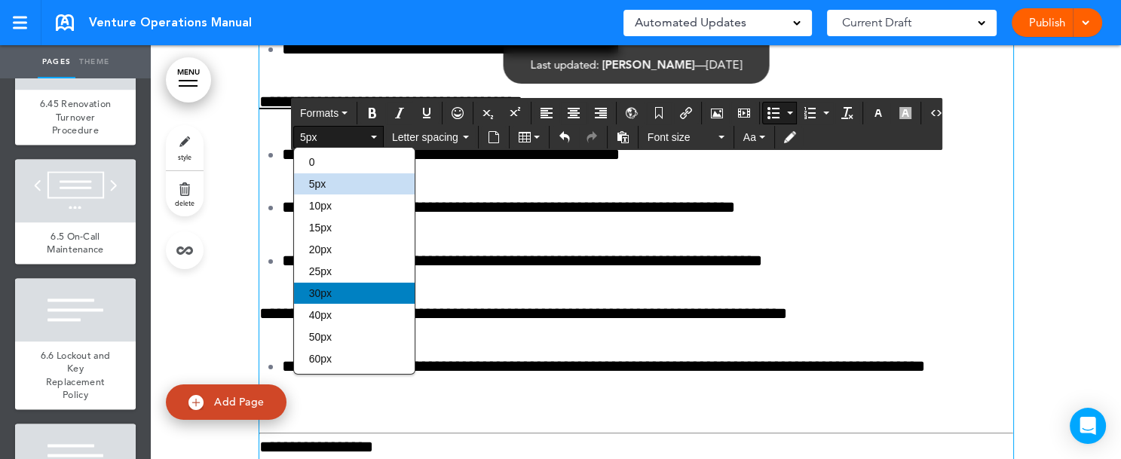
click at [343, 286] on div "30px" at bounding box center [354, 293] width 121 height 21
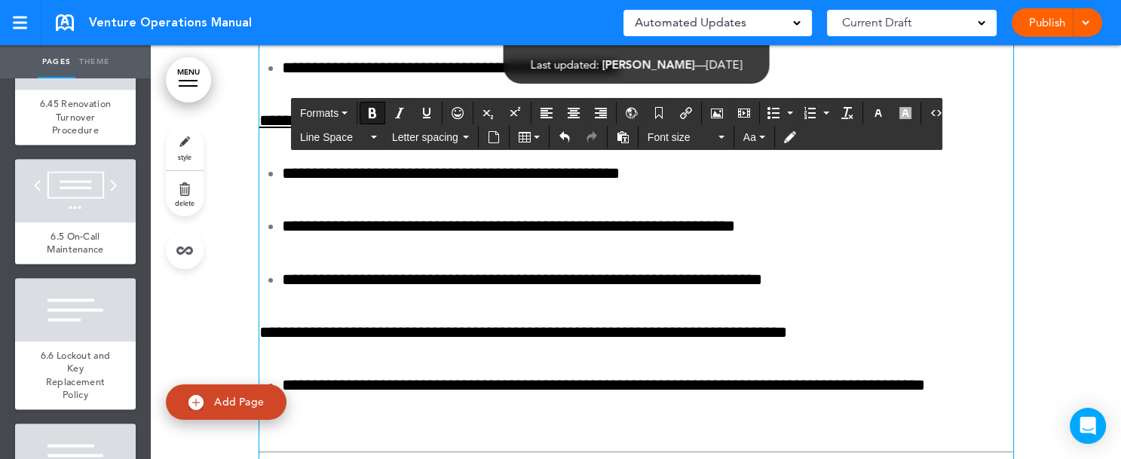
drag, startPoint x: 254, startPoint y: 304, endPoint x: 481, endPoint y: 308, distance: 227.1
click at [368, 110] on icon "Bold" at bounding box center [373, 113] width 12 height 12
click at [371, 115] on icon "Bold" at bounding box center [373, 113] width 12 height 12
drag, startPoint x: 272, startPoint y: 353, endPoint x: 474, endPoint y: 392, distance: 205.2
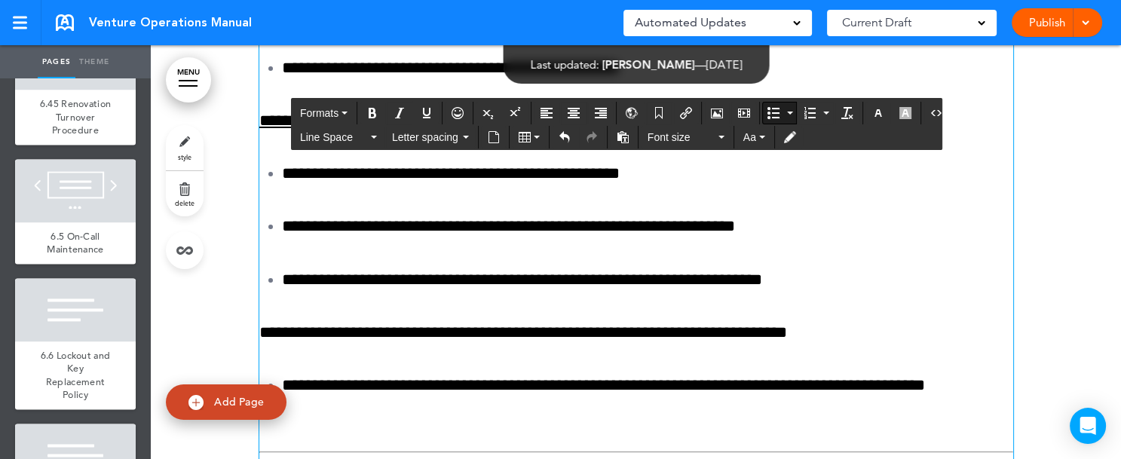
click at [774, 109] on button "Bullet list" at bounding box center [773, 113] width 21 height 21
click at [784, 110] on button "Bullet list" at bounding box center [790, 113] width 12 height 21
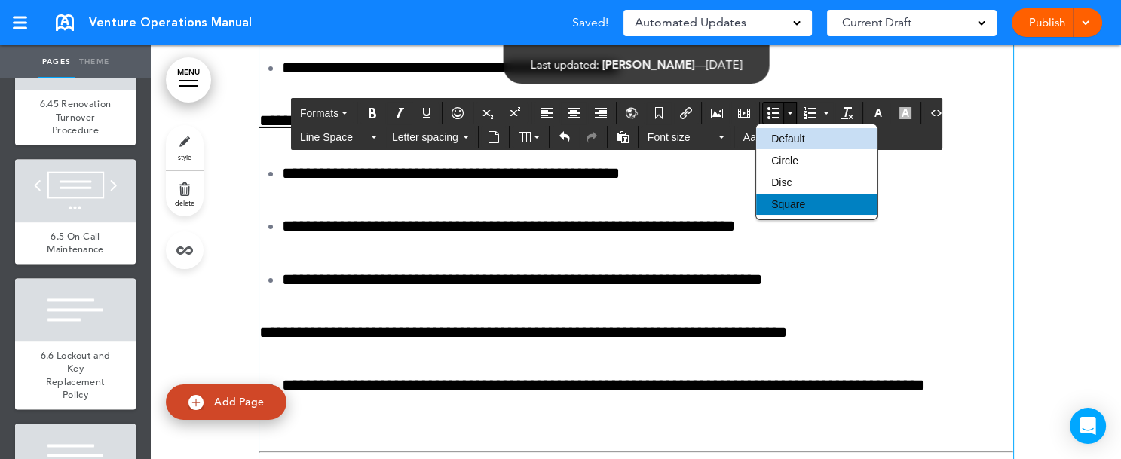
click at [778, 198] on span "Square" at bounding box center [789, 204] width 34 height 12
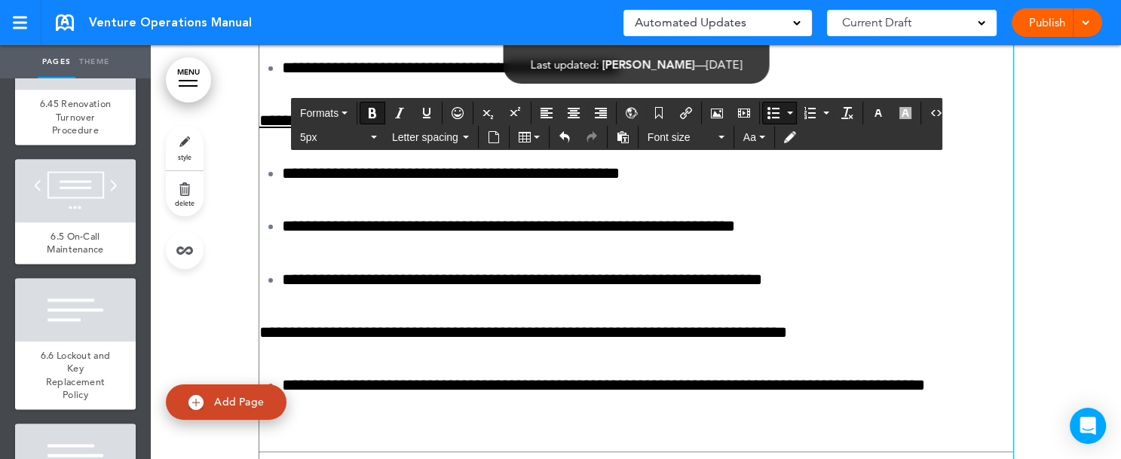
drag, startPoint x: 272, startPoint y: 163, endPoint x: 437, endPoint y: 160, distance: 165.9
click at [374, 112] on icon "Bold" at bounding box center [373, 113] width 12 height 12
drag, startPoint x: 318, startPoint y: 356, endPoint x: 411, endPoint y: 357, distance: 93.5
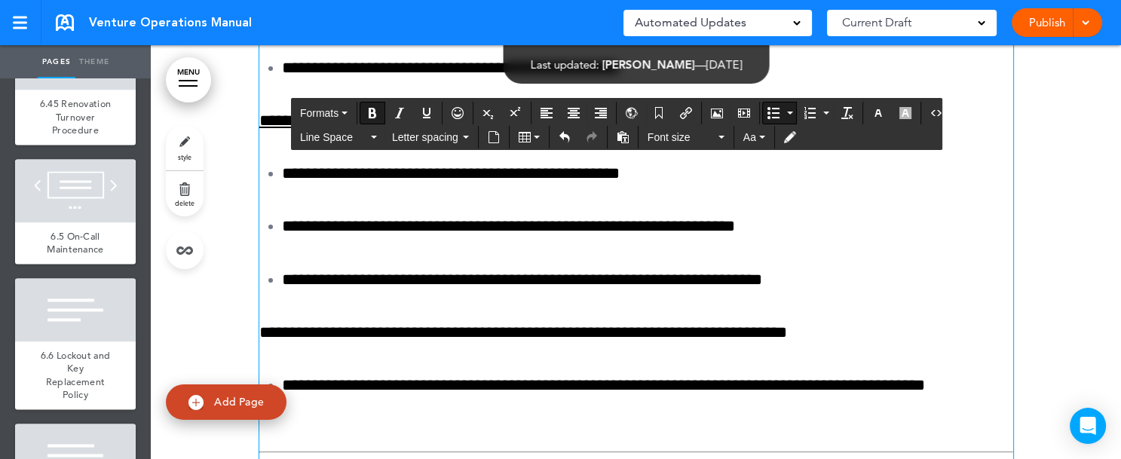
click at [371, 110] on icon "Bold" at bounding box center [373, 113] width 12 height 12
drag, startPoint x: 438, startPoint y: 354, endPoint x: 511, endPoint y: 355, distance: 72.4
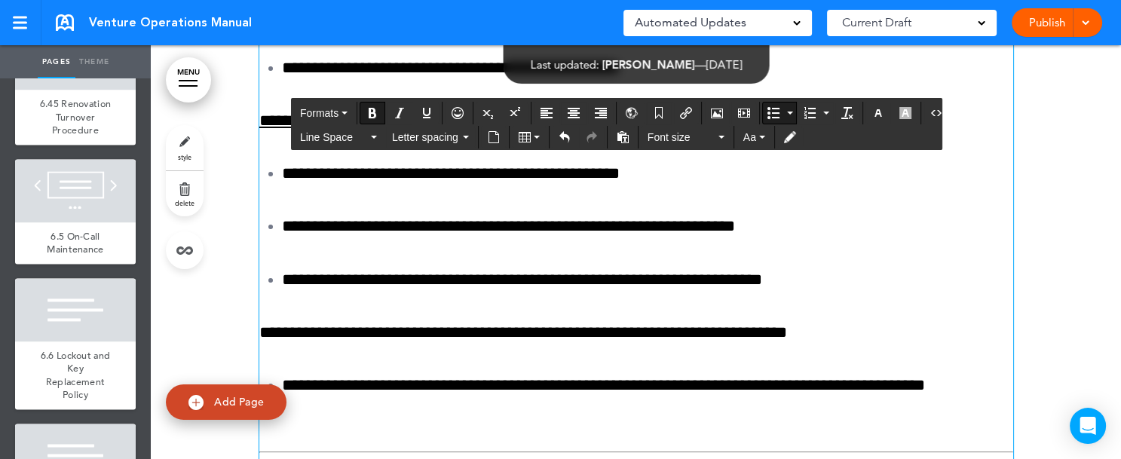
click at [377, 114] on button "Bold" at bounding box center [373, 113] width 24 height 21
click at [377, 113] on button "Bold" at bounding box center [373, 113] width 24 height 21
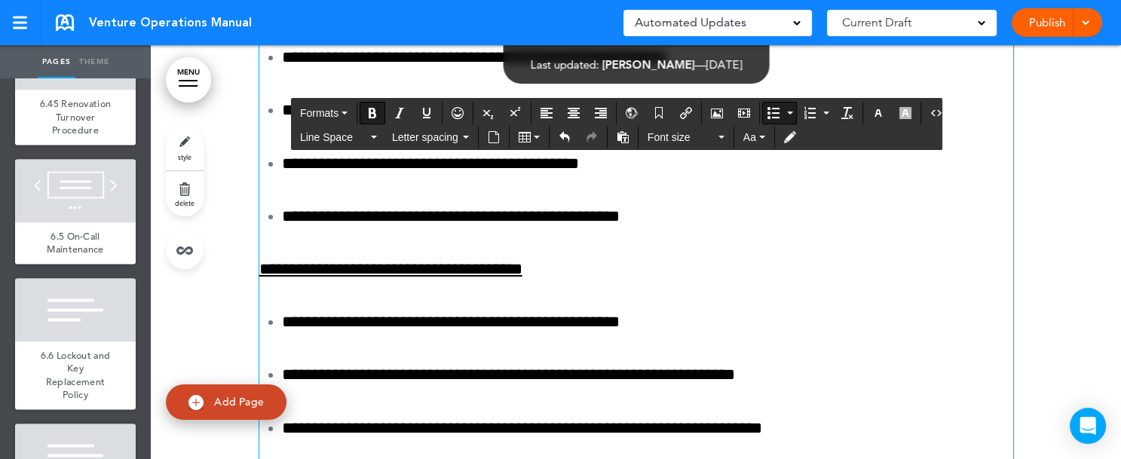
scroll to position [152338, 0]
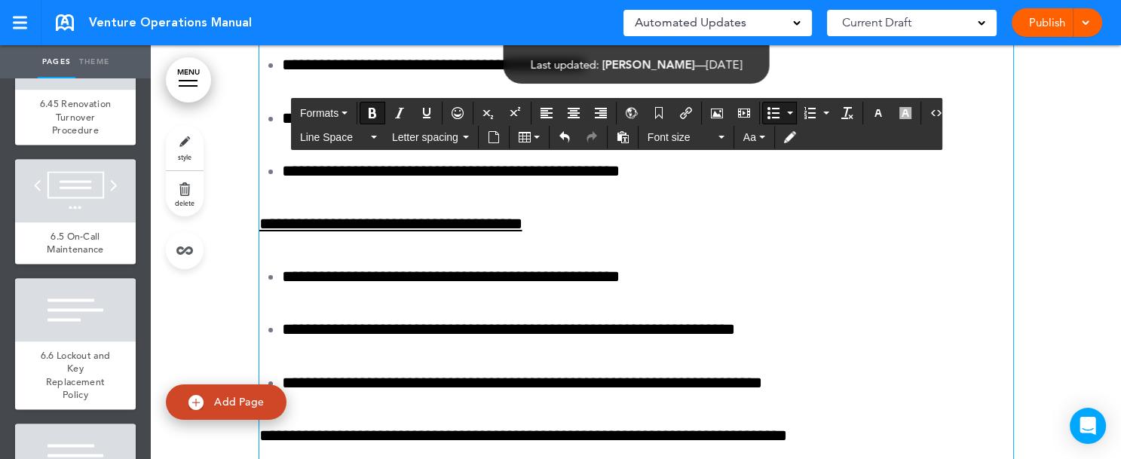
click at [785, 115] on button "Bullet list" at bounding box center [790, 113] width 12 height 21
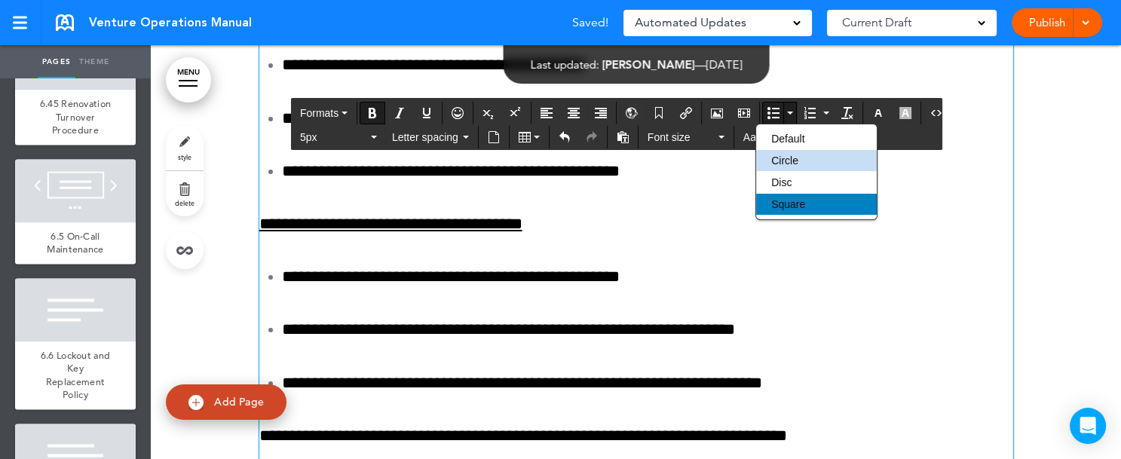
click at [789, 204] on span "Square" at bounding box center [789, 204] width 34 height 12
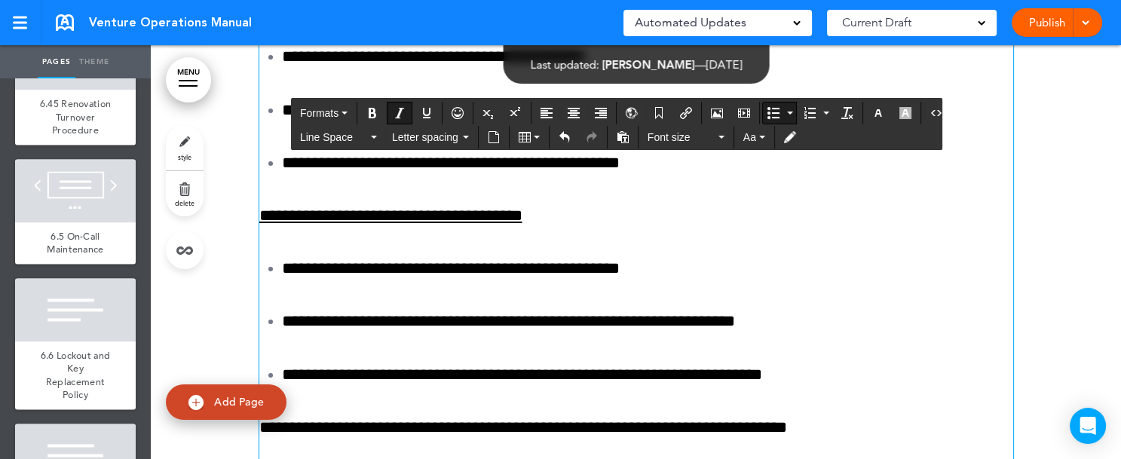
scroll to position [152399, 0]
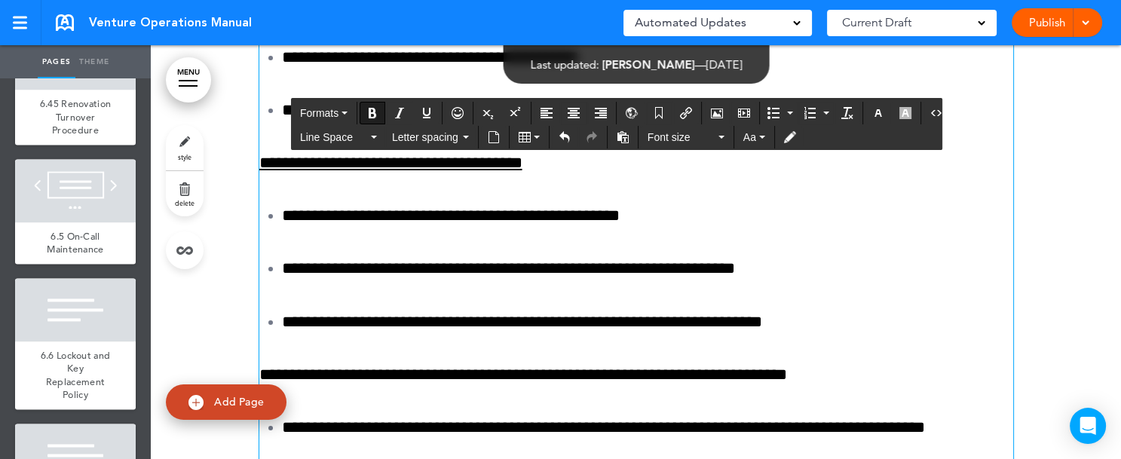
drag, startPoint x: 254, startPoint y: 342, endPoint x: 498, endPoint y: 343, distance: 243.6
click at [422, 114] on icon "Underline" at bounding box center [427, 113] width 12 height 12
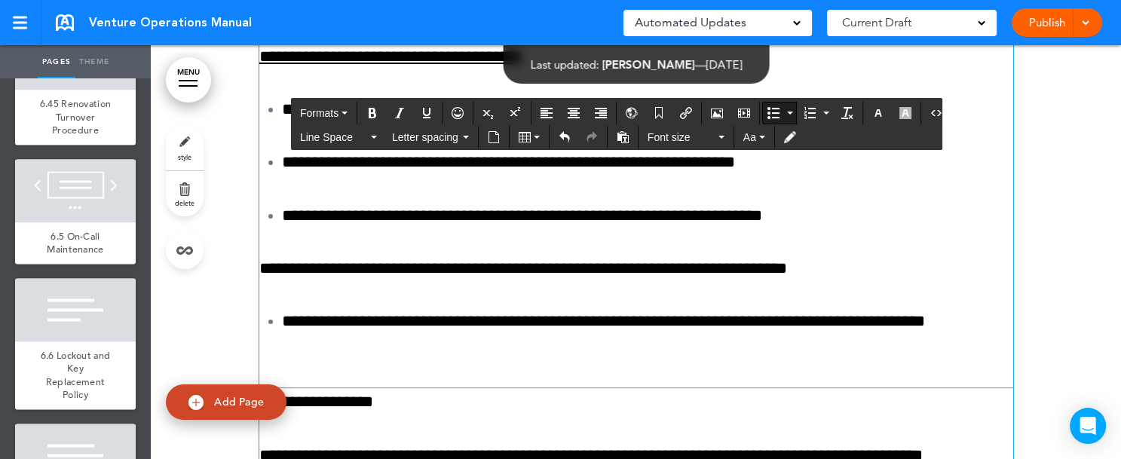
scroll to position [152558, 0]
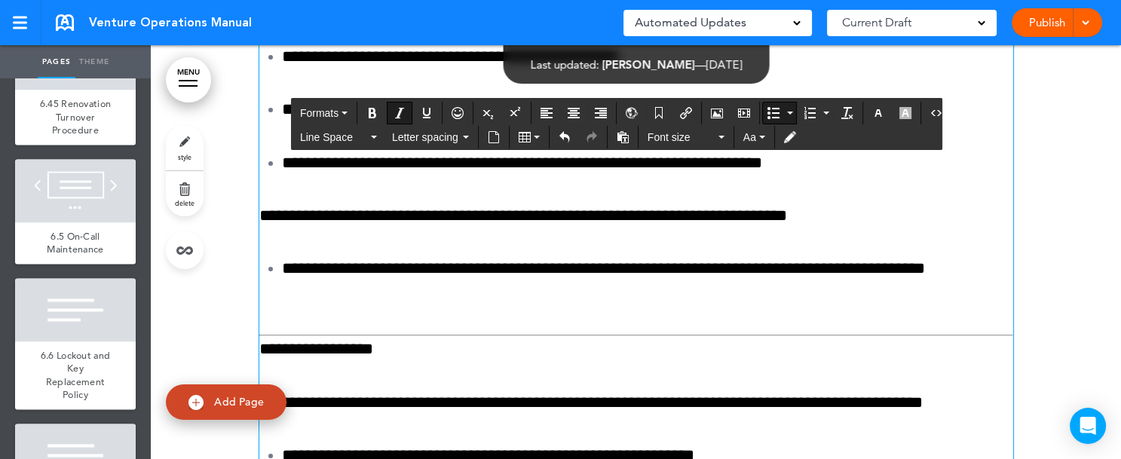
drag, startPoint x: 367, startPoint y: 292, endPoint x: 446, endPoint y: 290, distance: 79.2
click at [369, 136] on button "Line Space" at bounding box center [338, 137] width 89 height 21
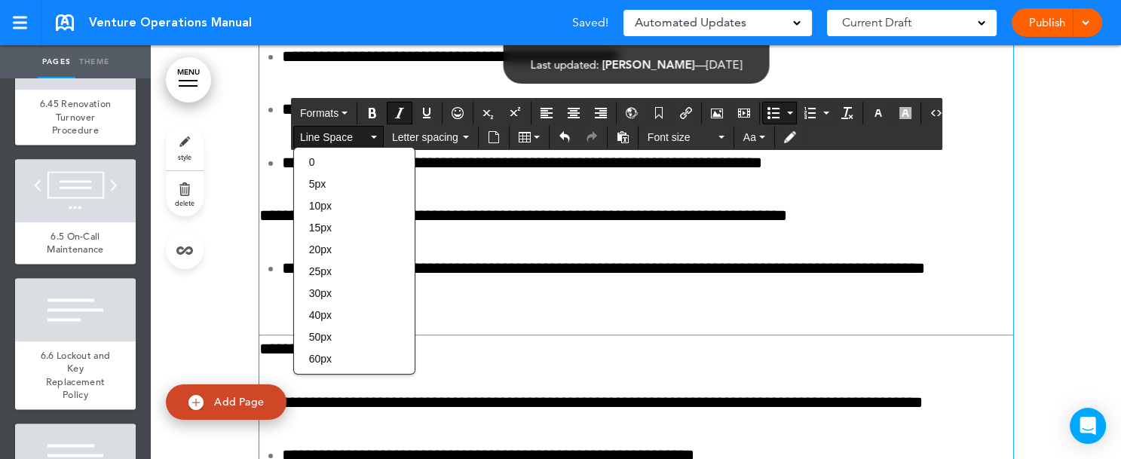
click at [397, 112] on icon "Italic" at bounding box center [400, 113] width 12 height 12
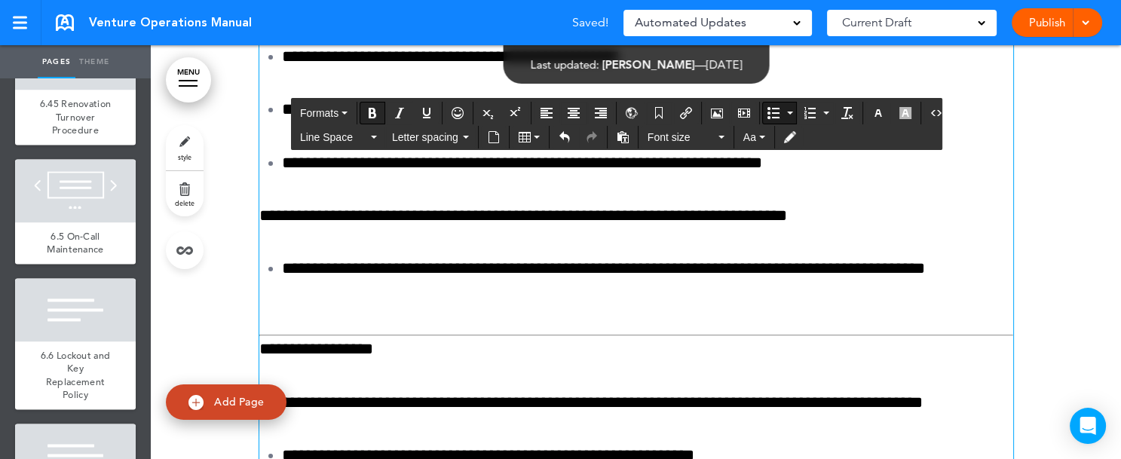
click at [372, 109] on icon "Bold" at bounding box center [373, 113] width 12 height 12
drag, startPoint x: 363, startPoint y: 288, endPoint x: 447, endPoint y: 287, distance: 84.5
click at [373, 112] on icon "Bold" at bounding box center [373, 113] width 12 height 12
click at [394, 111] on icon "Italic" at bounding box center [400, 113] width 12 height 12
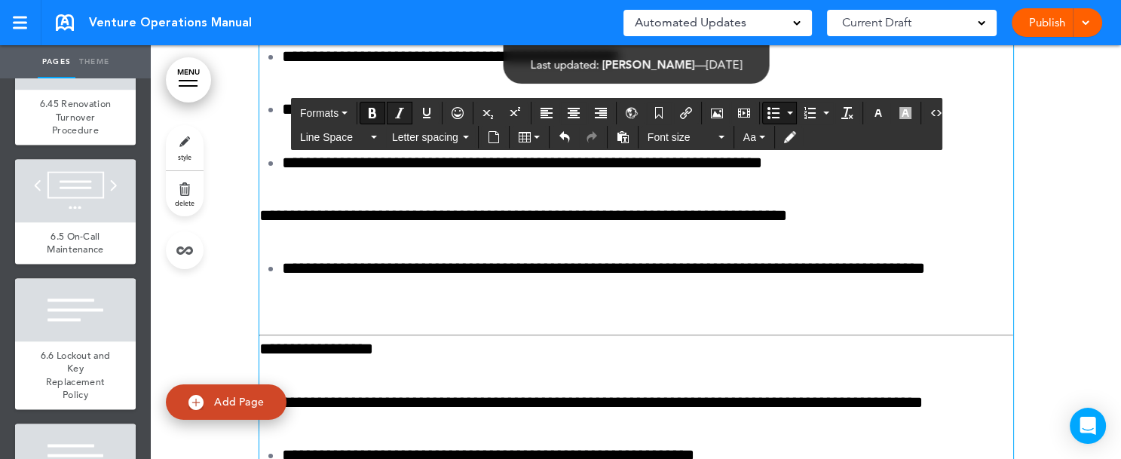
click at [394, 111] on icon "Italic" at bounding box center [400, 113] width 12 height 12
drag, startPoint x: 275, startPoint y: 342, endPoint x: 311, endPoint y: 341, distance: 36.2
click at [370, 112] on icon "Bold" at bounding box center [373, 113] width 12 height 12
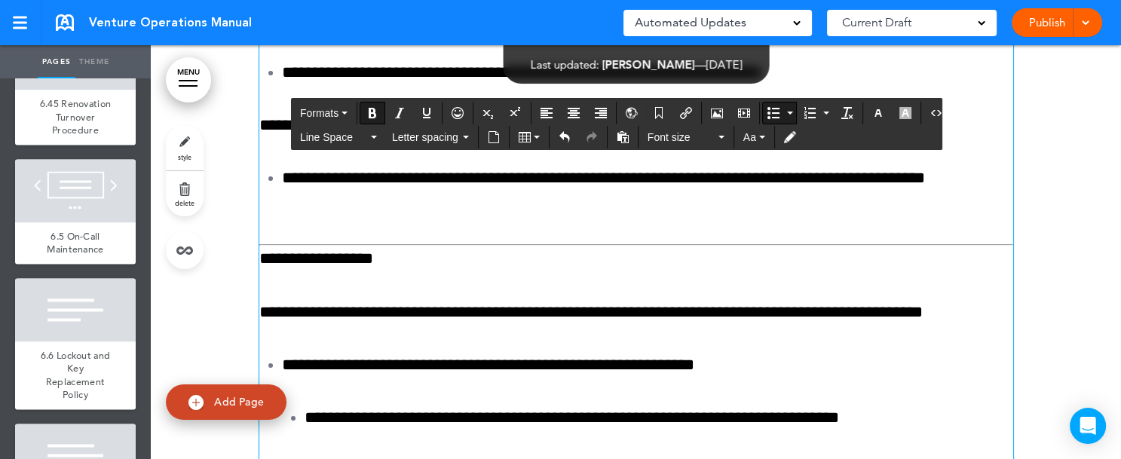
scroll to position [152694, 0]
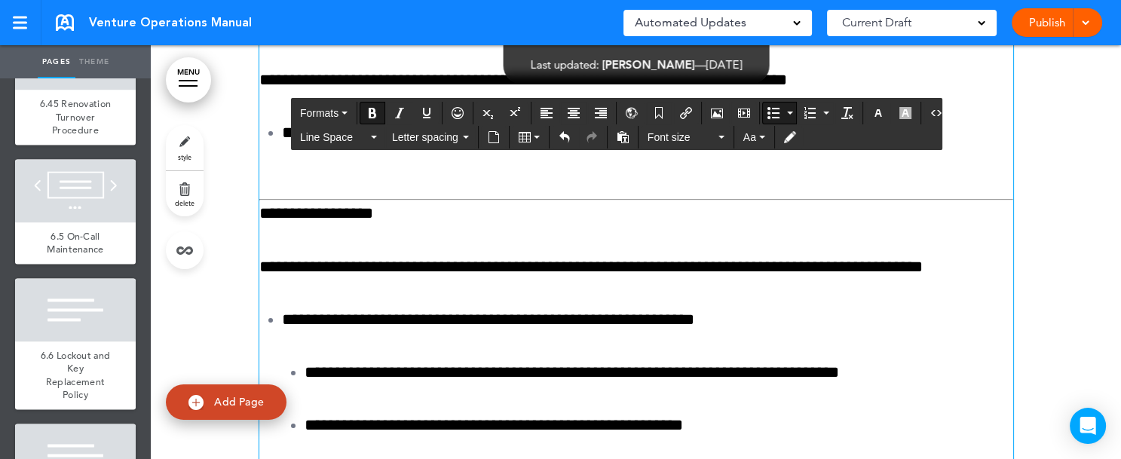
drag, startPoint x: 273, startPoint y: 204, endPoint x: 707, endPoint y: 292, distance: 442.5
click at [784, 114] on button "Bullet list" at bounding box center [790, 113] width 12 height 21
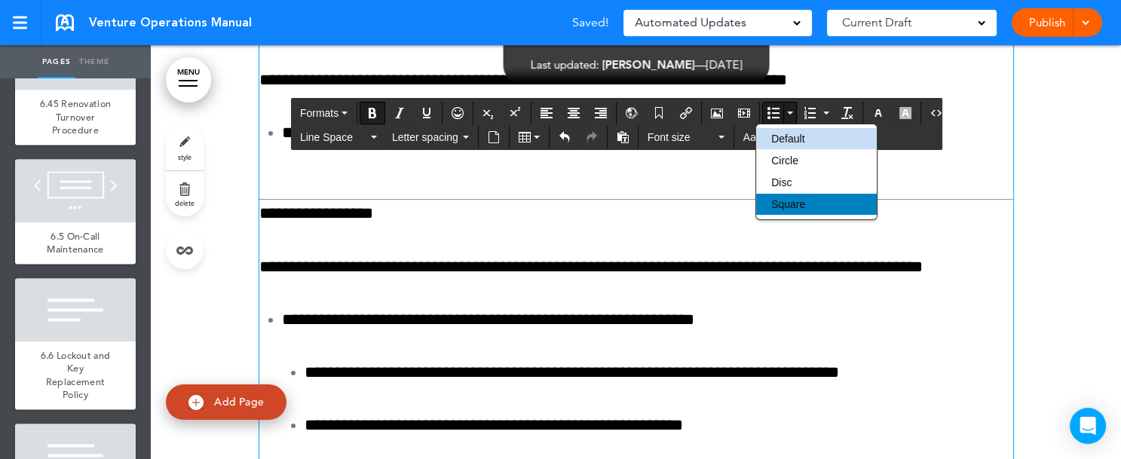
click at [780, 206] on span "Square" at bounding box center [789, 204] width 34 height 12
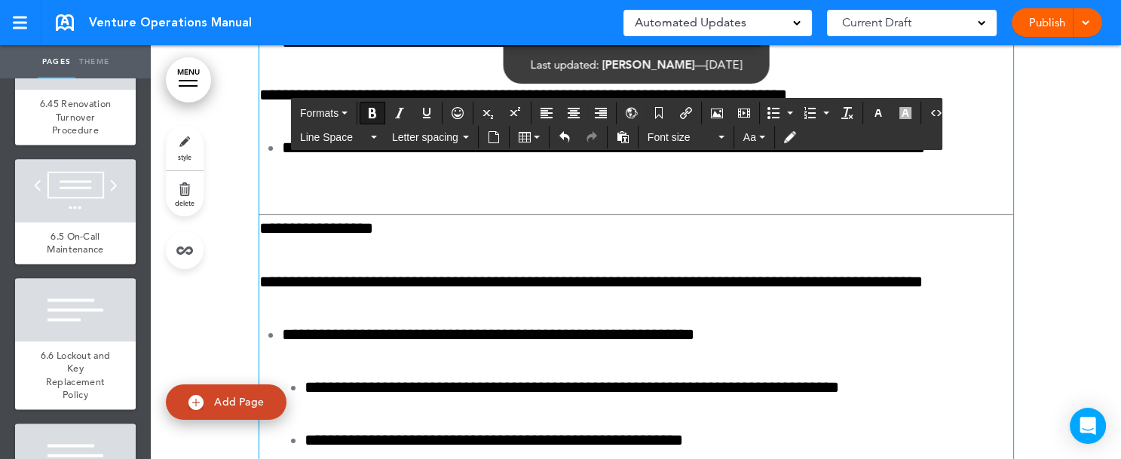
drag, startPoint x: 255, startPoint y: 382, endPoint x: 463, endPoint y: 390, distance: 208.3
click at [570, 111] on icon "Align center" at bounding box center [574, 113] width 12 height 12
click at [339, 112] on button "Formats" at bounding box center [324, 113] width 60 height 21
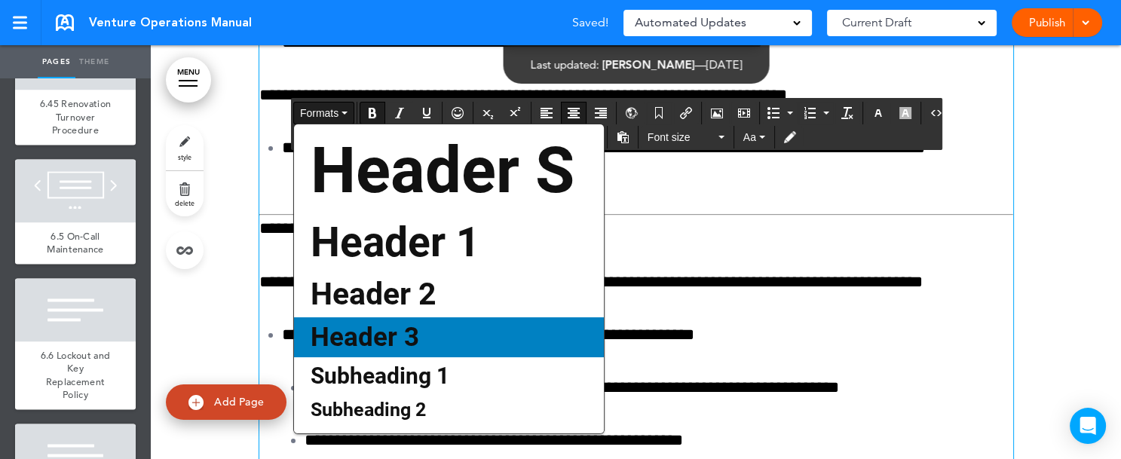
click at [360, 340] on span "Header 3" at bounding box center [365, 337] width 112 height 31
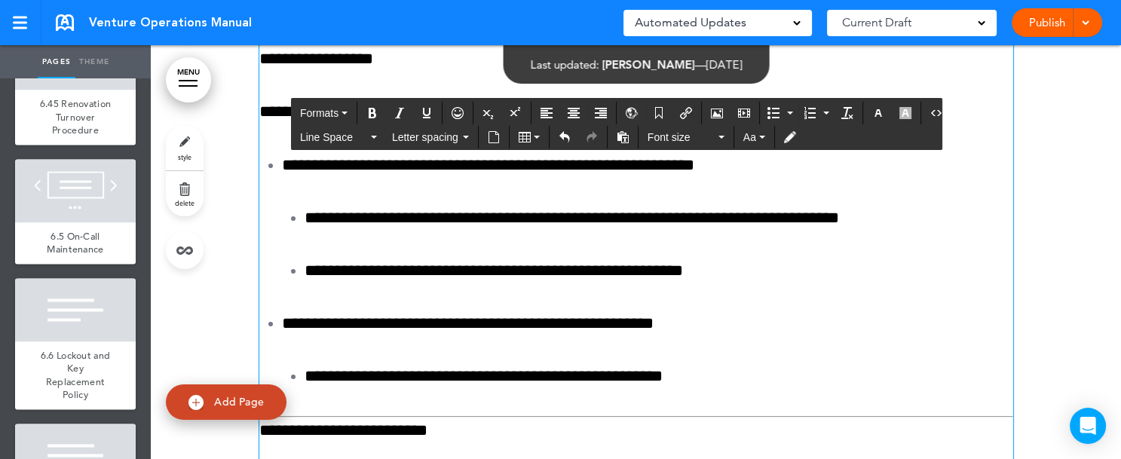
scroll to position [152920, 0]
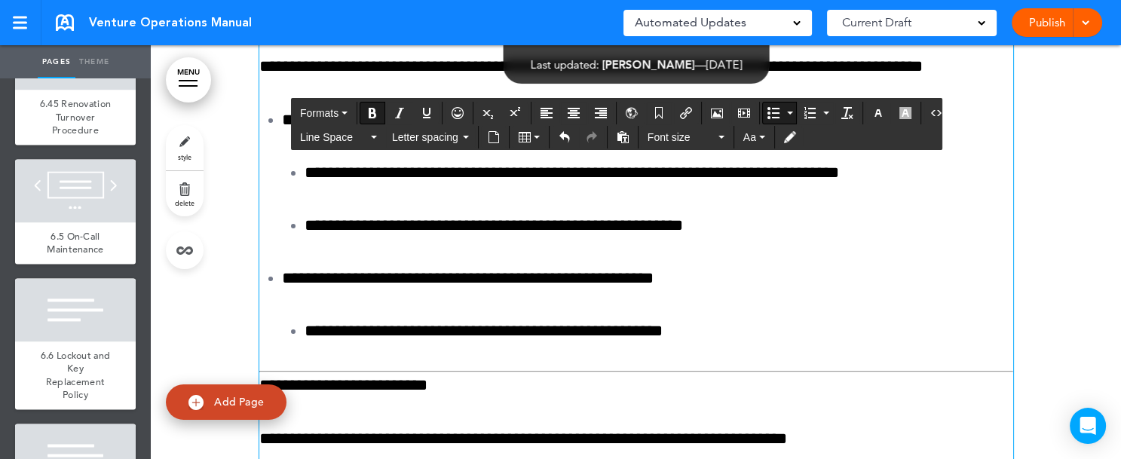
drag, startPoint x: 277, startPoint y: 294, endPoint x: 678, endPoint y: 407, distance: 416.9
click at [784, 112] on button "Bullet list" at bounding box center [790, 113] width 12 height 21
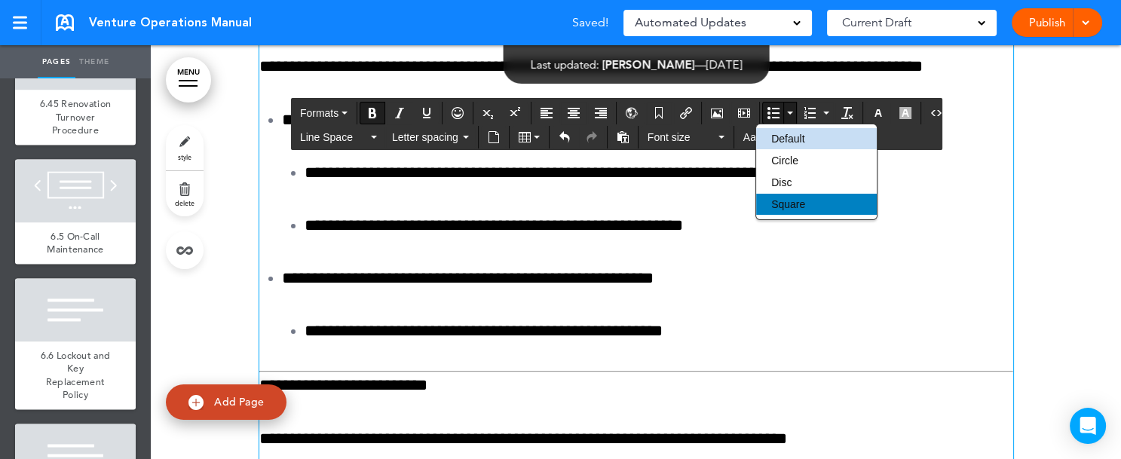
click at [779, 204] on span "Square" at bounding box center [789, 204] width 34 height 12
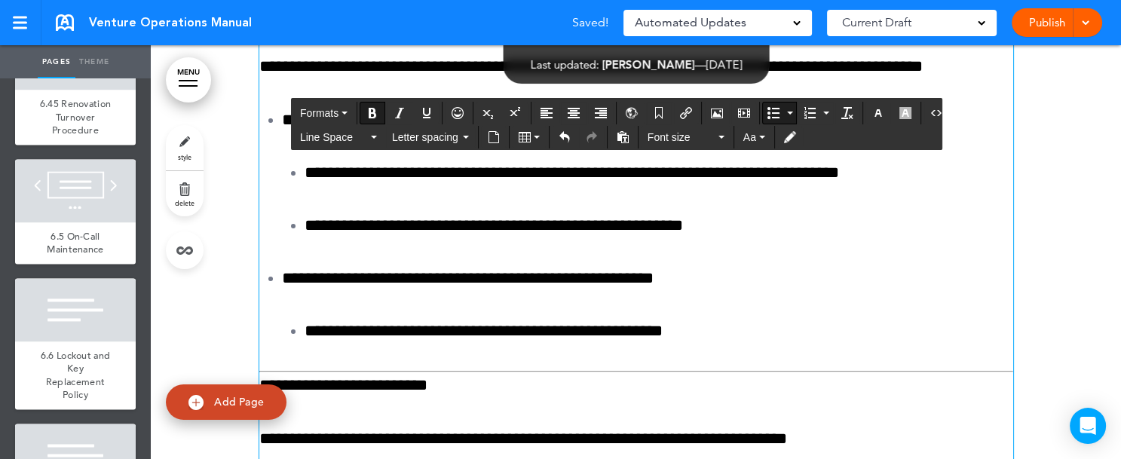
drag, startPoint x: 273, startPoint y: 301, endPoint x: 360, endPoint y: 308, distance: 87.0
click at [374, 109] on icon "Bold" at bounding box center [373, 113] width 12 height 12
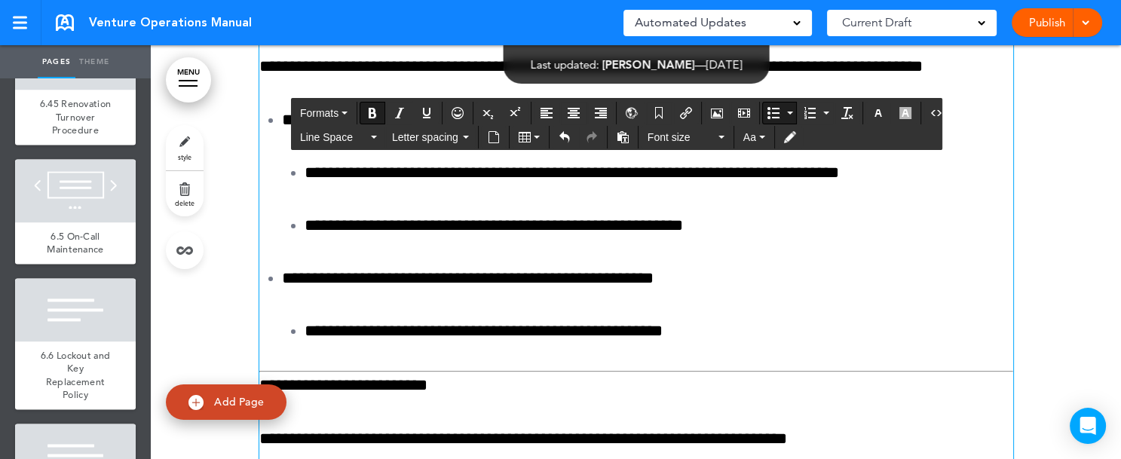
drag, startPoint x: 278, startPoint y: 355, endPoint x: 327, endPoint y: 355, distance: 49.0
click at [374, 115] on icon "Bold" at bounding box center [373, 113] width 12 height 12
drag, startPoint x: 398, startPoint y: 407, endPoint x: 538, endPoint y: 407, distance: 140.3
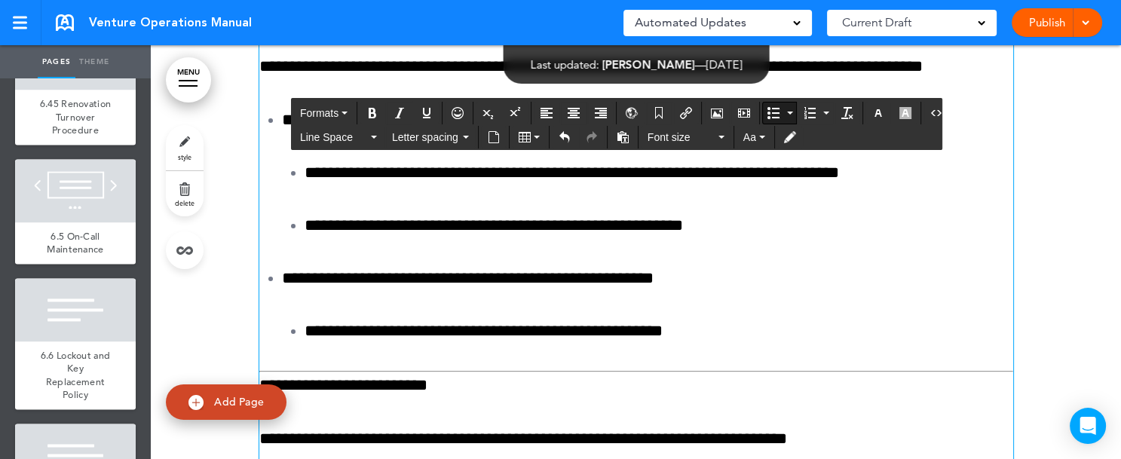
click at [371, 109] on icon "Bold" at bounding box center [373, 113] width 12 height 12
click at [371, 110] on icon "Bold" at bounding box center [373, 113] width 12 height 12
drag, startPoint x: 562, startPoint y: 403, endPoint x: 724, endPoint y: 399, distance: 162.2
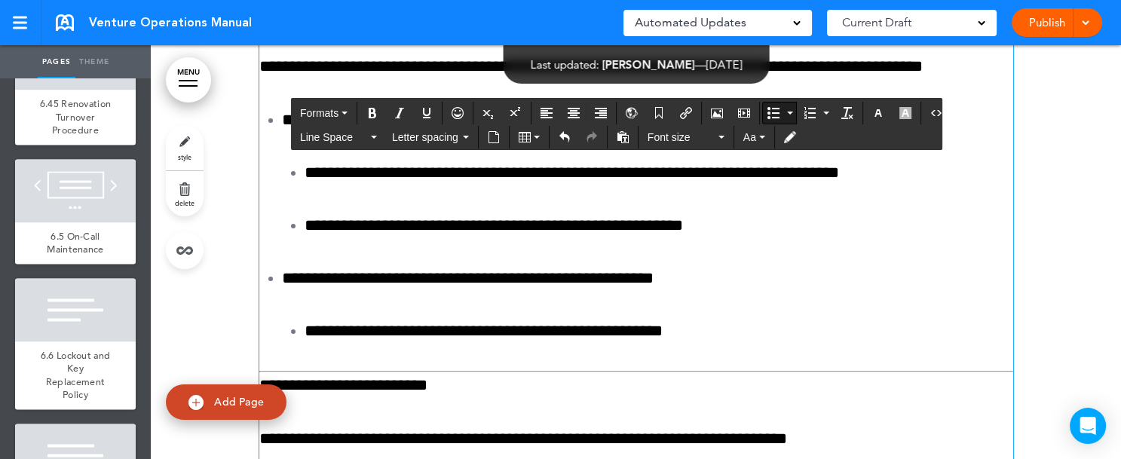
click at [377, 109] on button "Bold" at bounding box center [373, 113] width 24 height 21
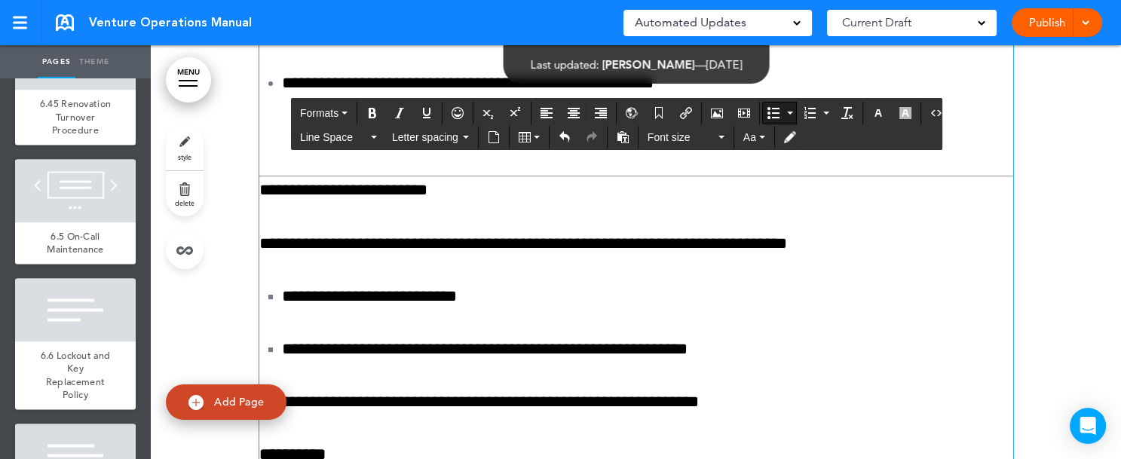
scroll to position [153168, 0]
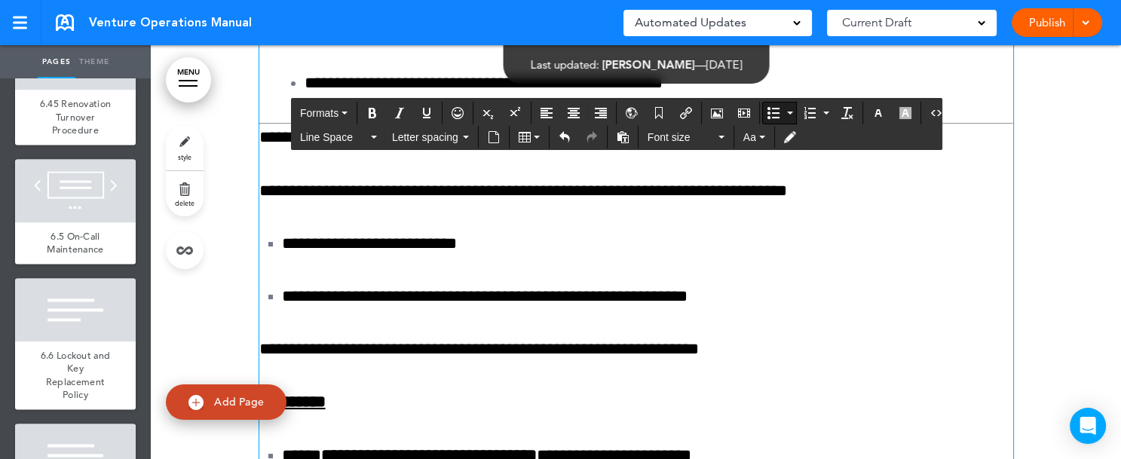
drag, startPoint x: 305, startPoint y: 233, endPoint x: 394, endPoint y: 235, distance: 88.3
click at [370, 116] on icon "Bold" at bounding box center [373, 113] width 12 height 12
drag, startPoint x: 303, startPoint y: 293, endPoint x: 437, endPoint y: 292, distance: 133.5
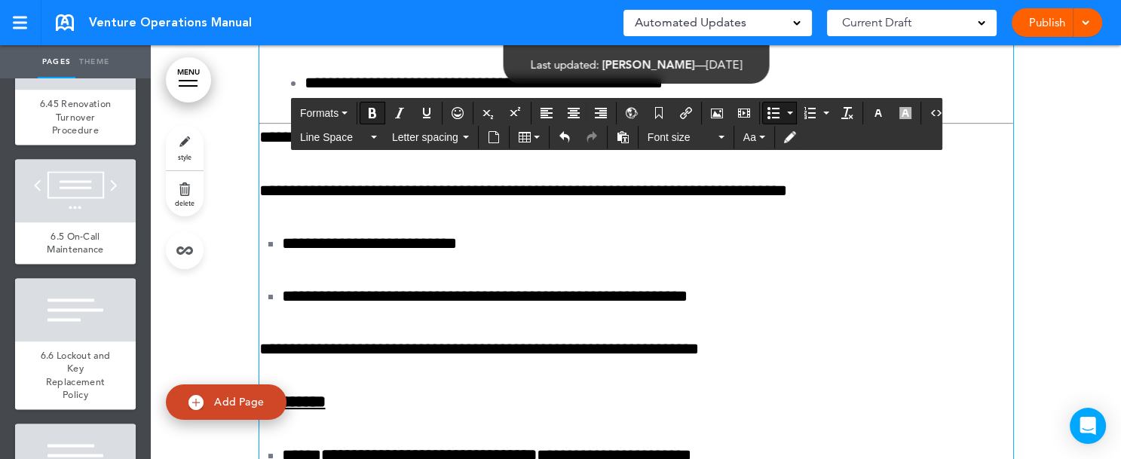
click at [373, 115] on icon "Bold" at bounding box center [373, 113] width 12 height 12
drag, startPoint x: 253, startPoint y: 342, endPoint x: 449, endPoint y: 342, distance: 196.8
click at [373, 111] on icon "Bold" at bounding box center [373, 113] width 12 height 12
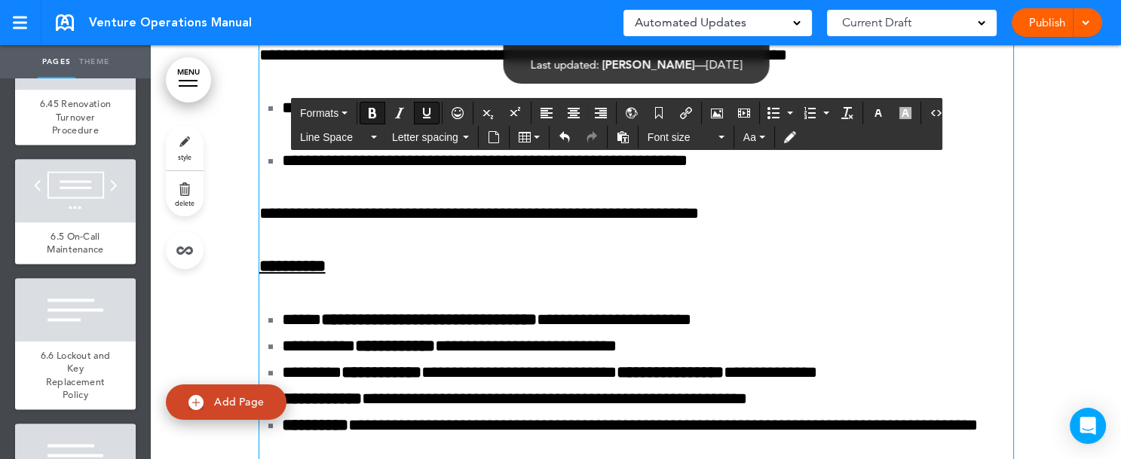
scroll to position [153349, 0]
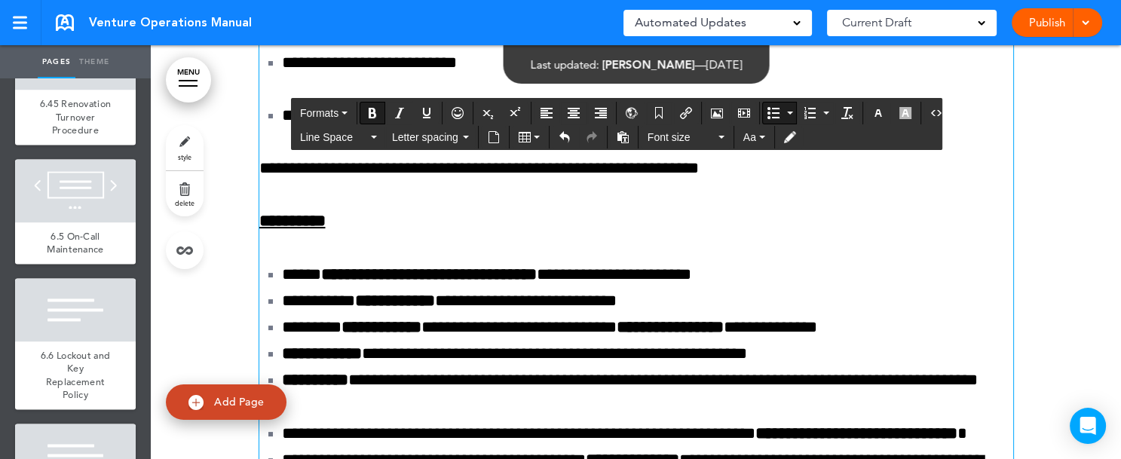
drag, startPoint x: 269, startPoint y: 214, endPoint x: 655, endPoint y: 349, distance: 409.1
click at [787, 112] on icon "Bullet list" at bounding box center [790, 113] width 6 height 3
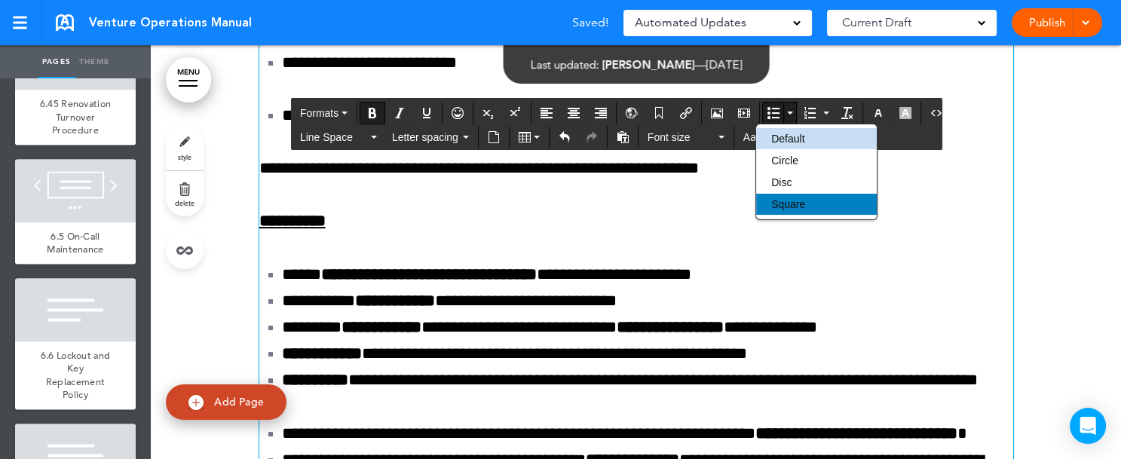
click at [793, 199] on span "Square" at bounding box center [789, 204] width 34 height 12
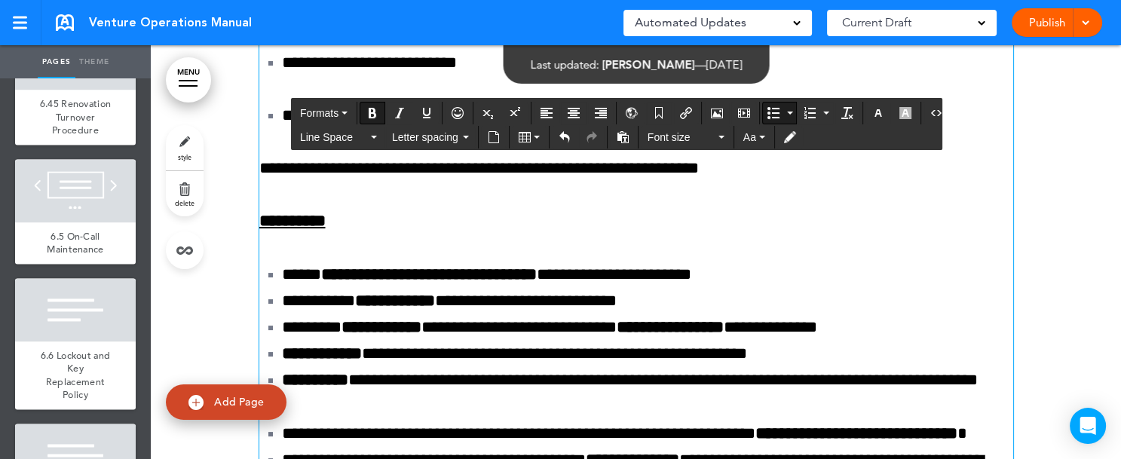
drag, startPoint x: 271, startPoint y: 212, endPoint x: 598, endPoint y: 229, distance: 327.7
click at [372, 112] on icon "Bold" at bounding box center [373, 113] width 12 height 12
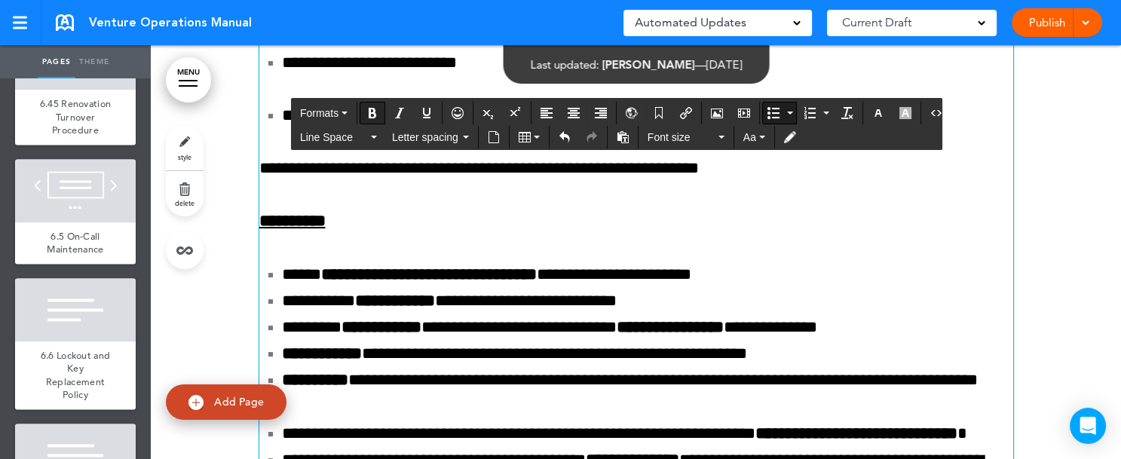
click at [372, 112] on icon "Bold" at bounding box center [373, 113] width 12 height 12
drag, startPoint x: 344, startPoint y: 269, endPoint x: 371, endPoint y: 269, distance: 27.2
click at [368, 109] on icon "Bold" at bounding box center [373, 113] width 12 height 12
drag, startPoint x: 410, startPoint y: 268, endPoint x: 450, endPoint y: 268, distance: 40.7
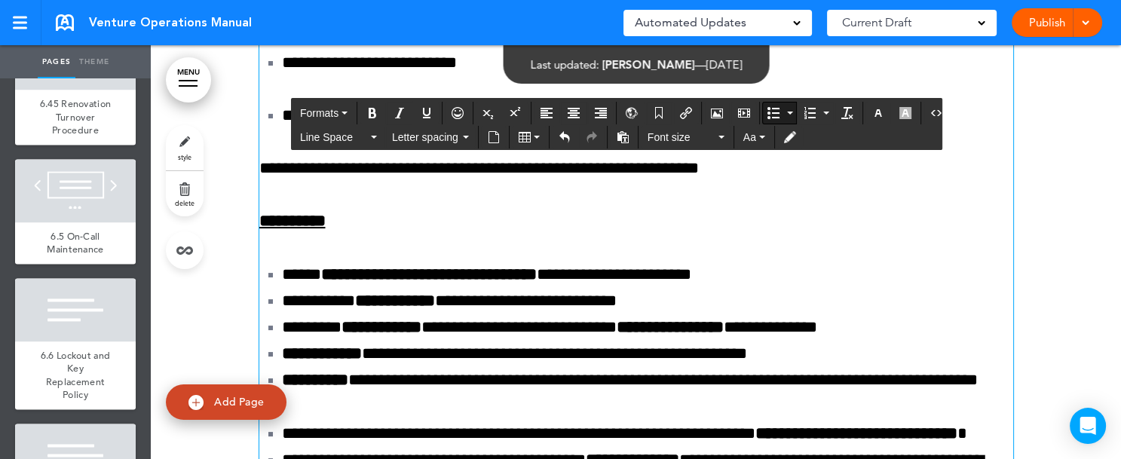
click at [373, 111] on icon "Bold" at bounding box center [373, 113] width 12 height 12
drag, startPoint x: 534, startPoint y: 272, endPoint x: 578, endPoint y: 272, distance: 44.5
click at [373, 115] on icon "Bold" at bounding box center [373, 113] width 12 height 12
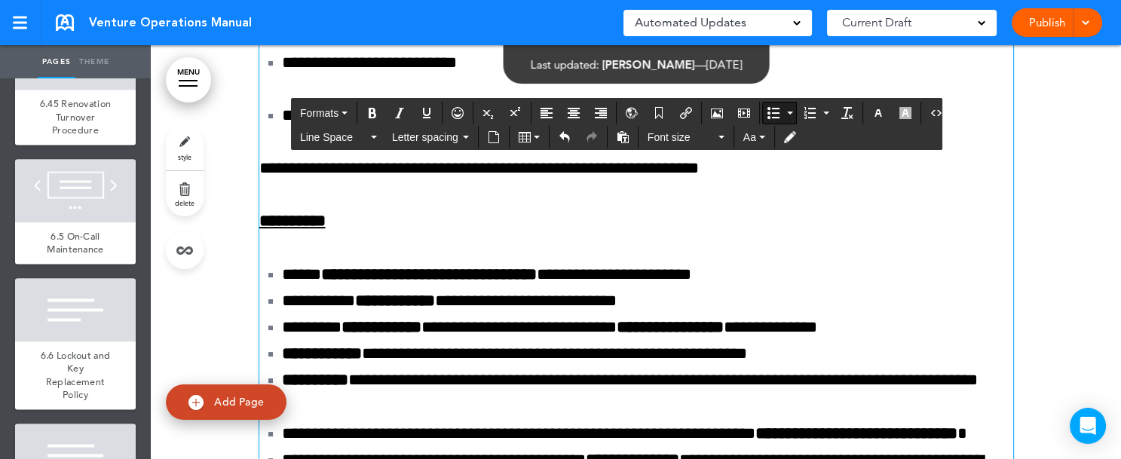
drag, startPoint x: 306, startPoint y: 321, endPoint x: 333, endPoint y: 322, distance: 26.4
click at [367, 112] on icon "Bold" at bounding box center [373, 113] width 12 height 12
drag, startPoint x: 275, startPoint y: 374, endPoint x: 411, endPoint y: 373, distance: 135.8
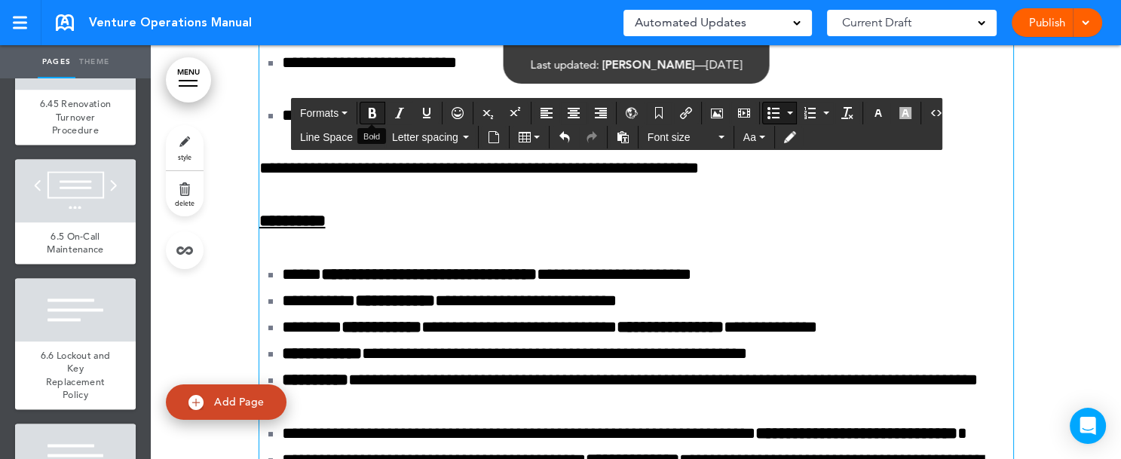
click at [376, 114] on icon "Bold" at bounding box center [373, 113] width 12 height 12
drag, startPoint x: 255, startPoint y: 429, endPoint x: 571, endPoint y: 445, distance: 316.4
click at [372, 112] on icon "Bold" at bounding box center [373, 113] width 12 height 12
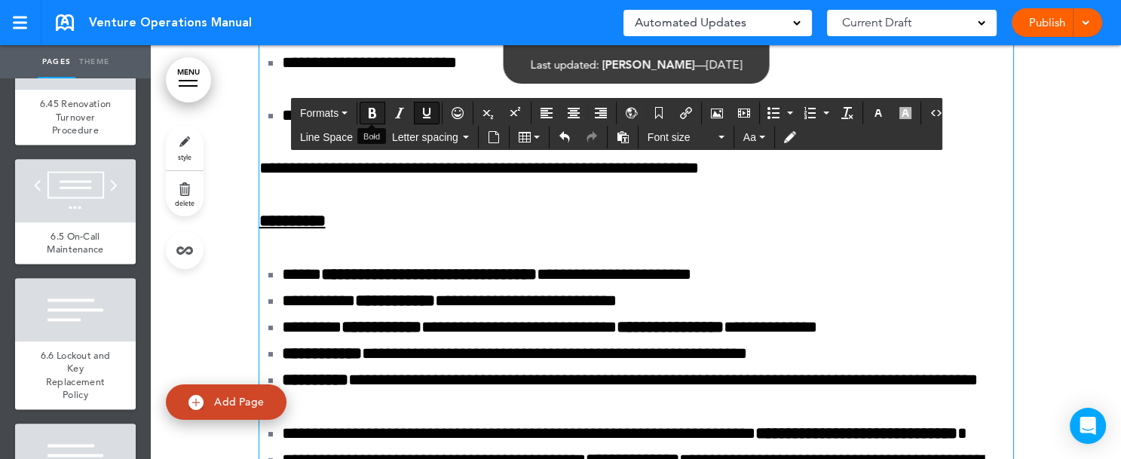
click at [371, 114] on icon "Bold" at bounding box center [373, 113] width 12 height 12
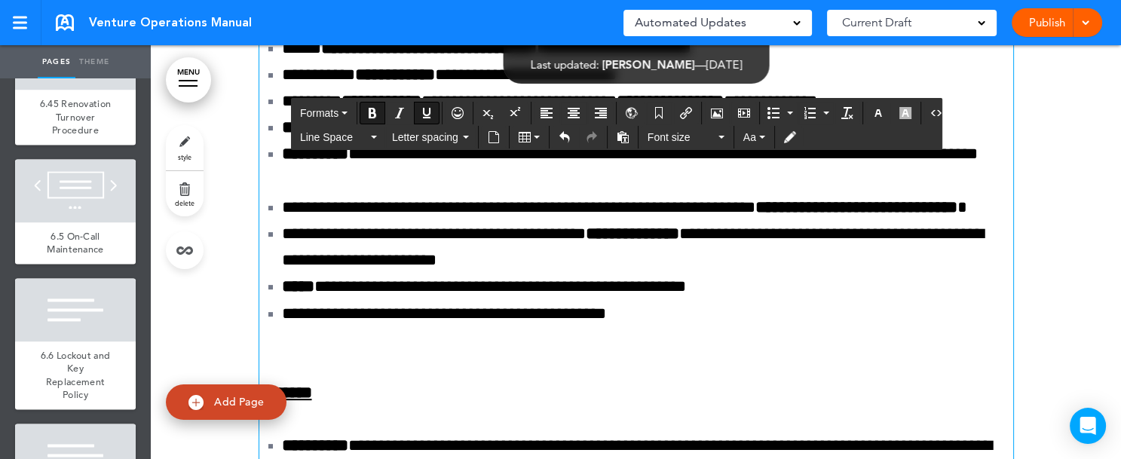
scroll to position [153621, 0]
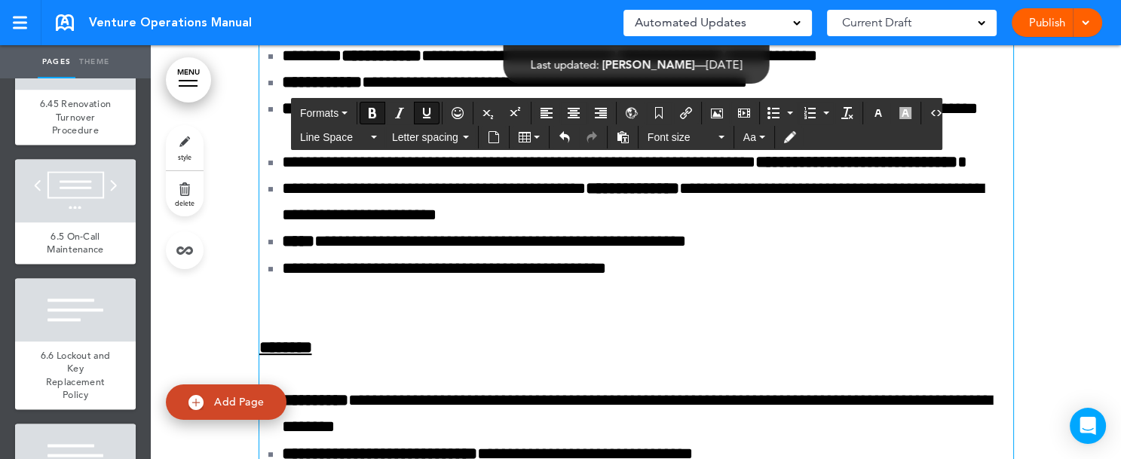
drag, startPoint x: 275, startPoint y: 202, endPoint x: 802, endPoint y: 298, distance: 535.1
click at [787, 113] on icon "Bullet list" at bounding box center [790, 113] width 6 height 3
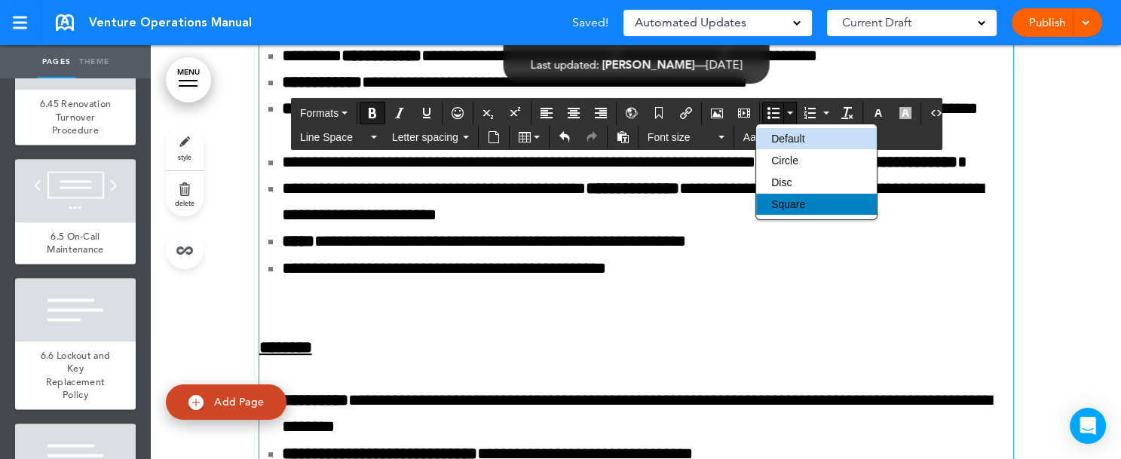
click at [783, 200] on span "Square" at bounding box center [789, 204] width 34 height 12
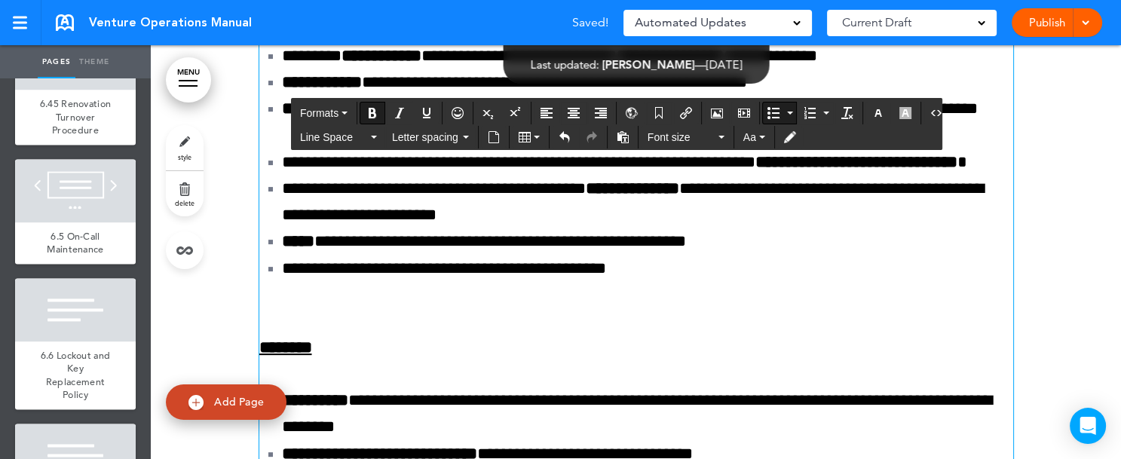
drag, startPoint x: 327, startPoint y: 259, endPoint x: 417, endPoint y: 262, distance: 90.5
click at [368, 112] on icon "Bold" at bounding box center [373, 113] width 12 height 12
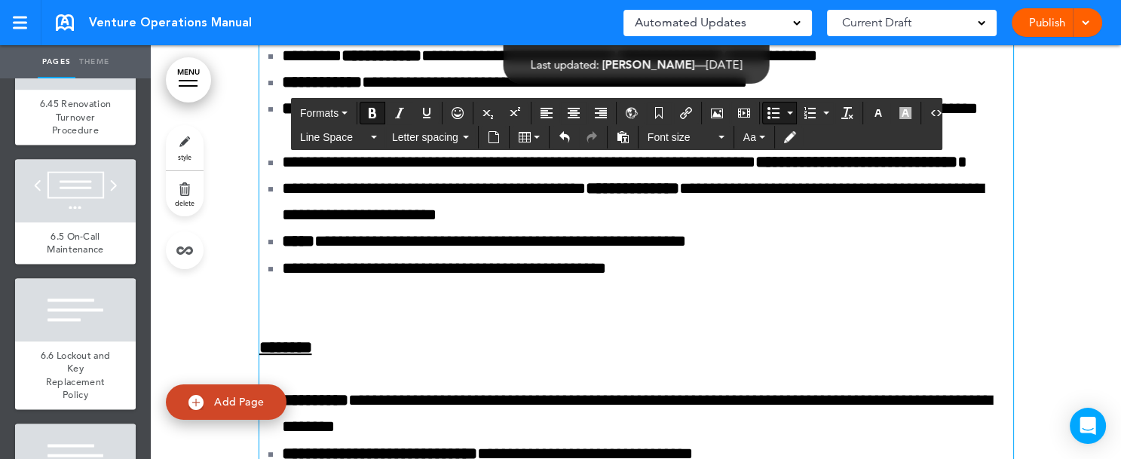
drag, startPoint x: 513, startPoint y: 262, endPoint x: 649, endPoint y: 261, distance: 135.8
click at [372, 114] on icon "Bold" at bounding box center [373, 113] width 12 height 12
drag, startPoint x: 272, startPoint y: 311, endPoint x: 344, endPoint y: 315, distance: 72.5
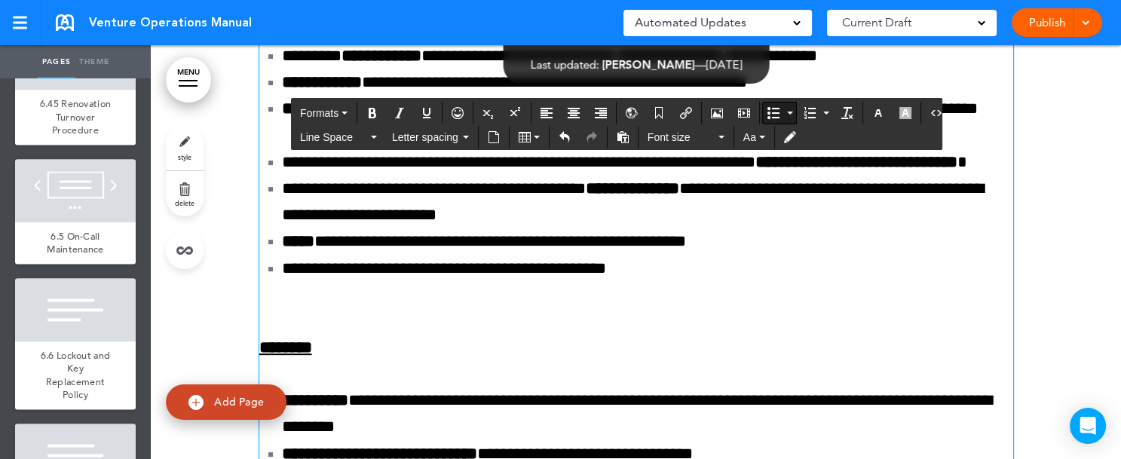
click at [371, 103] on button "Bold" at bounding box center [373, 113] width 24 height 21
drag, startPoint x: 376, startPoint y: 315, endPoint x: 483, endPoint y: 321, distance: 107.2
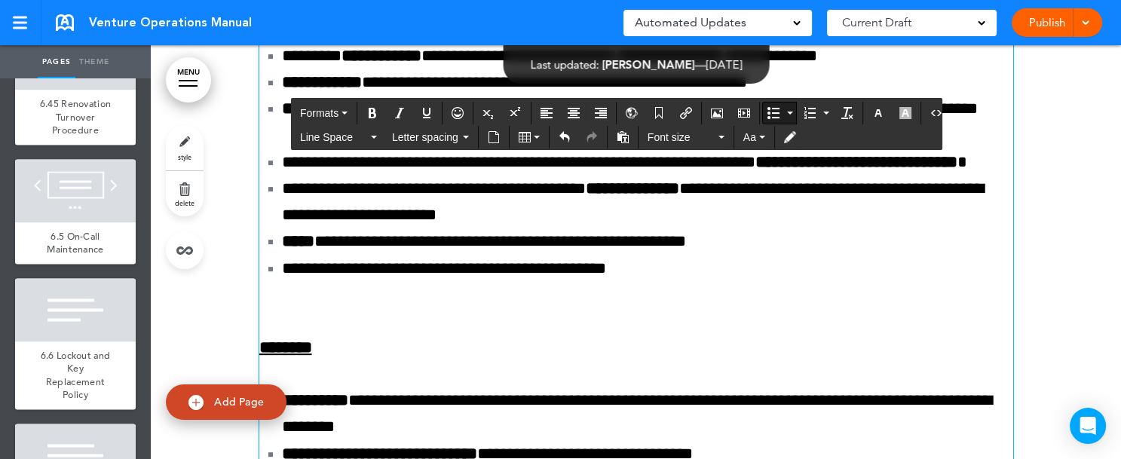
click at [373, 115] on icon "Bold" at bounding box center [373, 113] width 12 height 12
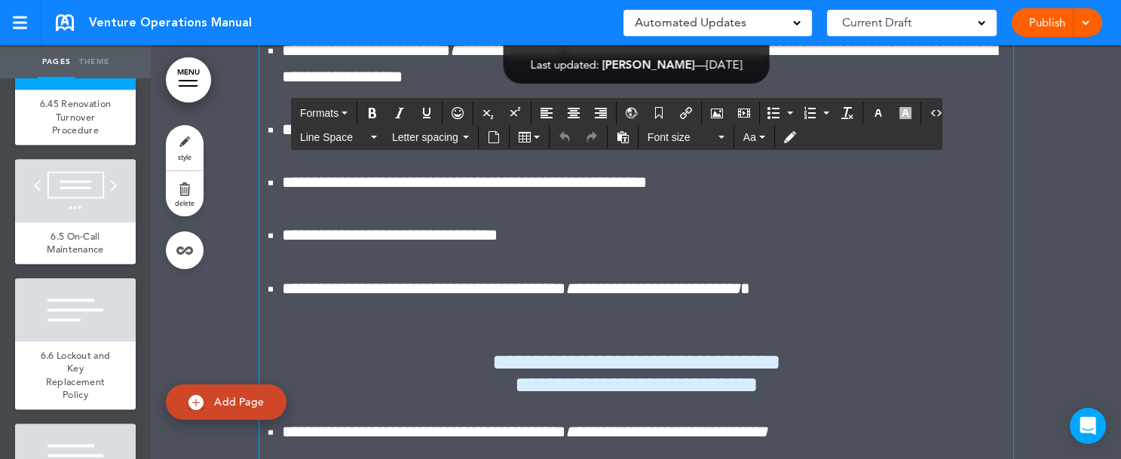
scroll to position [153438, 0]
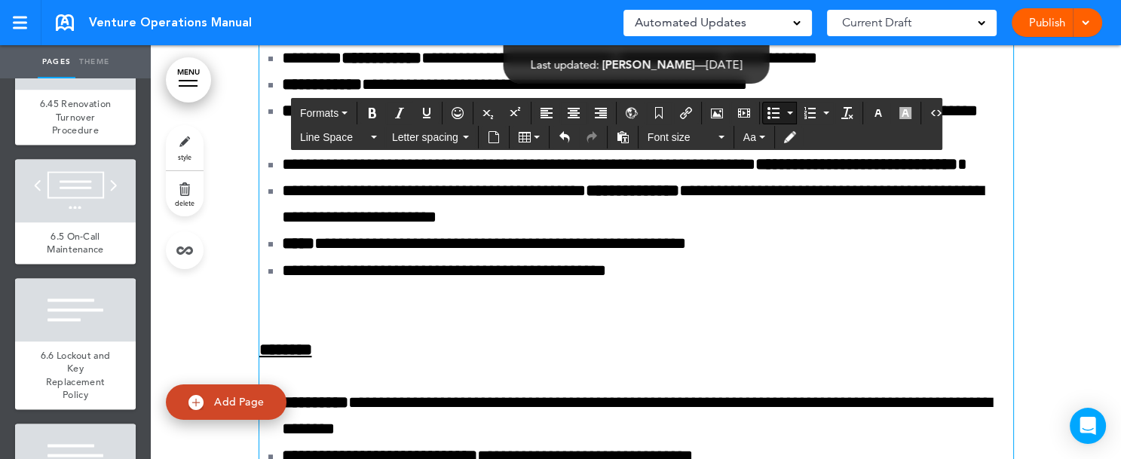
scroll to position [153648, 0]
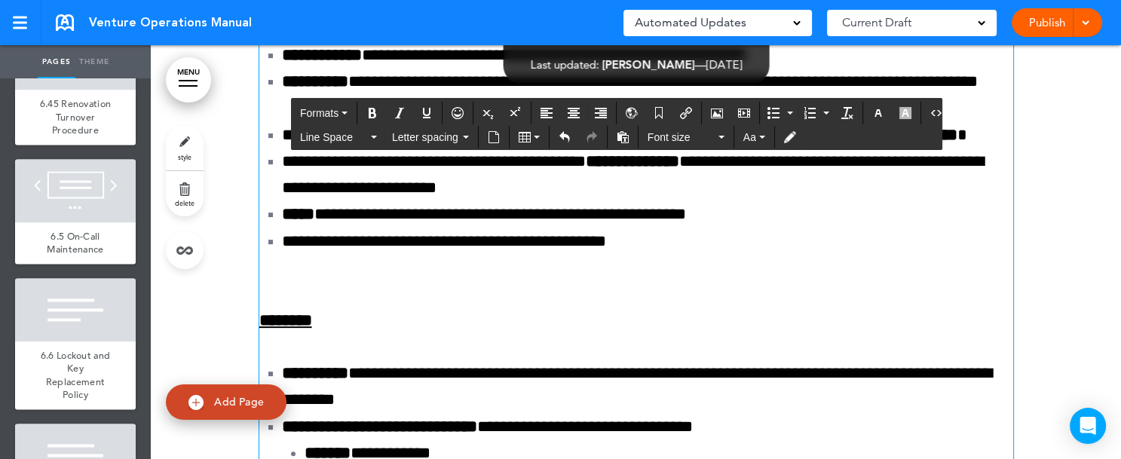
drag, startPoint x: 252, startPoint y: 337, endPoint x: 830, endPoint y: 331, distance: 577.7
click at [370, 130] on button "Line Space" at bounding box center [338, 137] width 89 height 21
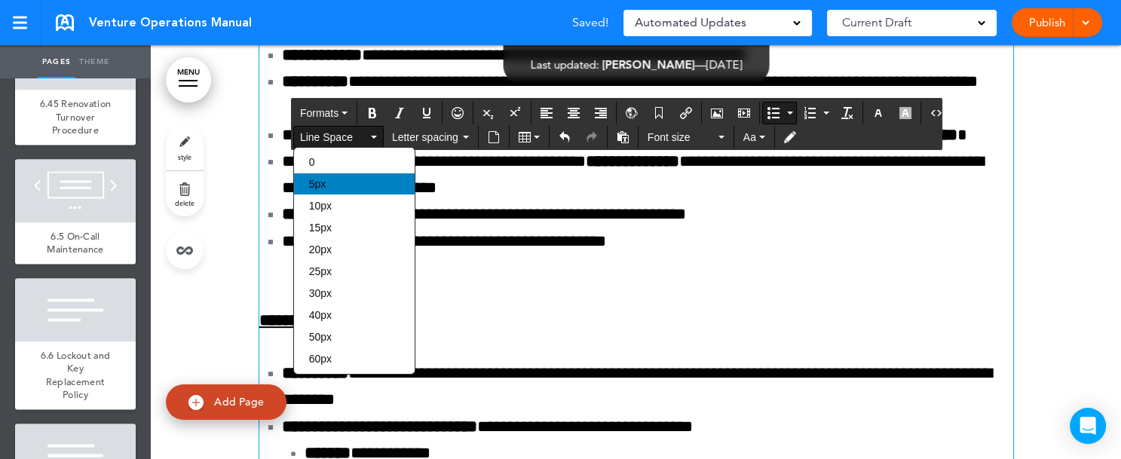
click at [347, 180] on div "5px" at bounding box center [354, 183] width 121 height 21
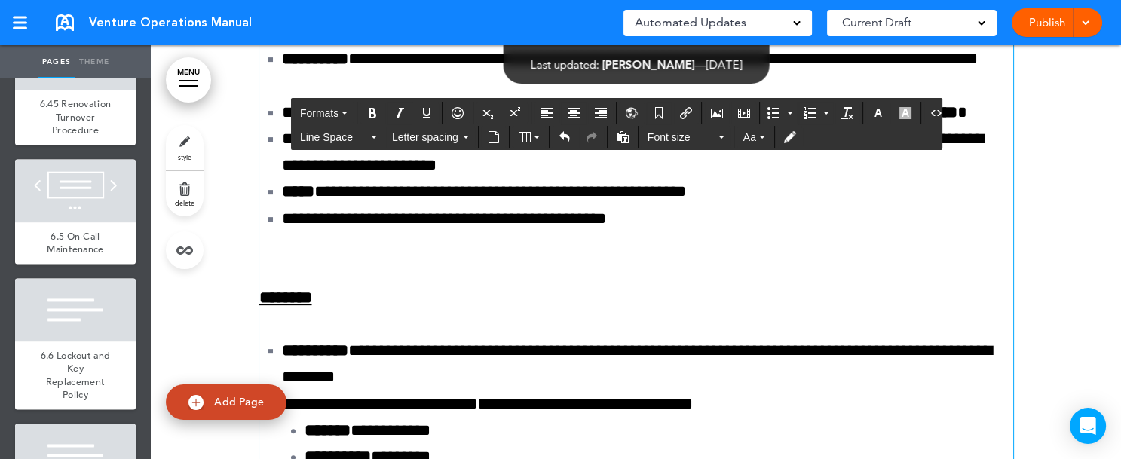
drag, startPoint x: 253, startPoint y: 314, endPoint x: 812, endPoint y: 318, distance: 559.6
click at [372, 113] on icon "Bold" at bounding box center [373, 113] width 12 height 12
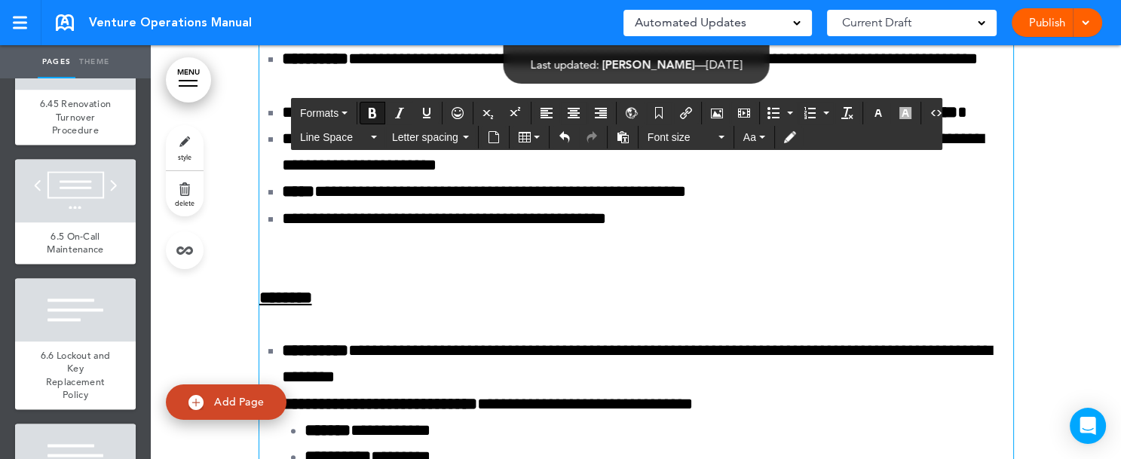
drag, startPoint x: 284, startPoint y: 318, endPoint x: 840, endPoint y: 308, distance: 556.7
click at [379, 113] on button "Bold" at bounding box center [373, 113] width 24 height 21
drag, startPoint x: 278, startPoint y: 365, endPoint x: 401, endPoint y: 391, distance: 126.3
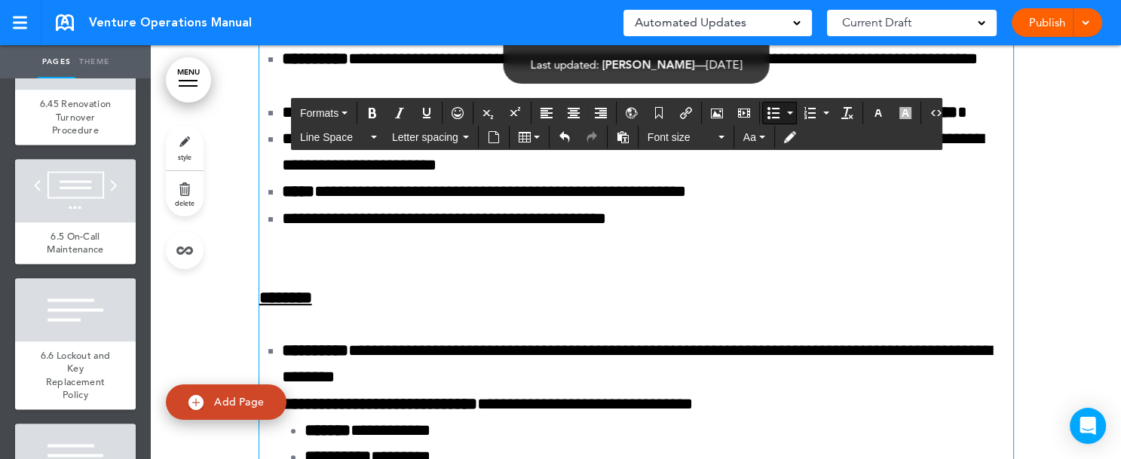
click at [787, 113] on icon "Bullet list" at bounding box center [790, 113] width 6 height 3
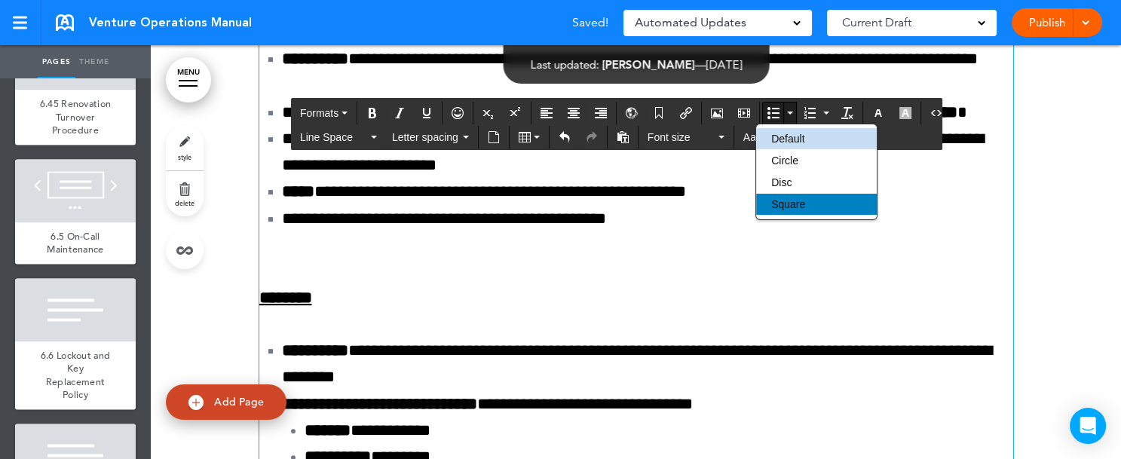
click at [781, 214] on div "Square" at bounding box center [816, 204] width 121 height 21
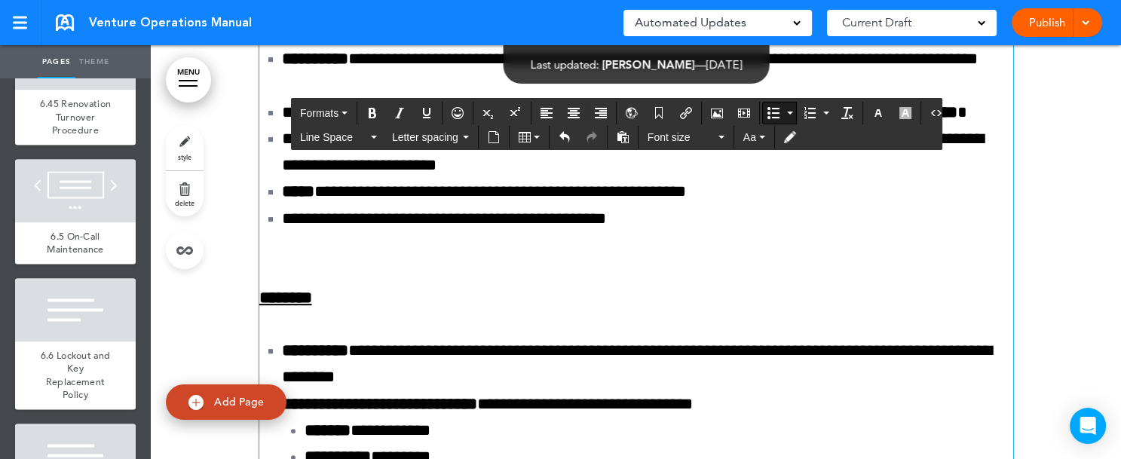
drag, startPoint x: 579, startPoint y: 371, endPoint x: 671, endPoint y: 373, distance: 92.0
click at [370, 109] on icon "Bold" at bounding box center [373, 113] width 12 height 12
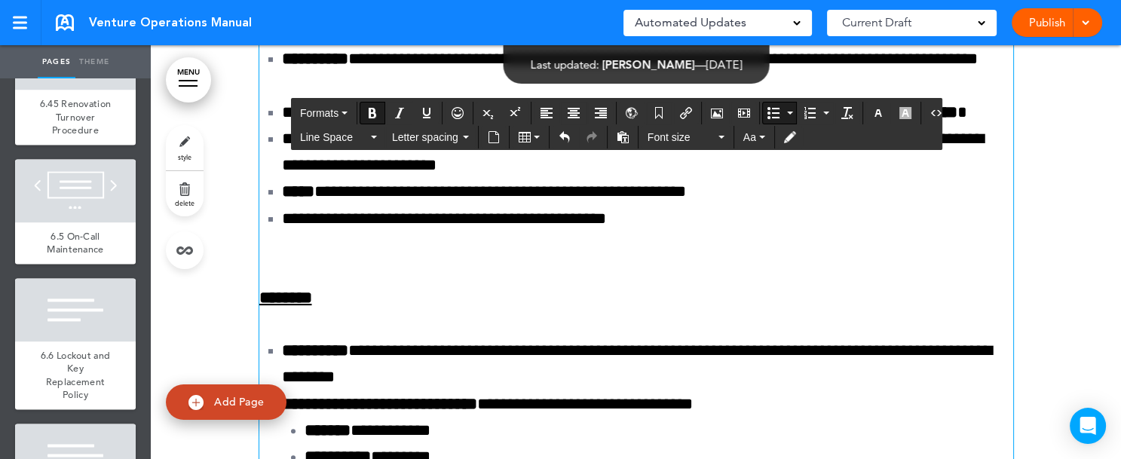
drag, startPoint x: 701, startPoint y: 369, endPoint x: 785, endPoint y: 376, distance: 84.1
click at [371, 111] on icon "Bold" at bounding box center [373, 113] width 12 height 12
drag, startPoint x: 813, startPoint y: 370, endPoint x: 313, endPoint y: 400, distance: 500.9
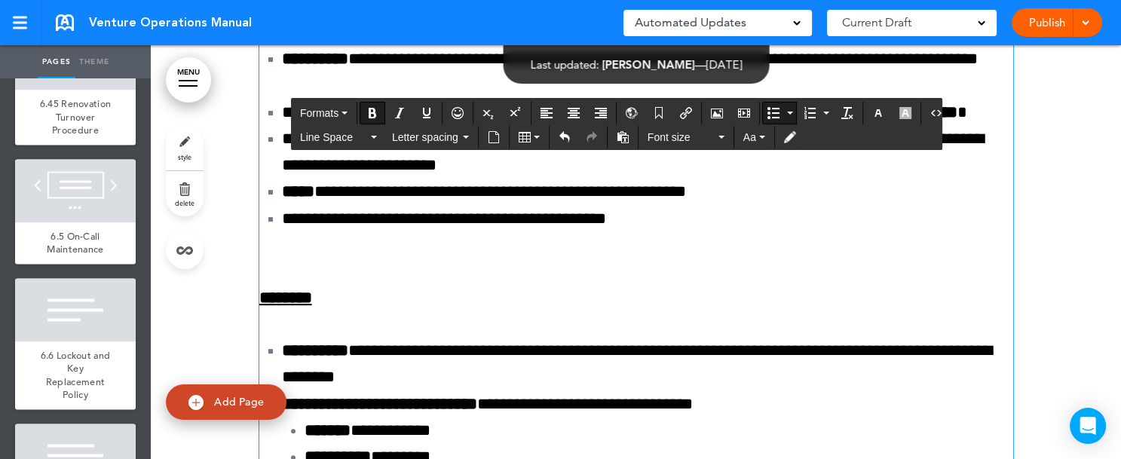
click at [367, 112] on icon "Bold" at bounding box center [373, 113] width 12 height 12
click at [367, 111] on icon "Bold" at bounding box center [373, 113] width 12 height 12
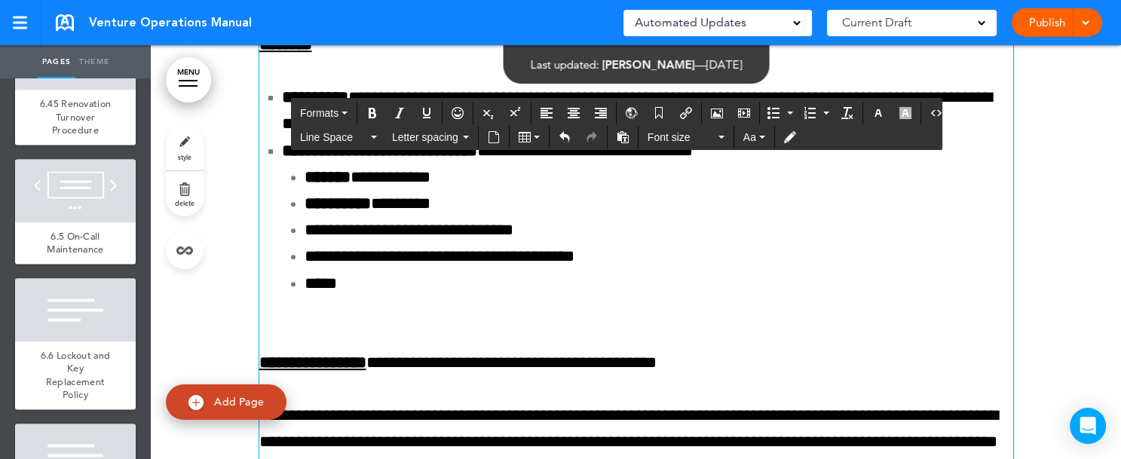
scroll to position [153871, 0]
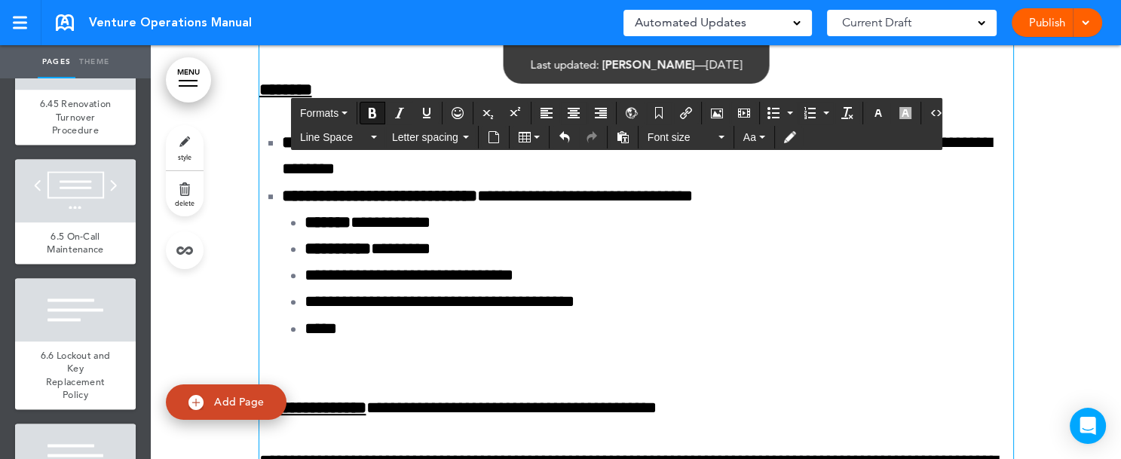
drag, startPoint x: 250, startPoint y: 243, endPoint x: 388, endPoint y: 244, distance: 137.3
click at [572, 109] on icon "Align center" at bounding box center [574, 113] width 12 height 12
click at [345, 112] on icon "button" at bounding box center [345, 113] width 6 height 3
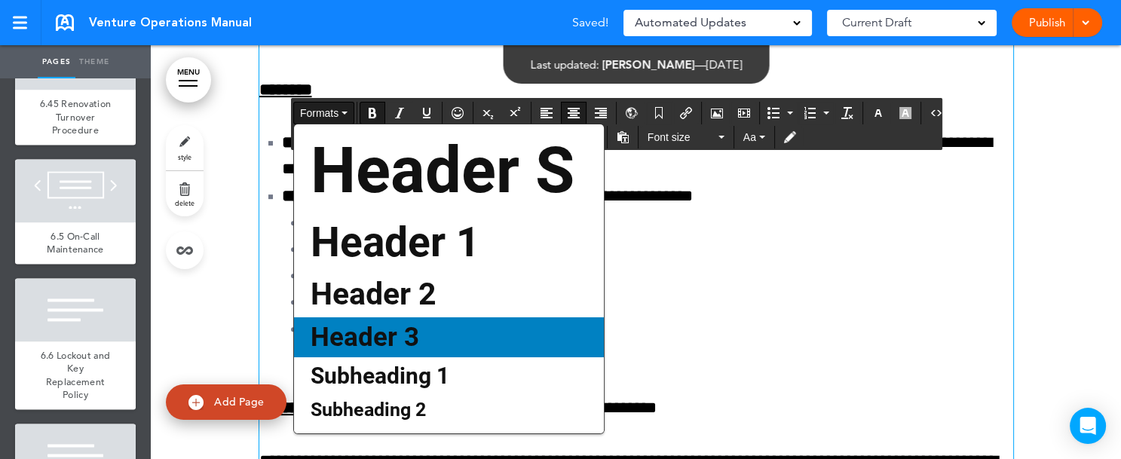
click at [391, 337] on span "Header 3" at bounding box center [365, 337] width 112 height 31
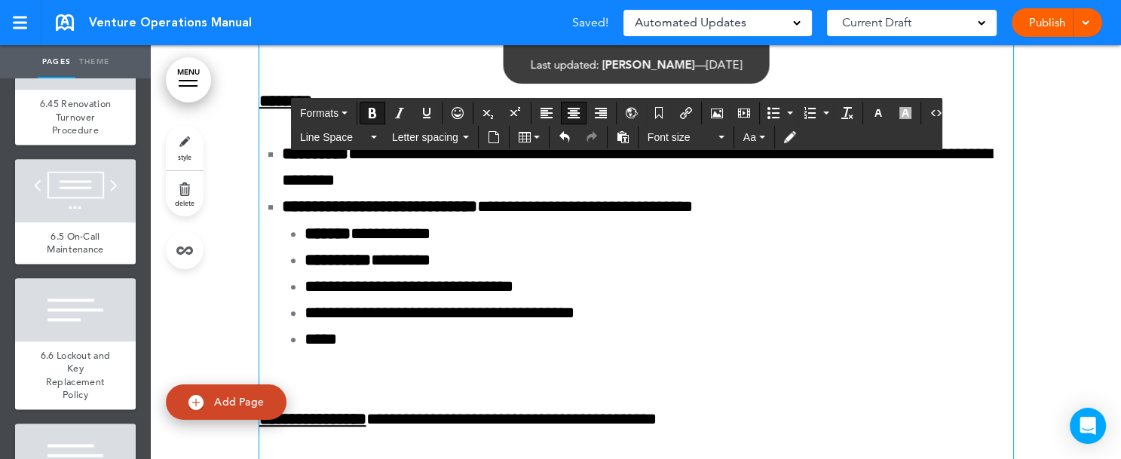
drag, startPoint x: 275, startPoint y: 359, endPoint x: 888, endPoint y: 384, distance: 613.7
drag, startPoint x: 270, startPoint y: 361, endPoint x: 750, endPoint y: 363, distance: 479.7
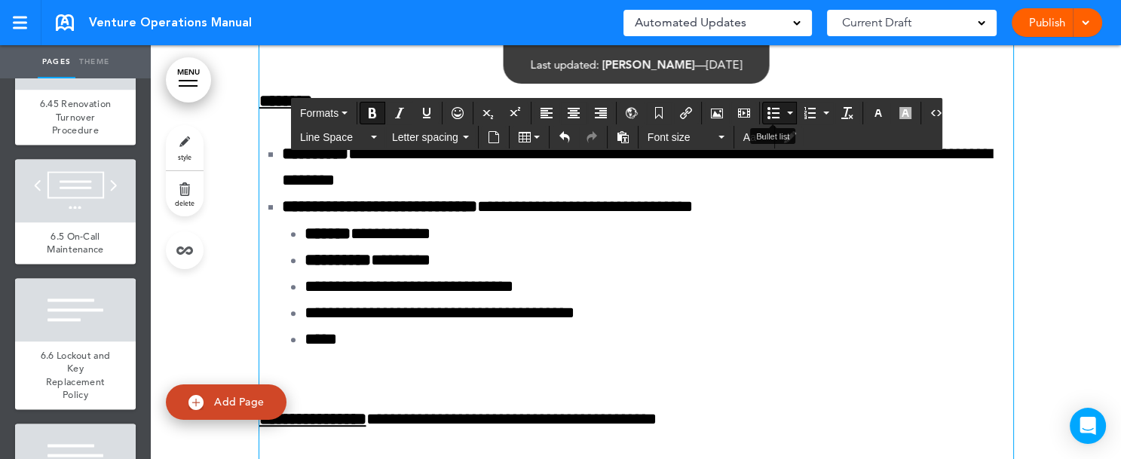
click at [787, 112] on icon "Bullet list" at bounding box center [790, 113] width 6 height 3
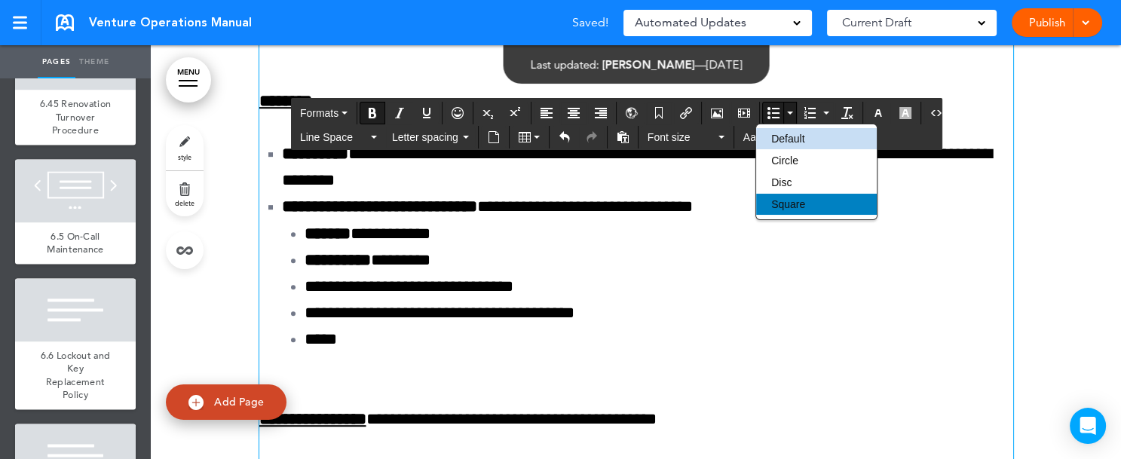
click at [778, 208] on span "Square" at bounding box center [789, 204] width 34 height 12
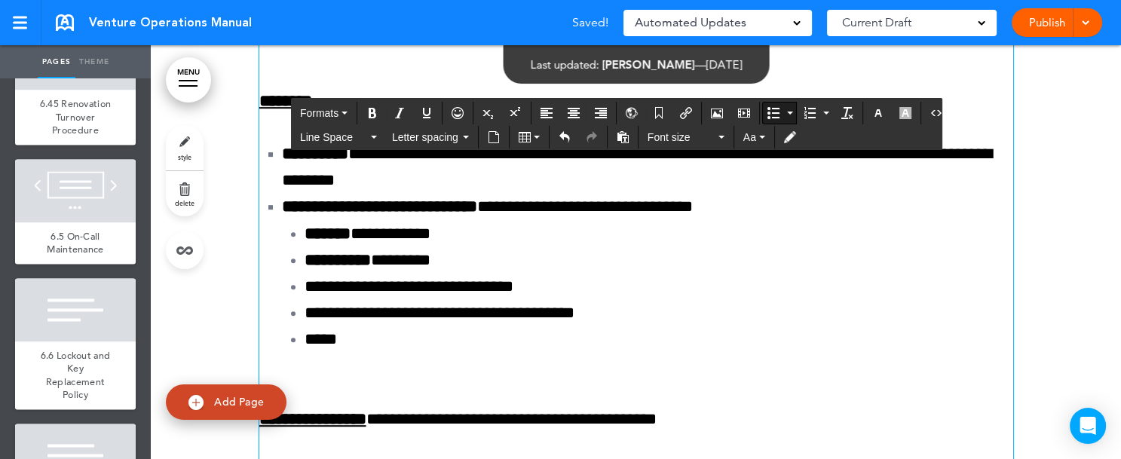
drag, startPoint x: 268, startPoint y: 361, endPoint x: 443, endPoint y: 354, distance: 174.3
click at [373, 109] on icon "Bold" at bounding box center [373, 113] width 12 height 12
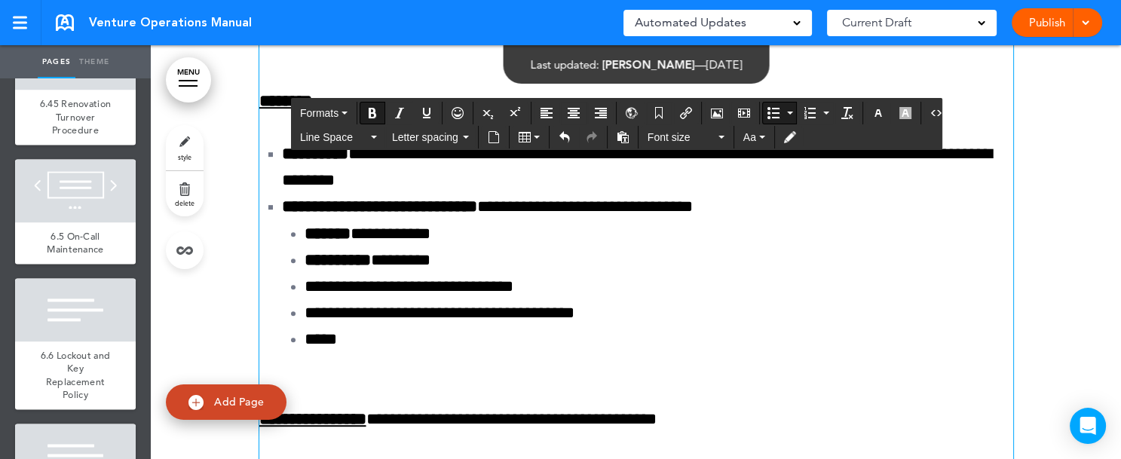
click at [370, 134] on button "Line Space" at bounding box center [338, 137] width 89 height 21
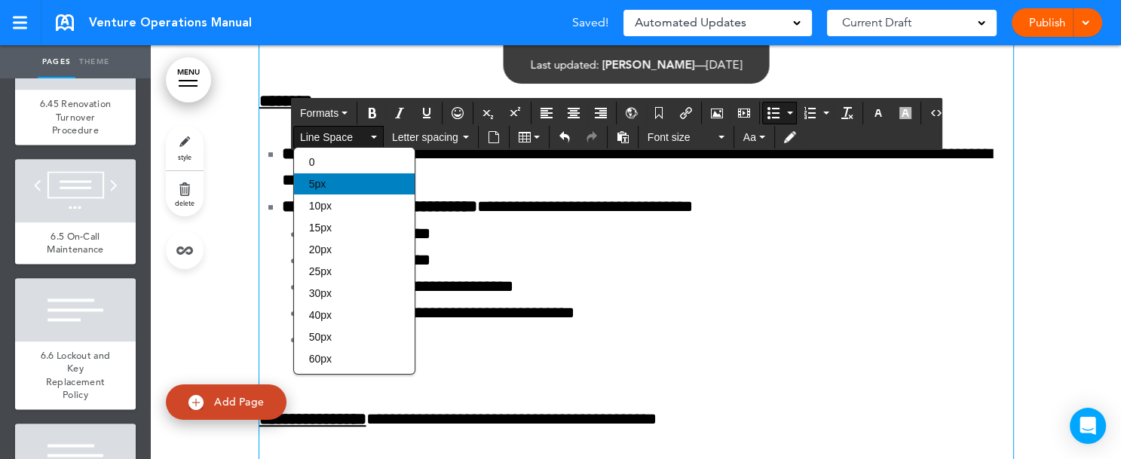
click at [371, 183] on div "5px" at bounding box center [354, 183] width 121 height 21
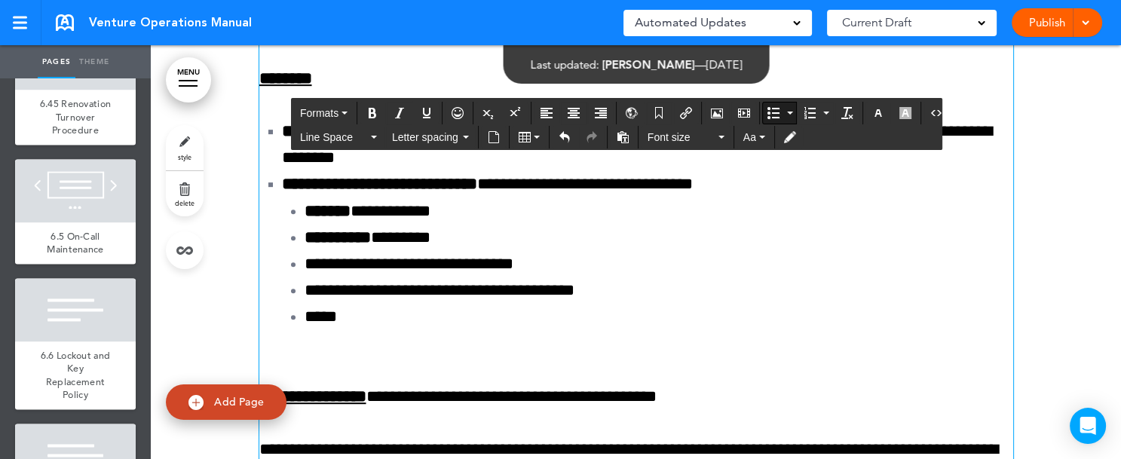
drag, startPoint x: 297, startPoint y: 385, endPoint x: 720, endPoint y: 416, distance: 423.5
click at [784, 117] on button "Bullet list" at bounding box center [790, 113] width 12 height 21
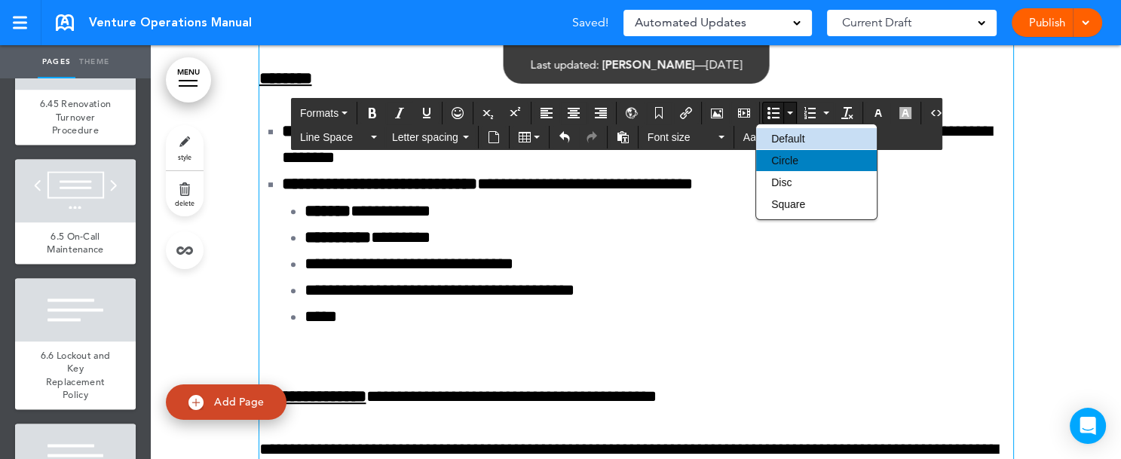
click at [781, 171] on div "Default Circle Disc Square" at bounding box center [816, 171] width 121 height 87
click at [782, 166] on span "Circle" at bounding box center [785, 161] width 27 height 12
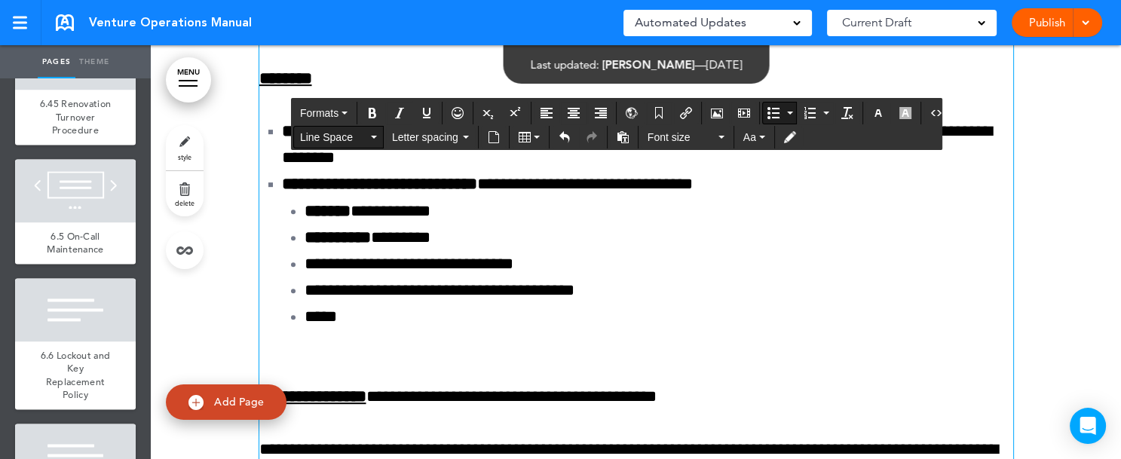
click at [369, 134] on button "Line Space" at bounding box center [338, 137] width 89 height 21
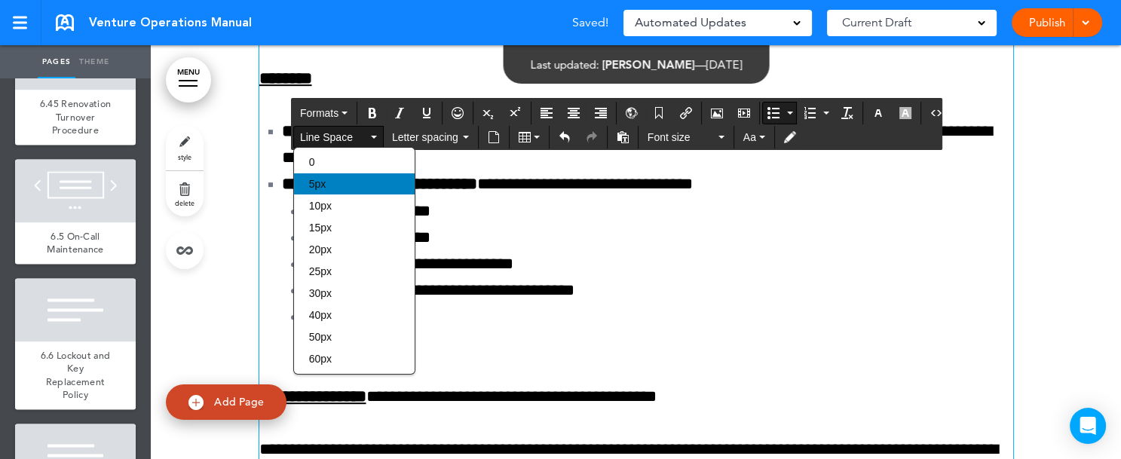
click at [353, 186] on div "5px" at bounding box center [354, 183] width 121 height 21
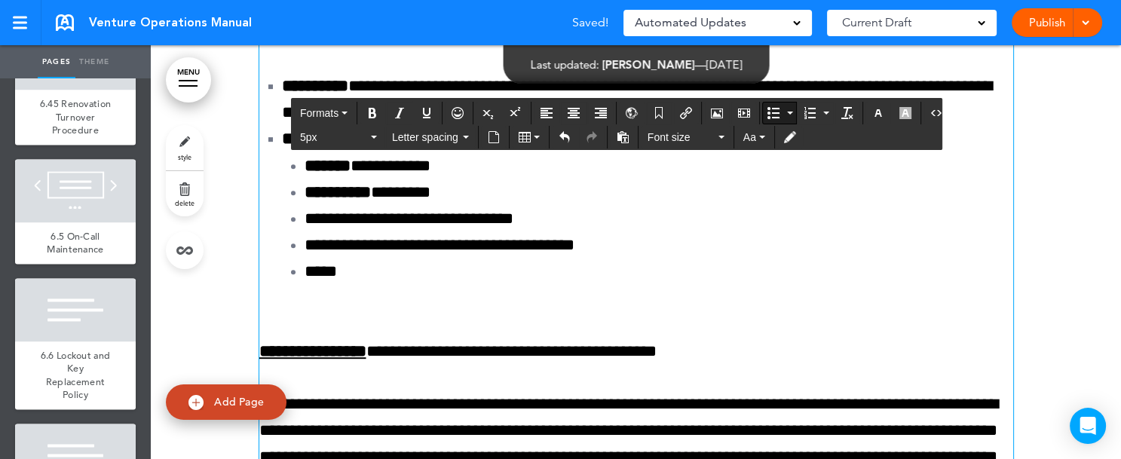
click at [373, 132] on button "5px" at bounding box center [338, 137] width 89 height 21
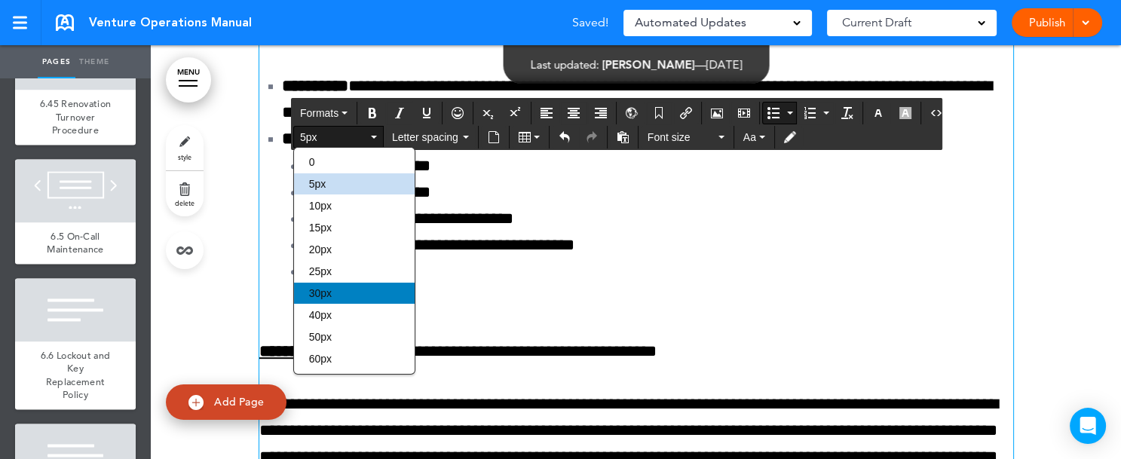
click at [350, 287] on div "30px" at bounding box center [354, 293] width 121 height 21
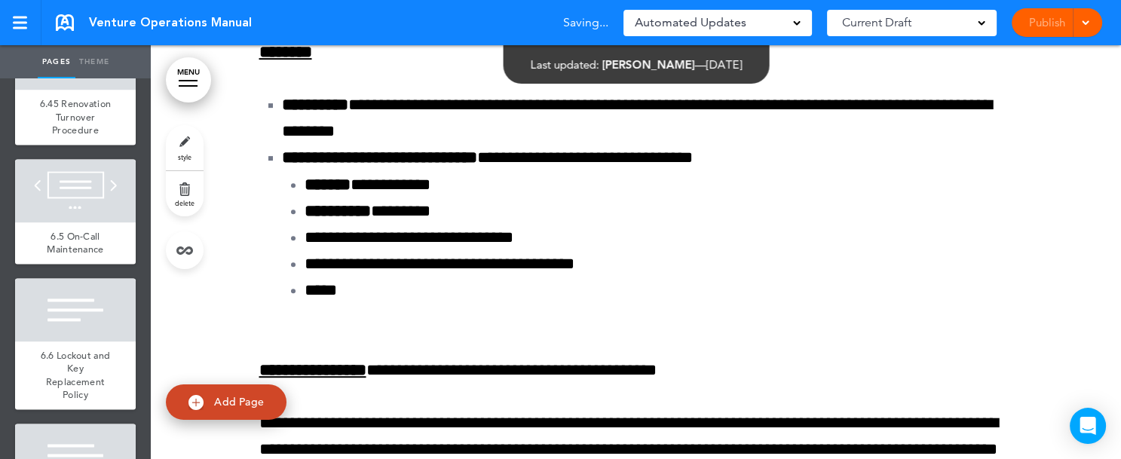
click at [1108, 447] on div "Pages Theme add page Table of Contents add page Introductions add page Image ad…" at bounding box center [554, 229] width 1109 height 459
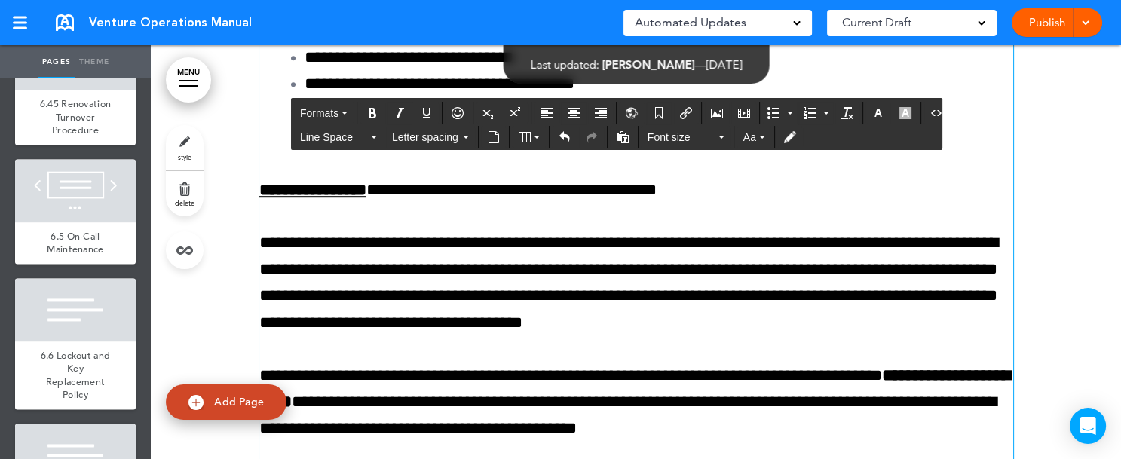
scroll to position [154105, 0]
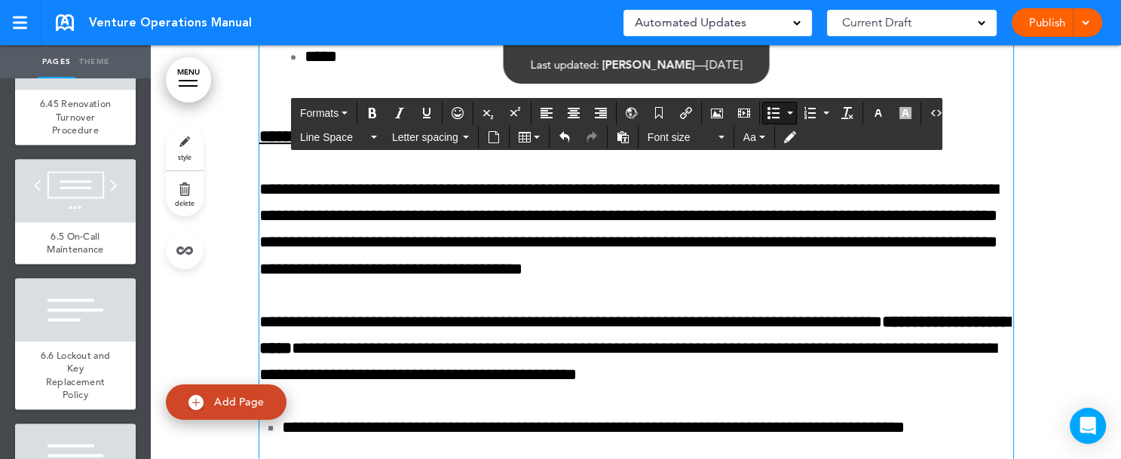
click at [377, 140] on button "Line Space" at bounding box center [338, 137] width 89 height 21
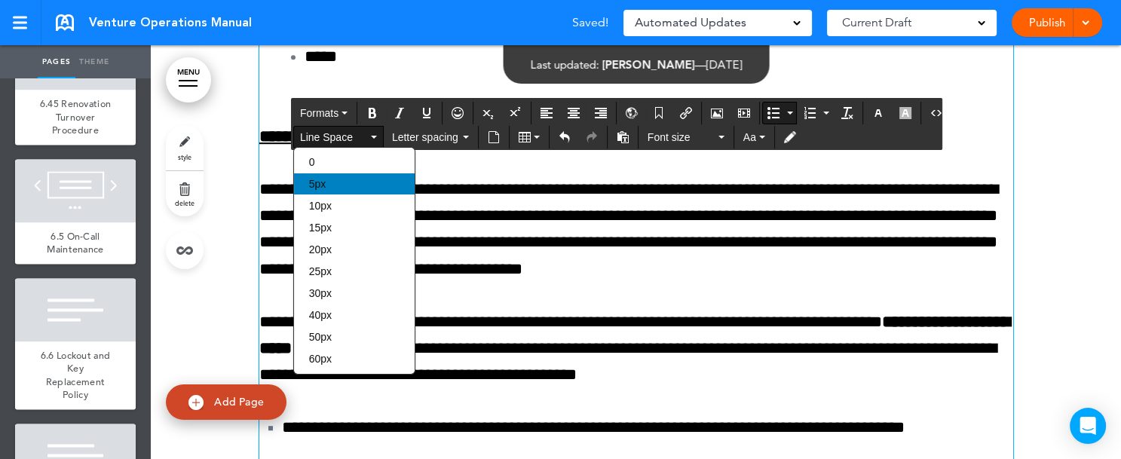
click at [350, 182] on div "5px" at bounding box center [354, 183] width 121 height 21
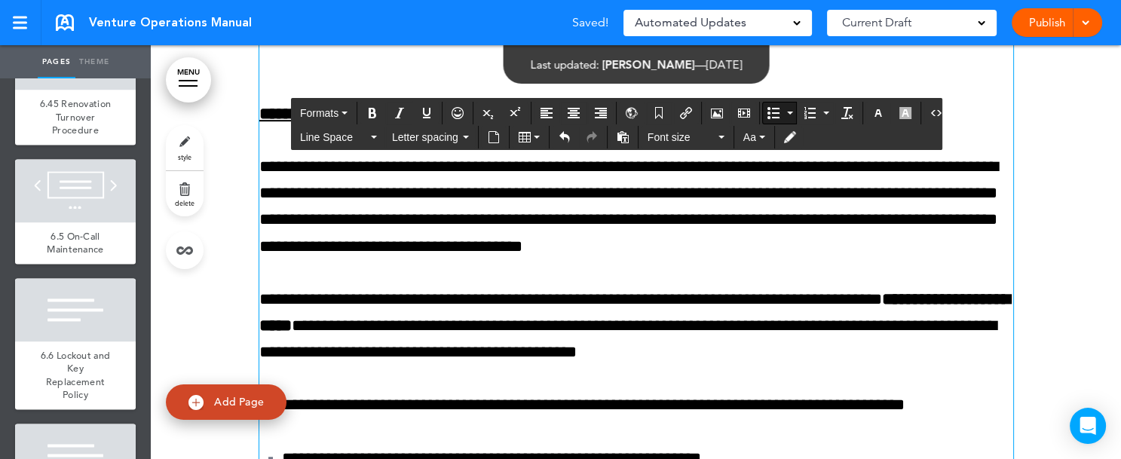
drag, startPoint x: 299, startPoint y: 265, endPoint x: 730, endPoint y: 262, distance: 431.4
click at [768, 112] on icon "Bullet list" at bounding box center [774, 113] width 12 height 12
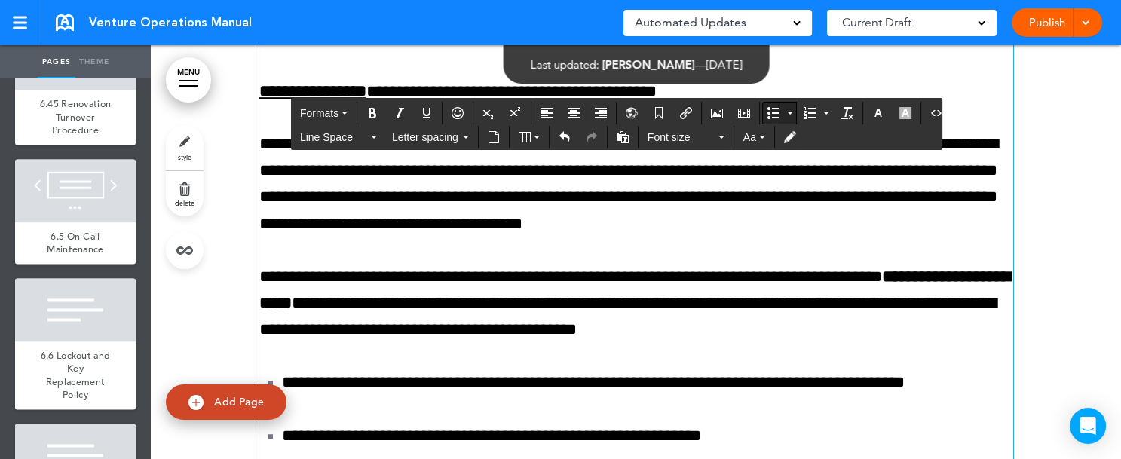
click at [784, 112] on button "Bullet list" at bounding box center [790, 113] width 12 height 21
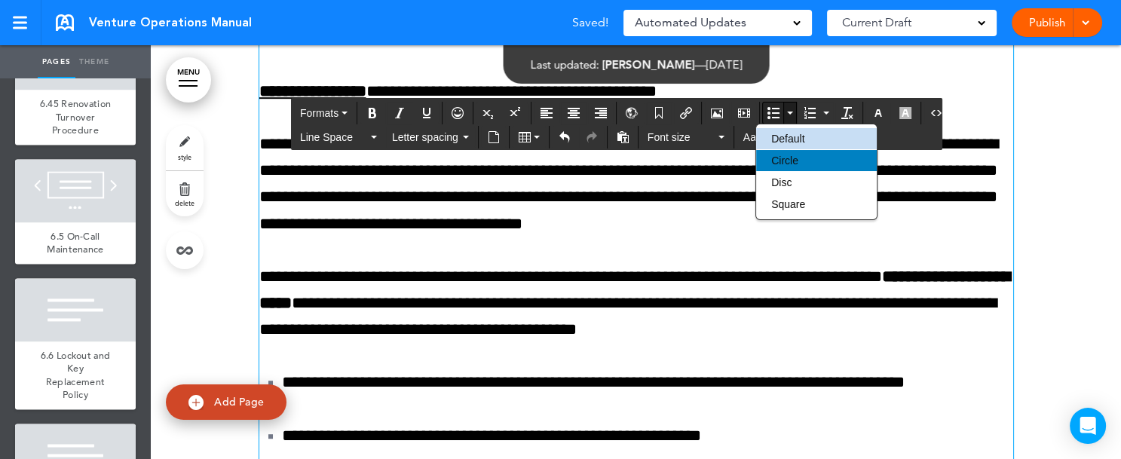
click at [787, 168] on div "Circle" at bounding box center [816, 160] width 121 height 21
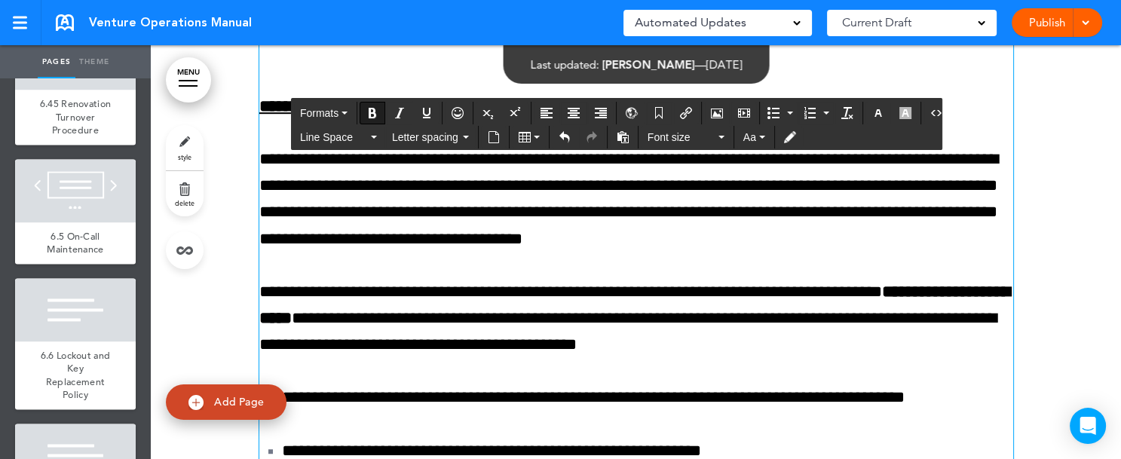
drag, startPoint x: 251, startPoint y: 331, endPoint x: 471, endPoint y: 327, distance: 219.5
click at [568, 108] on icon "Align center" at bounding box center [574, 113] width 12 height 12
click at [344, 107] on button "Formats" at bounding box center [324, 113] width 60 height 21
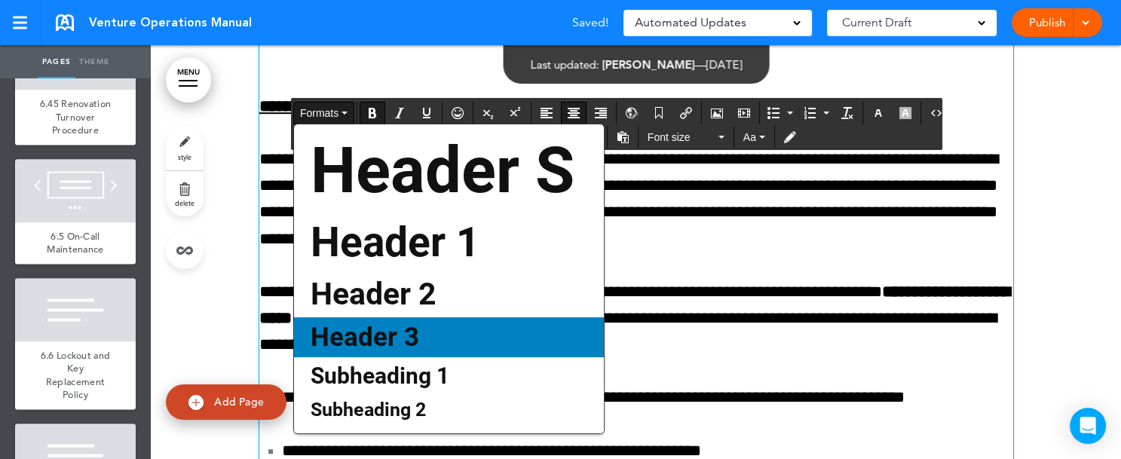
click at [385, 336] on span "Header 3" at bounding box center [365, 337] width 112 height 31
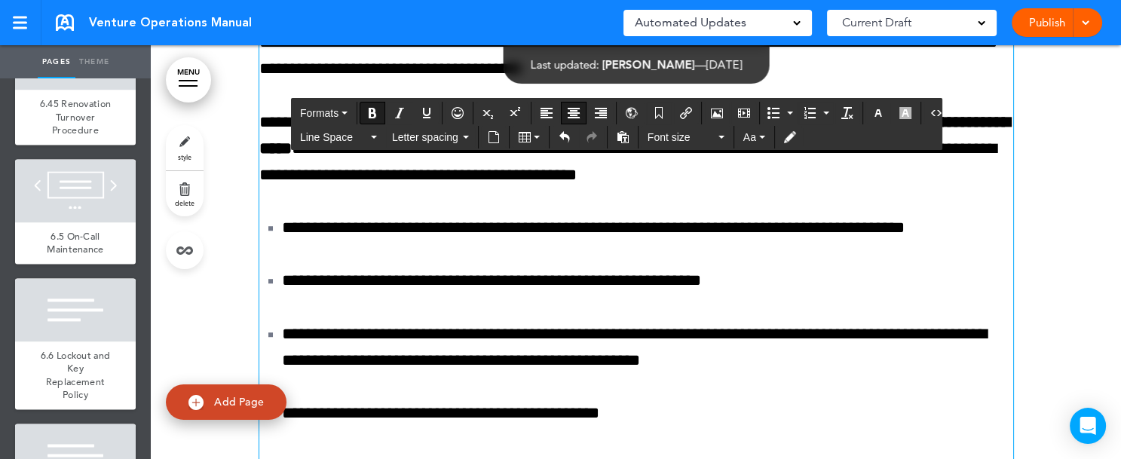
scroll to position [154331, 0]
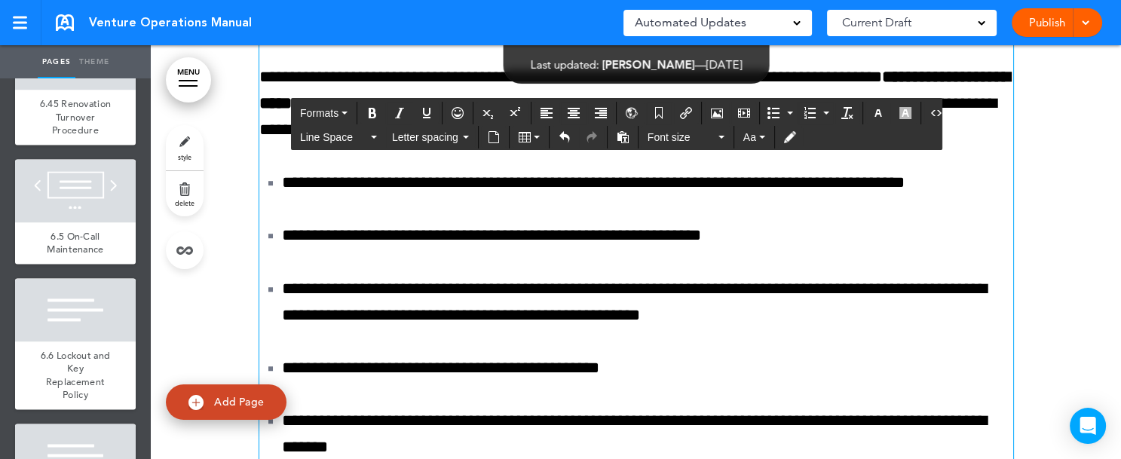
drag, startPoint x: 258, startPoint y: 330, endPoint x: 782, endPoint y: 342, distance: 524.3
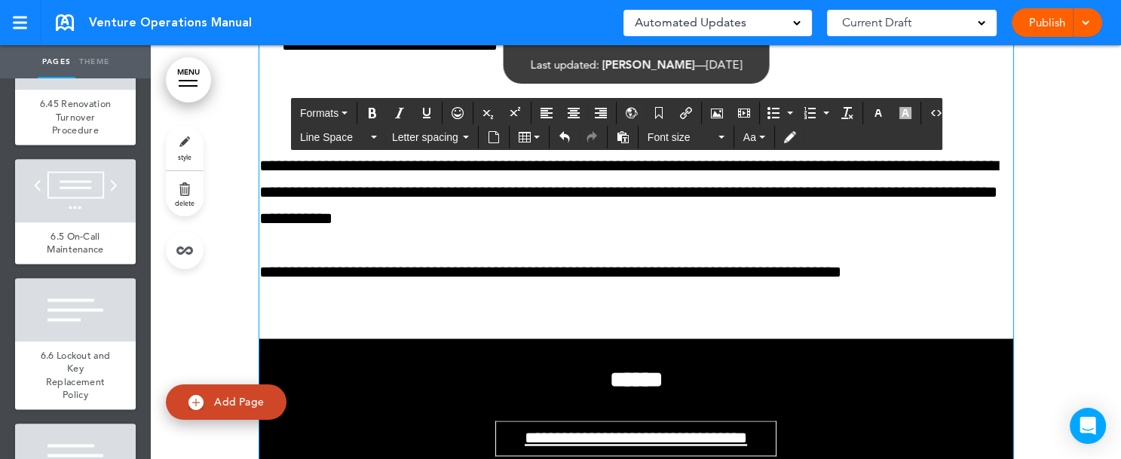
scroll to position [155821, 0]
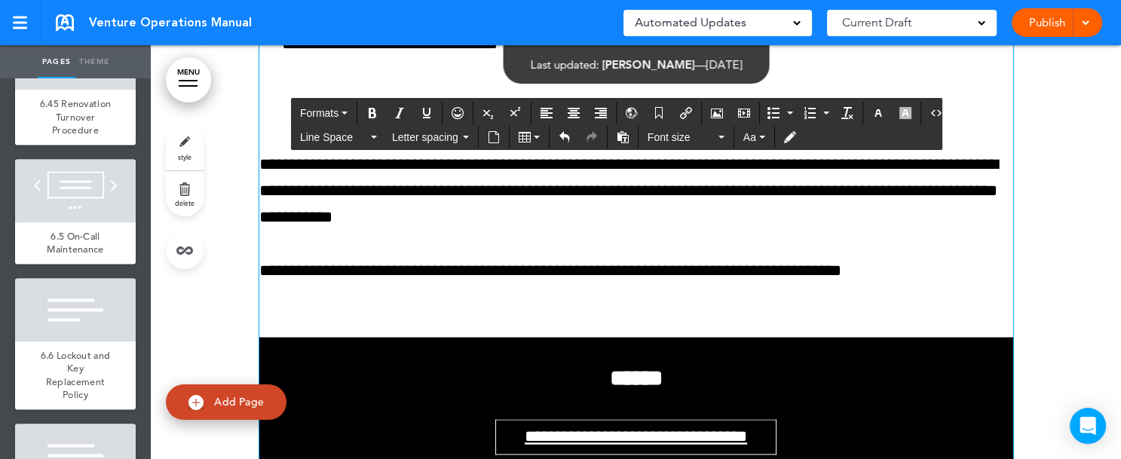
drag, startPoint x: 253, startPoint y: 331, endPoint x: 921, endPoint y: 440, distance: 676.2
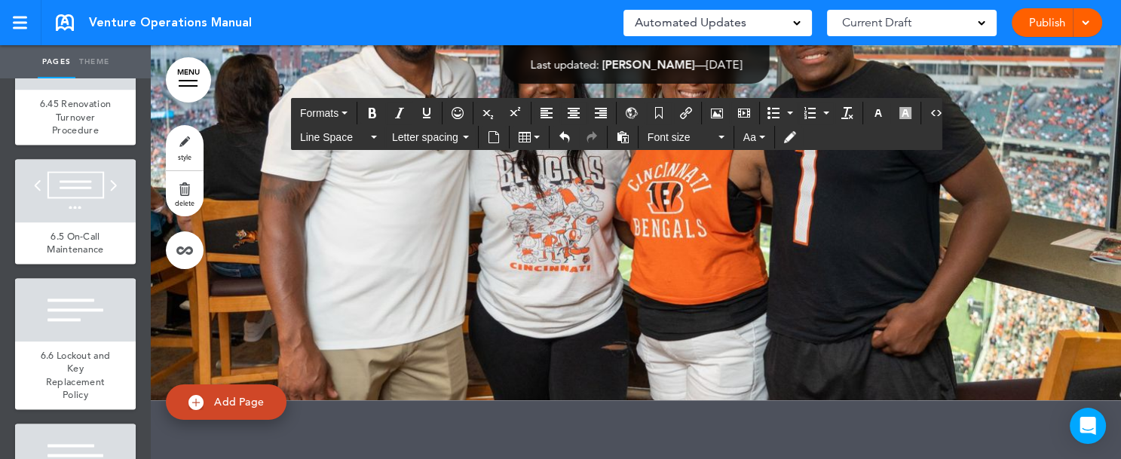
scroll to position [154972, 0]
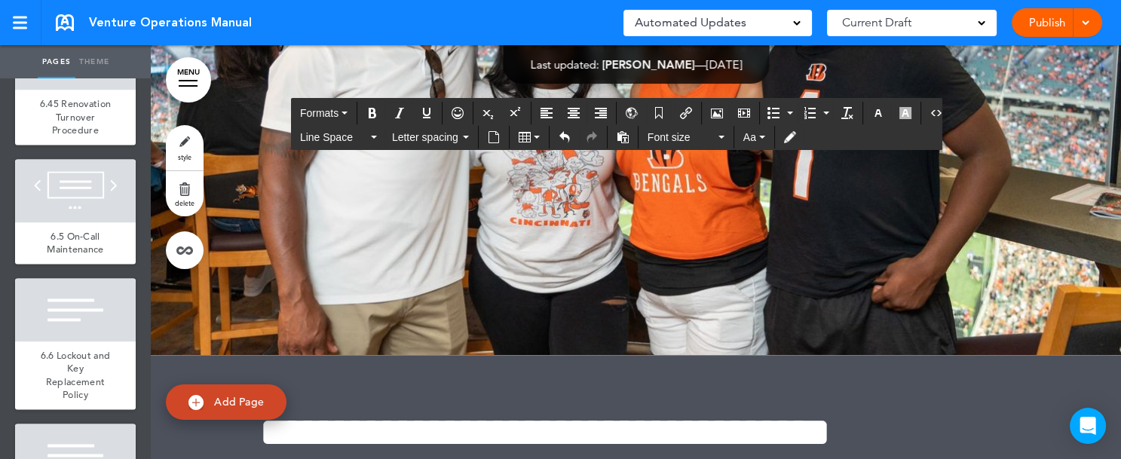
drag, startPoint x: 529, startPoint y: 156, endPoint x: 962, endPoint y: 437, distance: 515.9
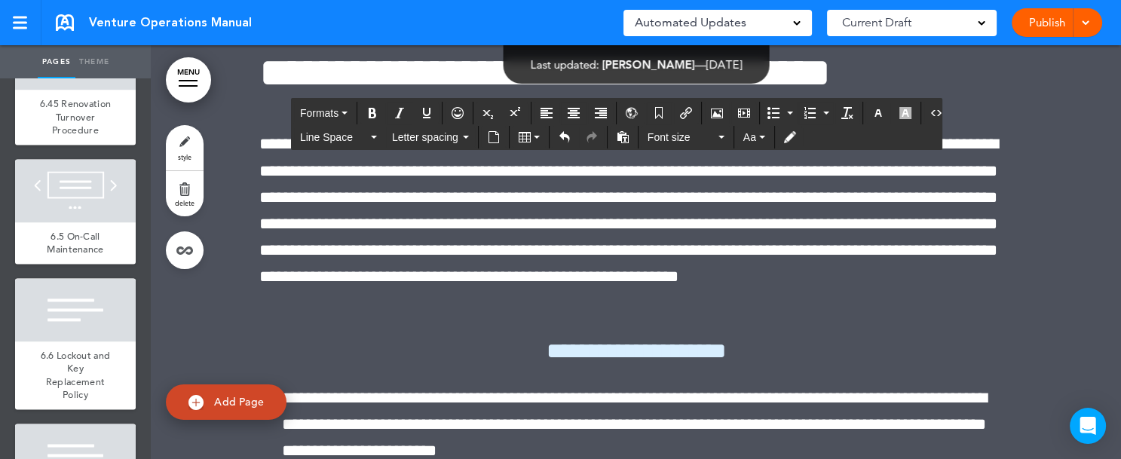
drag, startPoint x: 477, startPoint y: 164, endPoint x: 911, endPoint y: 305, distance: 456.3
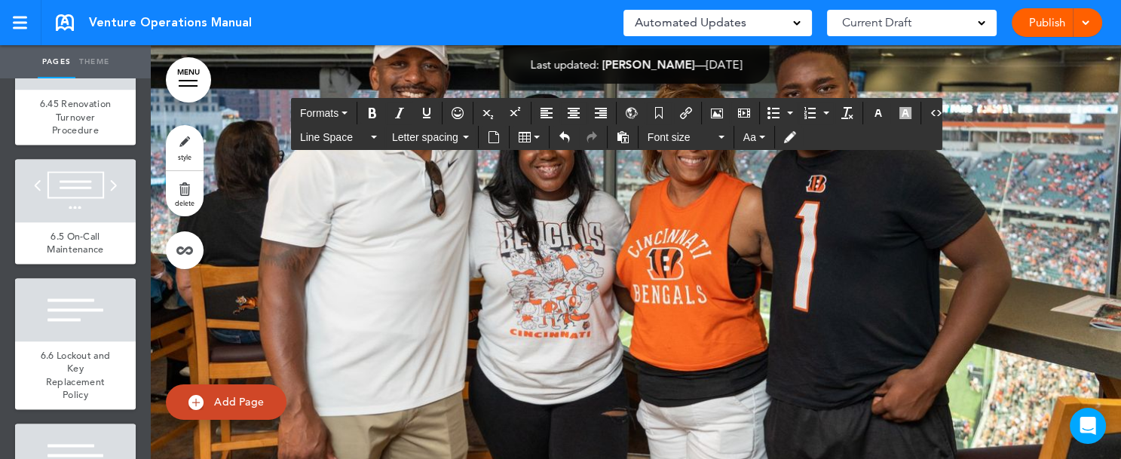
scroll to position [154203, 0]
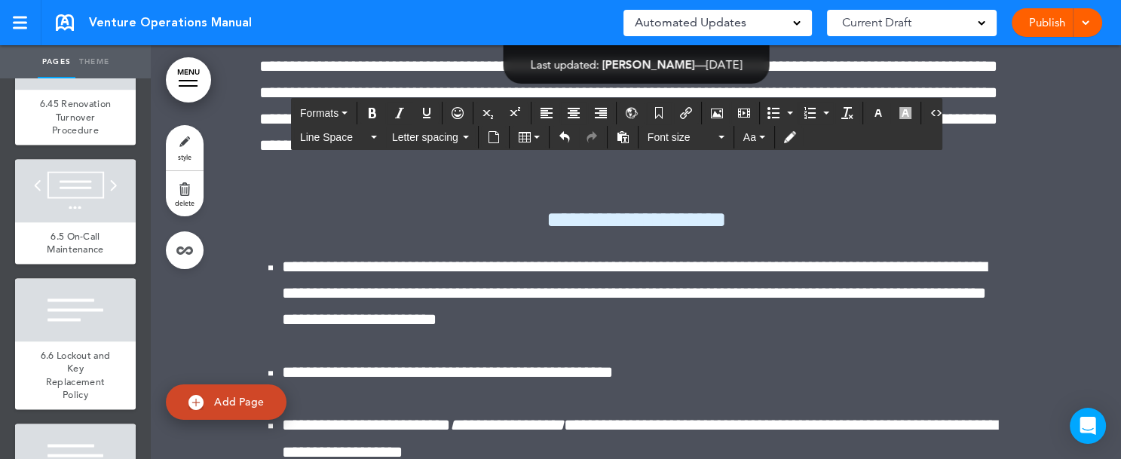
scroll to position [154920, 0]
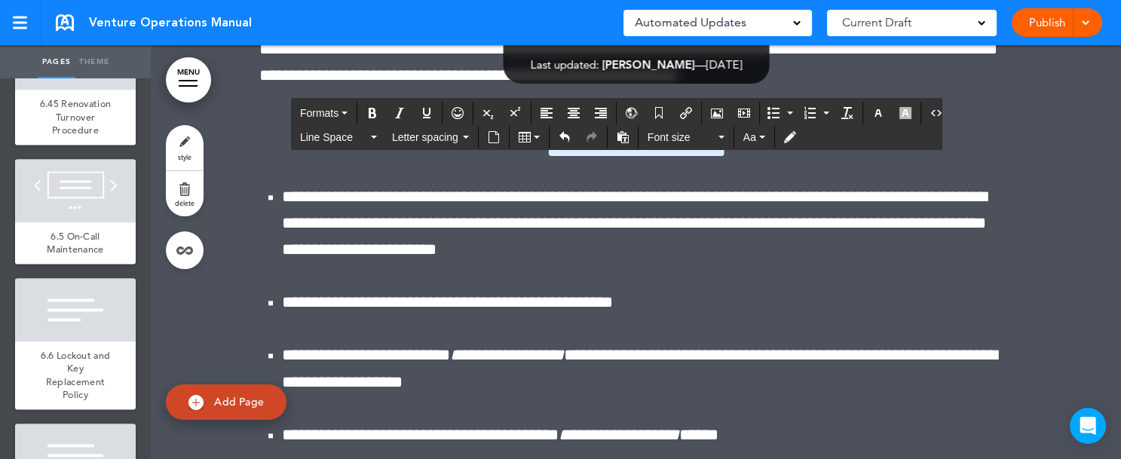
drag, startPoint x: 288, startPoint y: 324, endPoint x: 993, endPoint y: 103, distance: 738.5
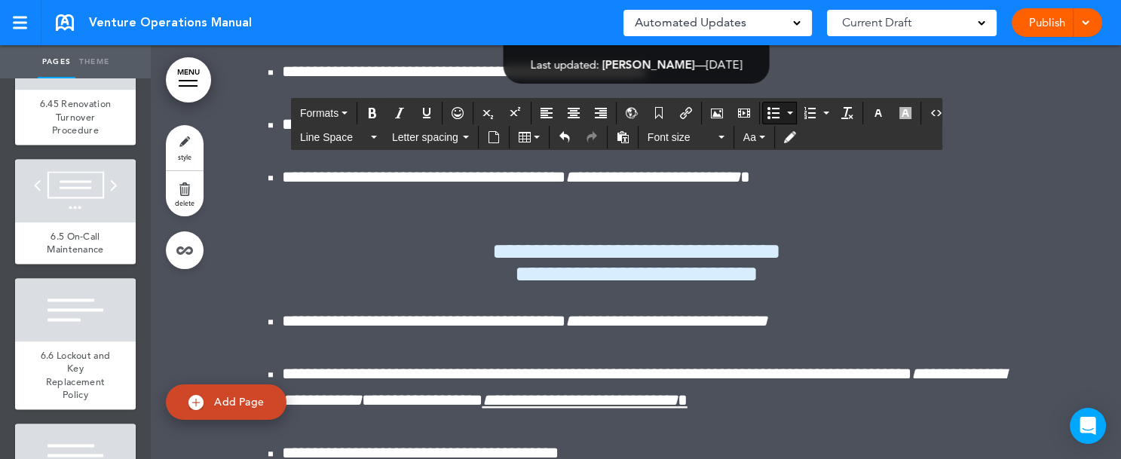
scroll to position [154557, 0]
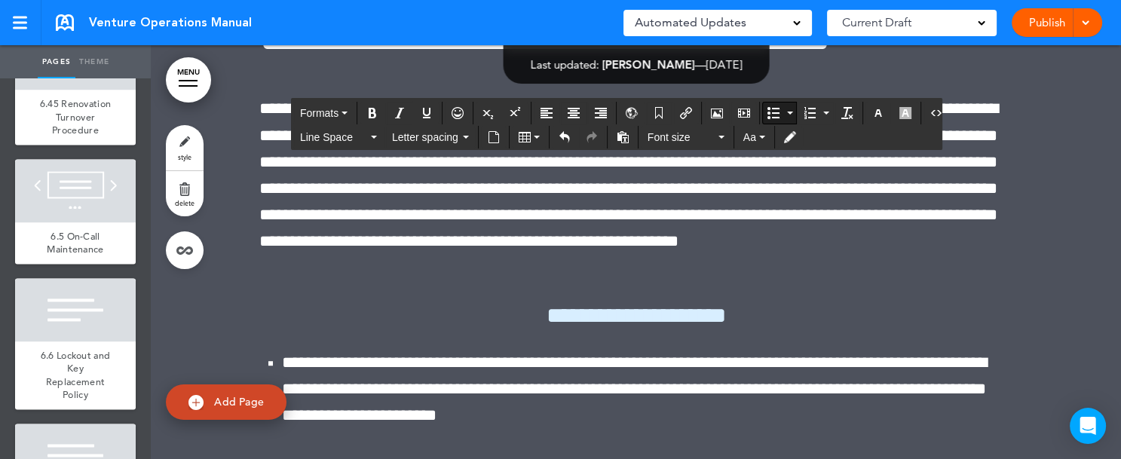
scroll to position [154240, 0]
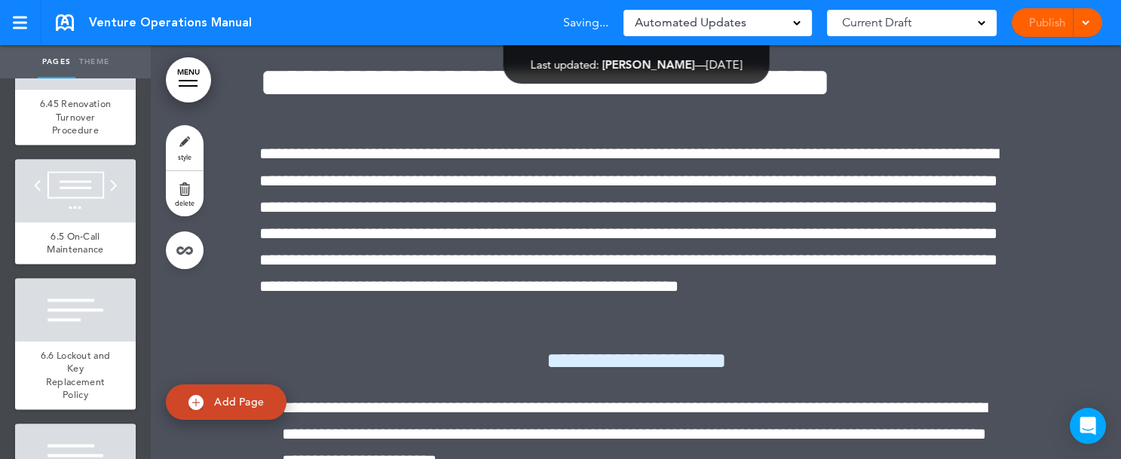
click at [1088, 23] on span at bounding box center [1086, 22] width 10 height 10
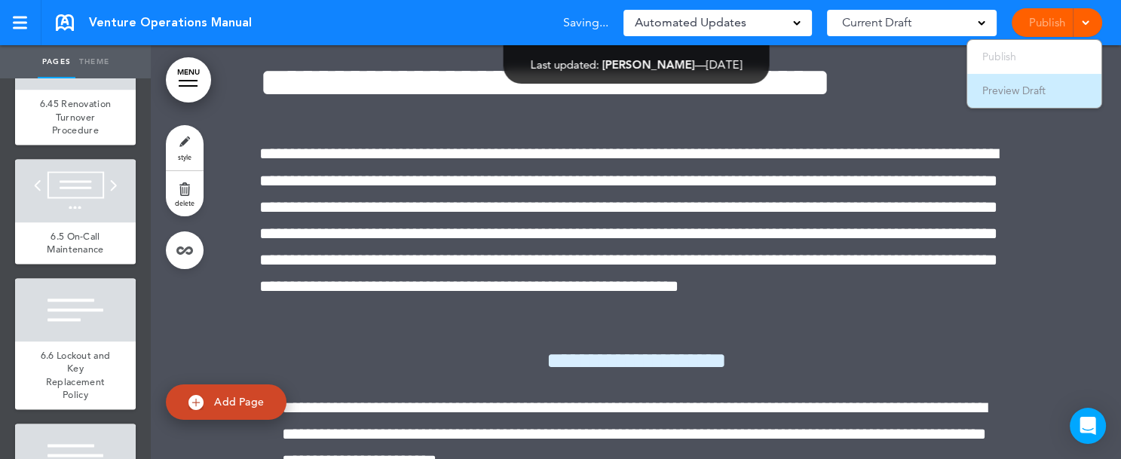
click at [1048, 87] on li "Preview Draft" at bounding box center [1035, 91] width 134 height 34
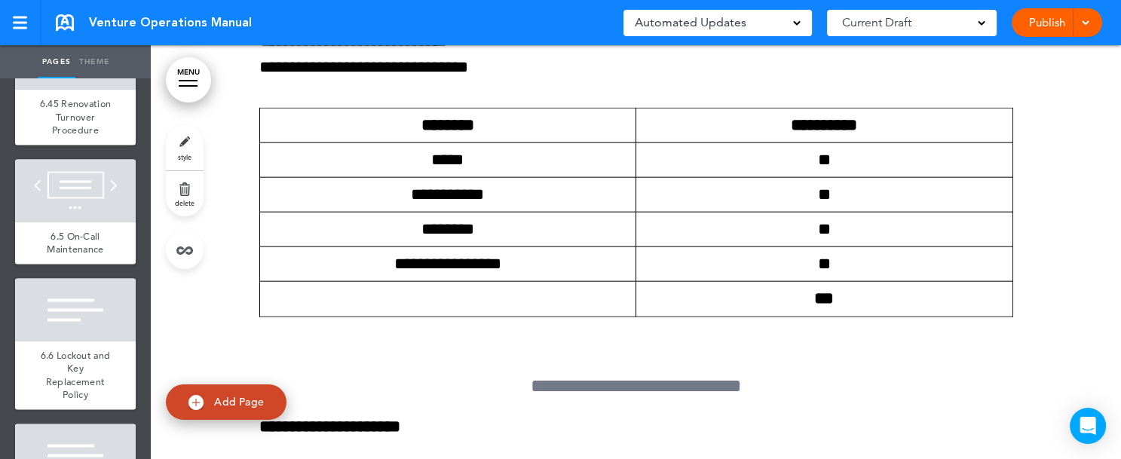
scroll to position [111909, 0]
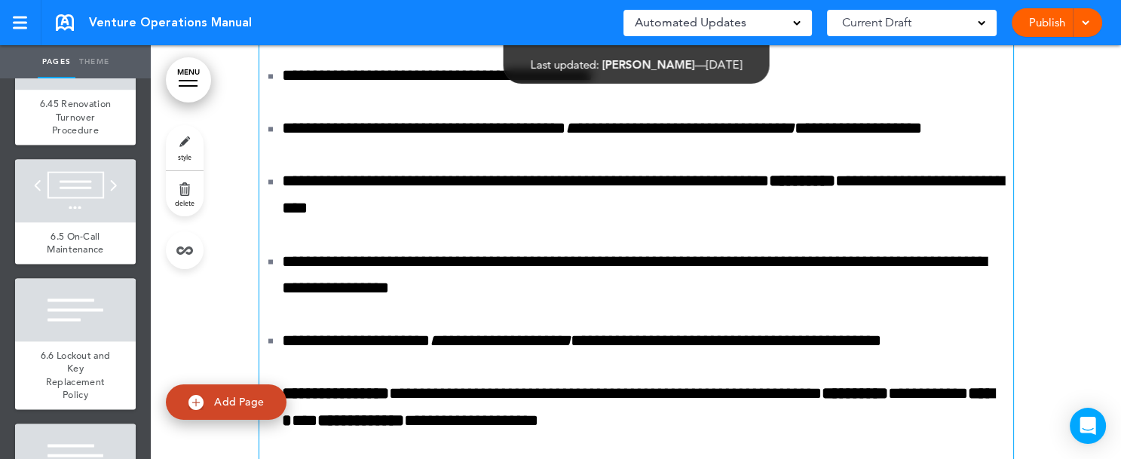
scroll to position [149568, 0]
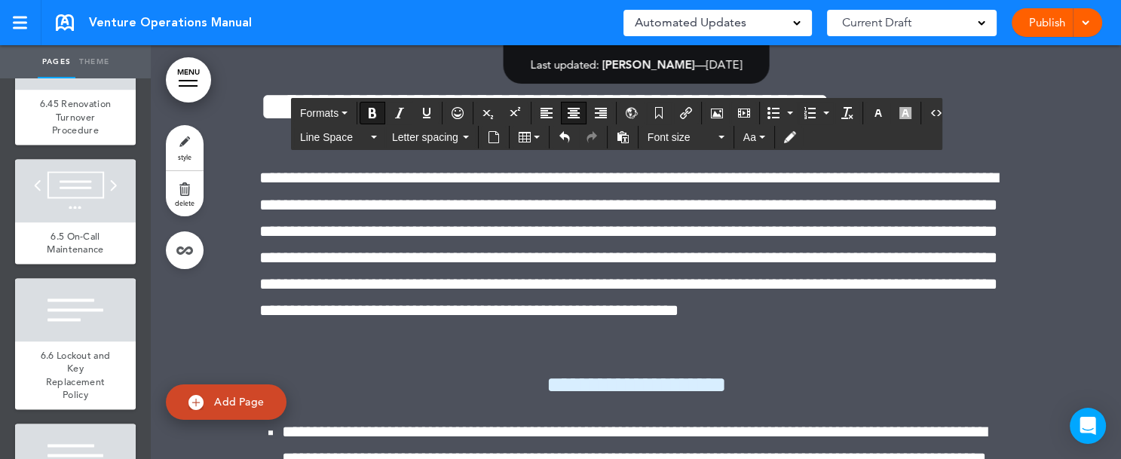
scroll to position [154271, 0]
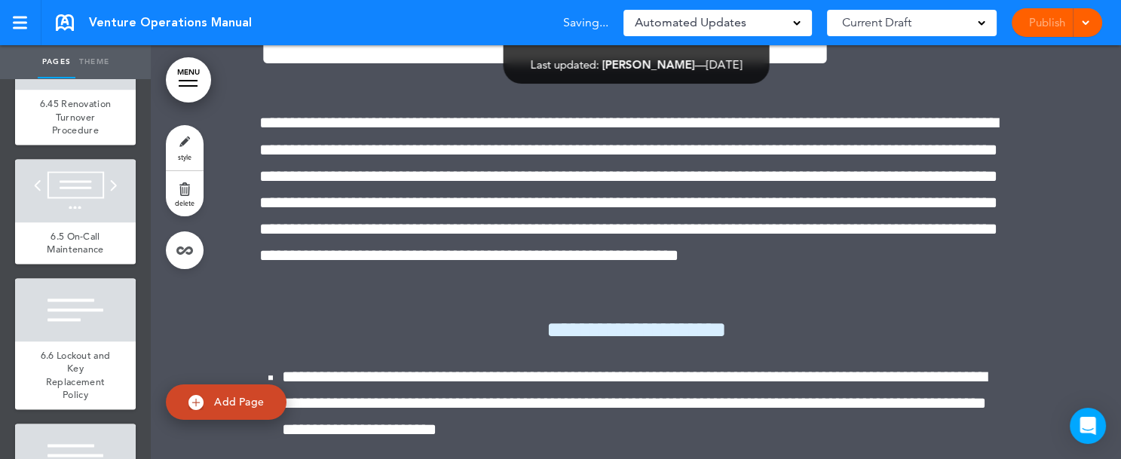
click at [1087, 26] on span at bounding box center [1086, 22] width 10 height 10
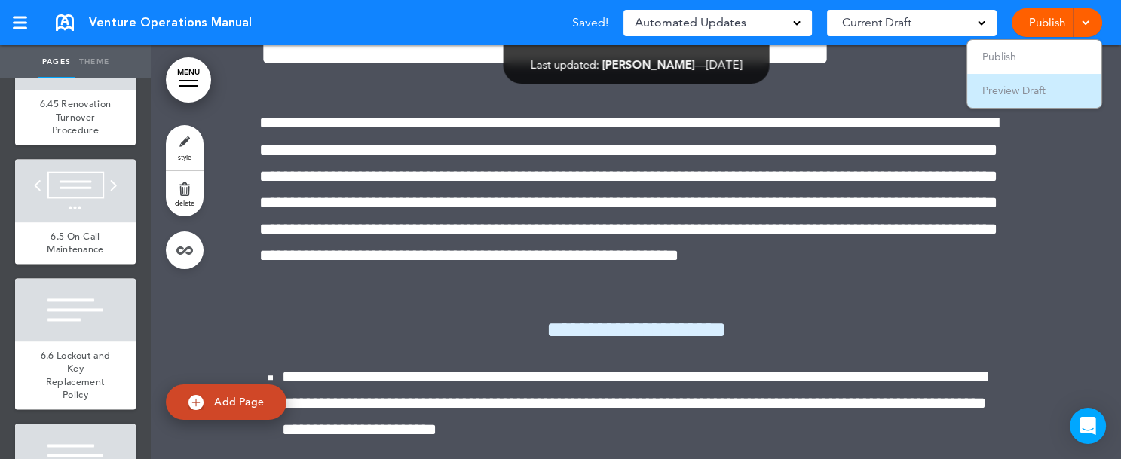
click at [1054, 88] on li "Preview Draft" at bounding box center [1035, 91] width 134 height 34
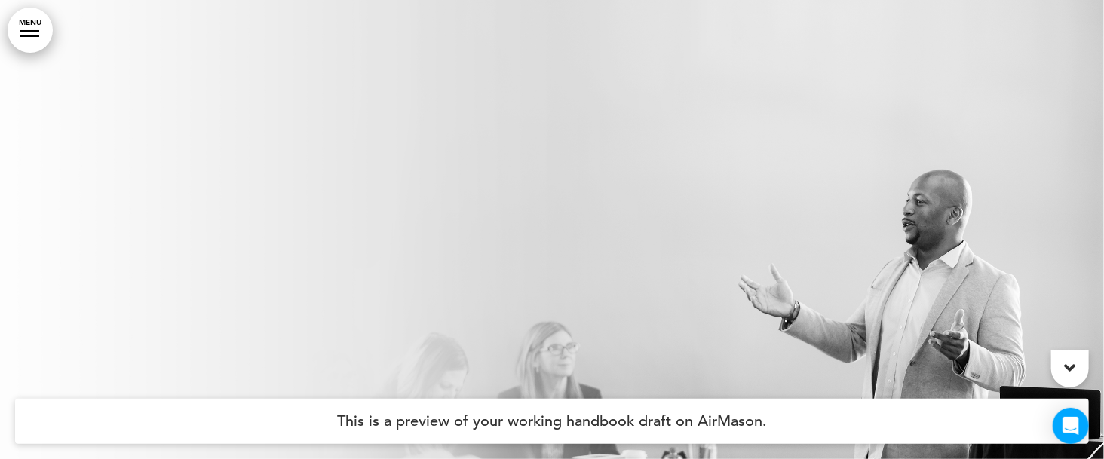
drag, startPoint x: 0, startPoint y: 0, endPoint x: 31, endPoint y: 34, distance: 45.9
click at [31, 34] on link "MENU" at bounding box center [30, 30] width 45 height 45
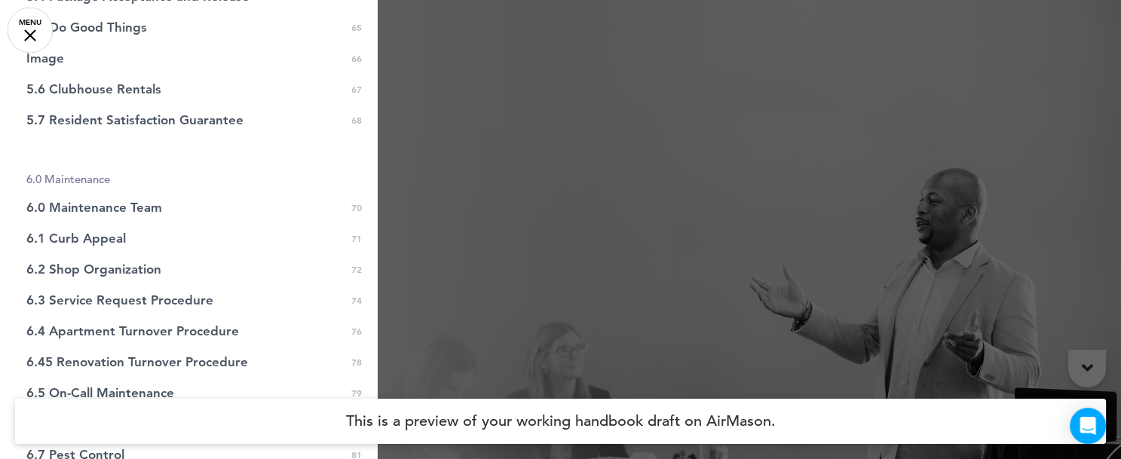
scroll to position [1827, 0]
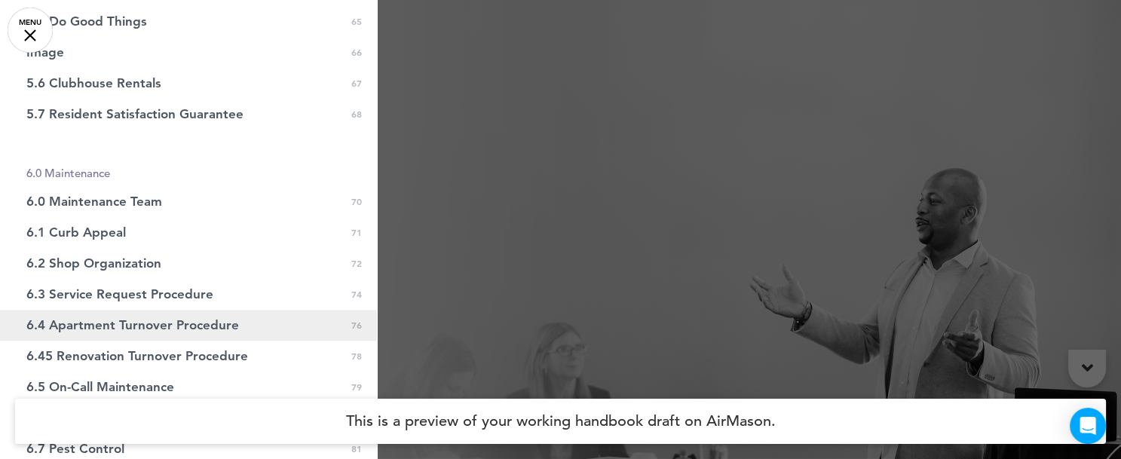
click at [234, 325] on span "6.4 Apartment Turnover Procedure" at bounding box center [132, 325] width 213 height 13
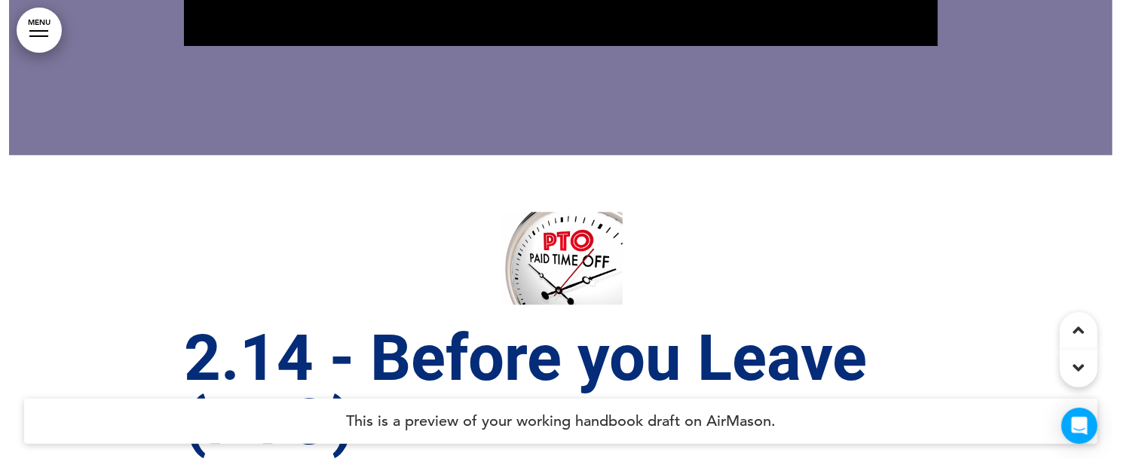
scroll to position [34625, 0]
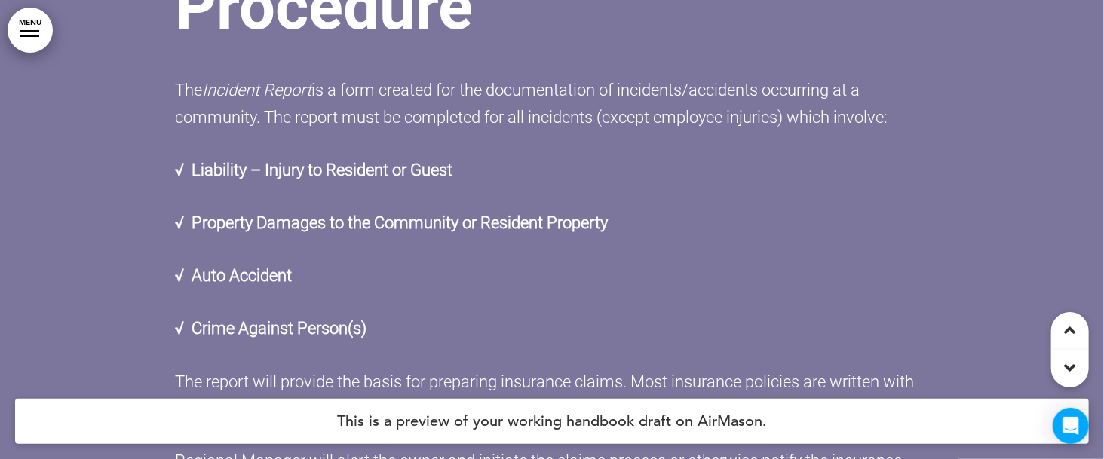
click at [40, 27] on link "MENU" at bounding box center [30, 30] width 45 height 45
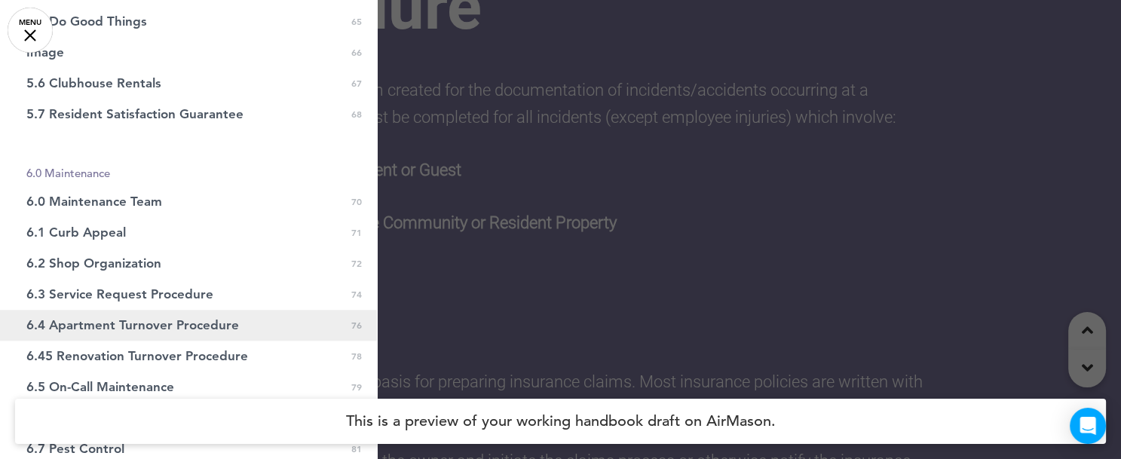
click at [194, 316] on link "6.4 Apartment Turnover Procedure 0 76" at bounding box center [188, 325] width 377 height 31
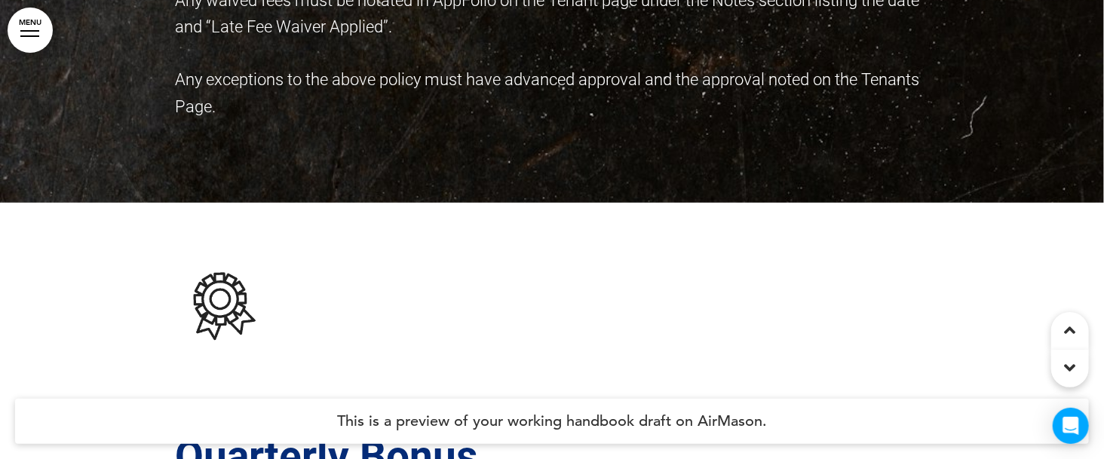
scroll to position [148566, 0]
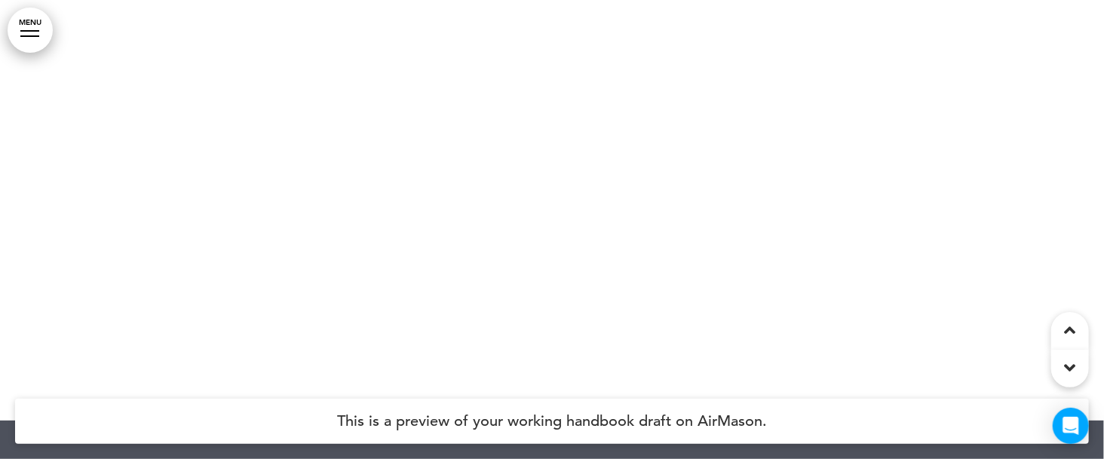
scroll to position [155761, 0]
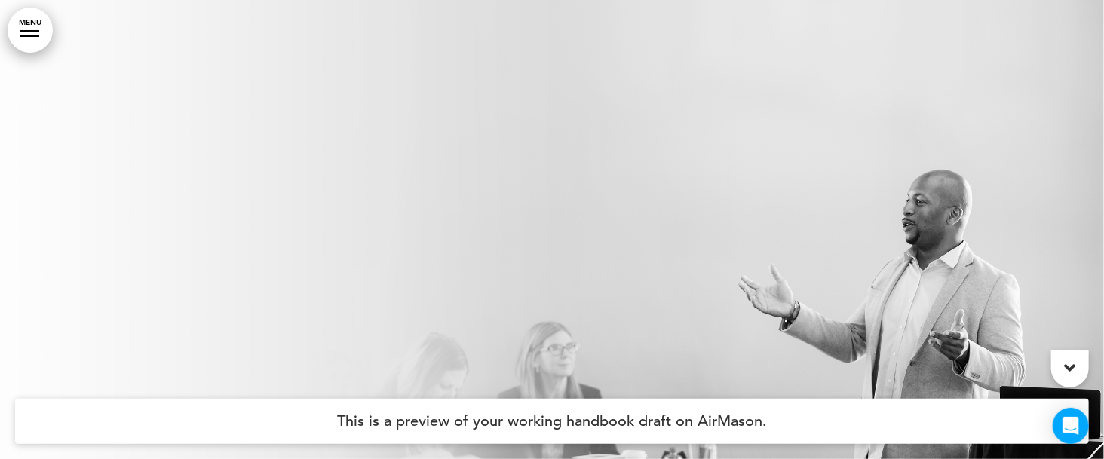
click at [26, 30] on div at bounding box center [29, 31] width 19 height 2
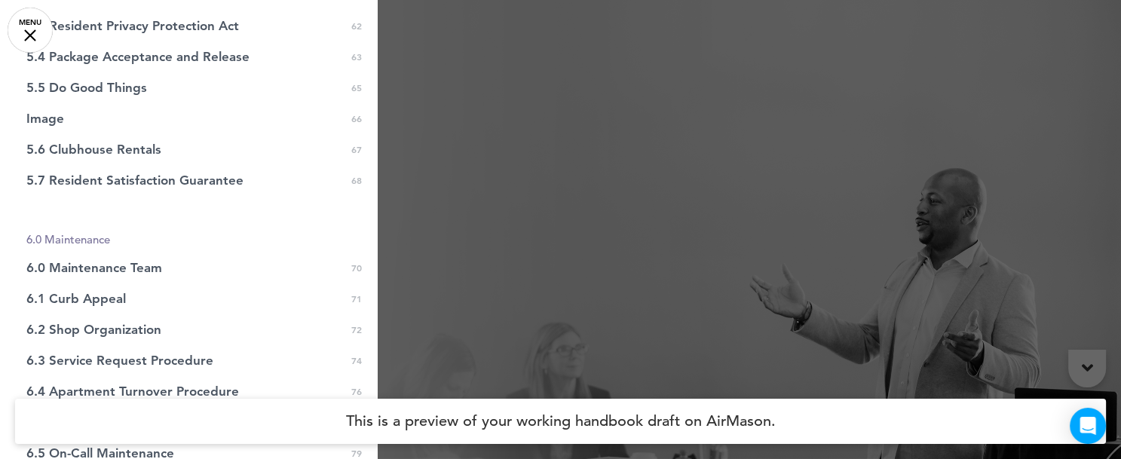
scroll to position [1789, 0]
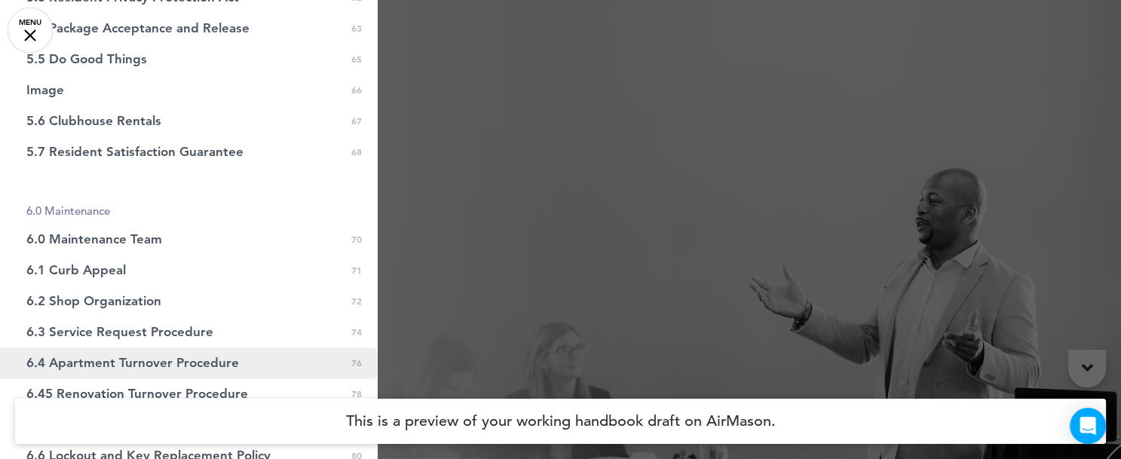
click at [250, 351] on link "6.4 Apartment Turnover Procedure 0 76" at bounding box center [188, 363] width 377 height 31
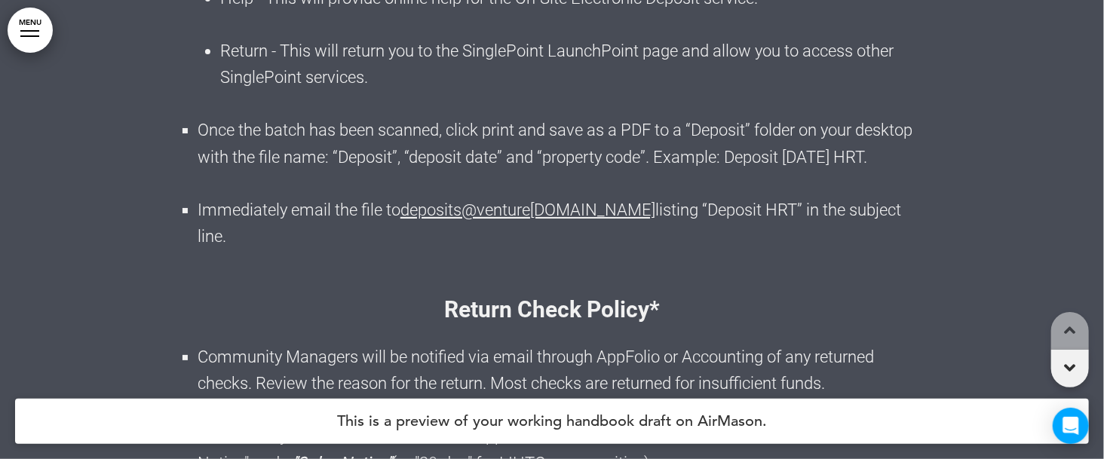
scroll to position [148566, 0]
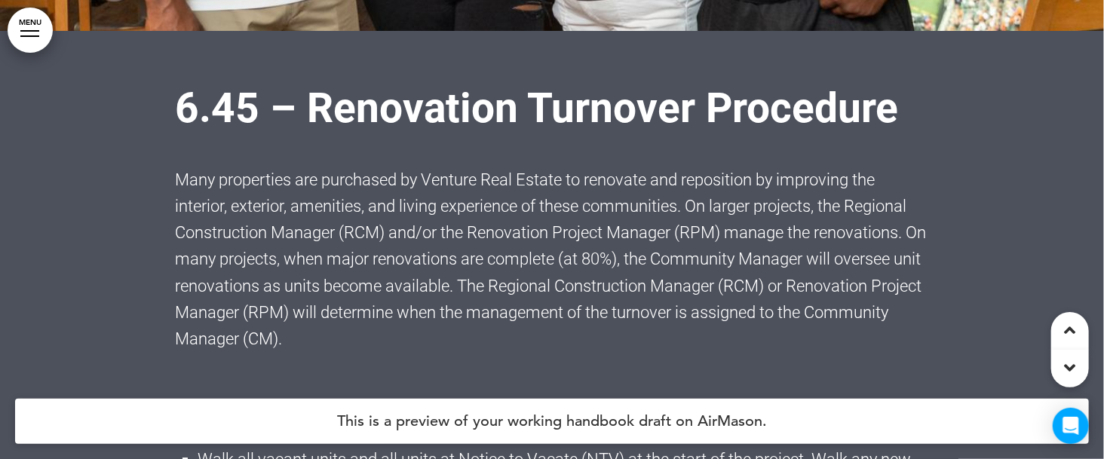
scroll to position [153498, 0]
